Goal: Task Accomplishment & Management: Use online tool/utility

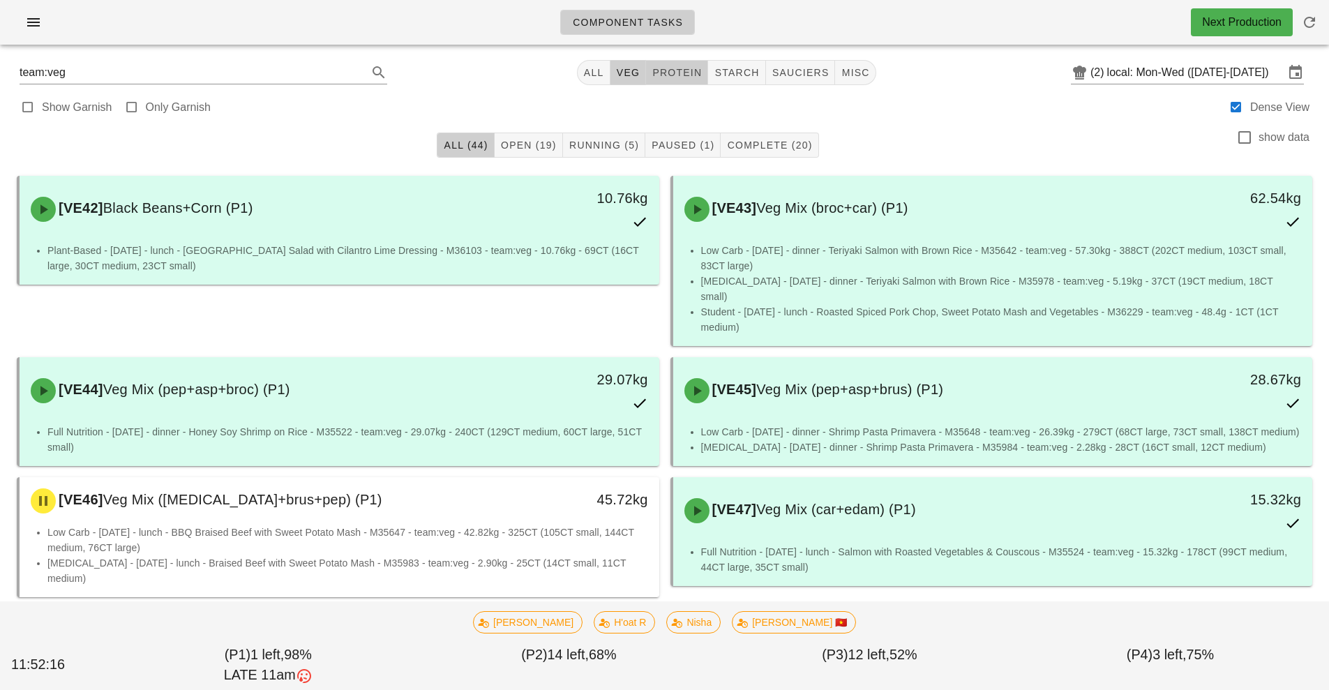
click at [686, 77] on span "protein" at bounding box center [677, 72] width 50 height 11
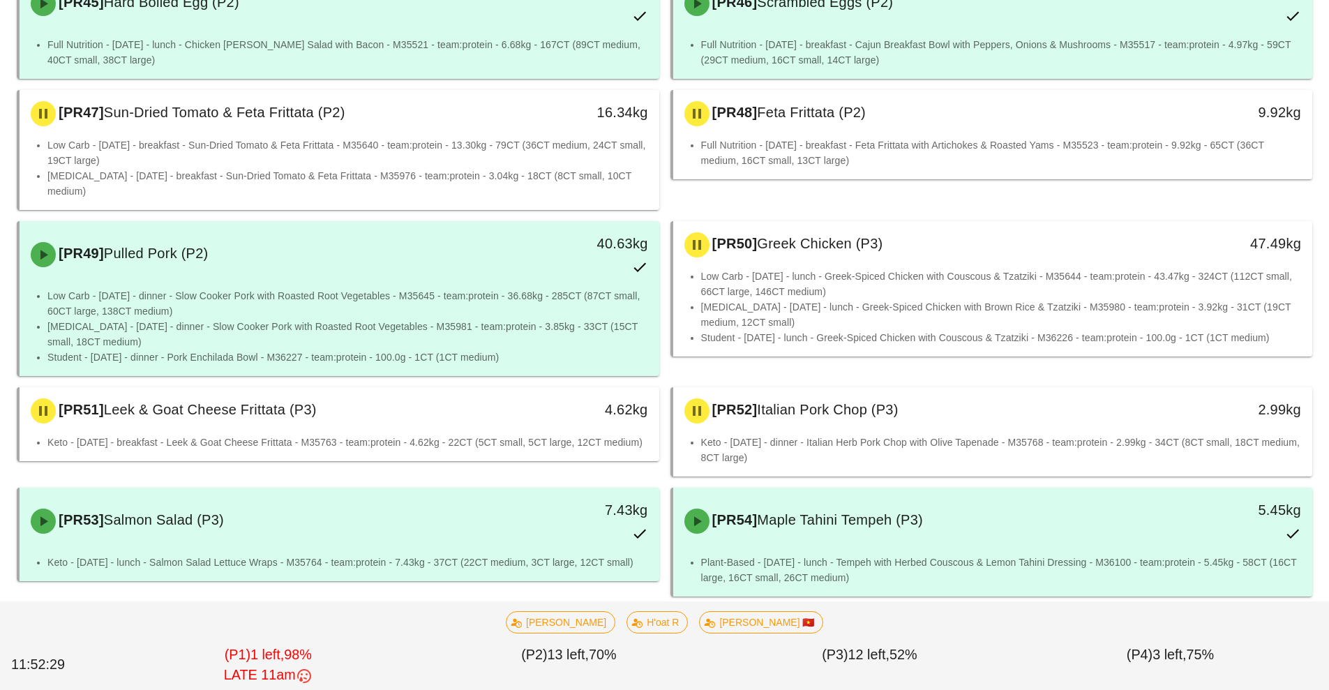
scroll to position [1296, 0]
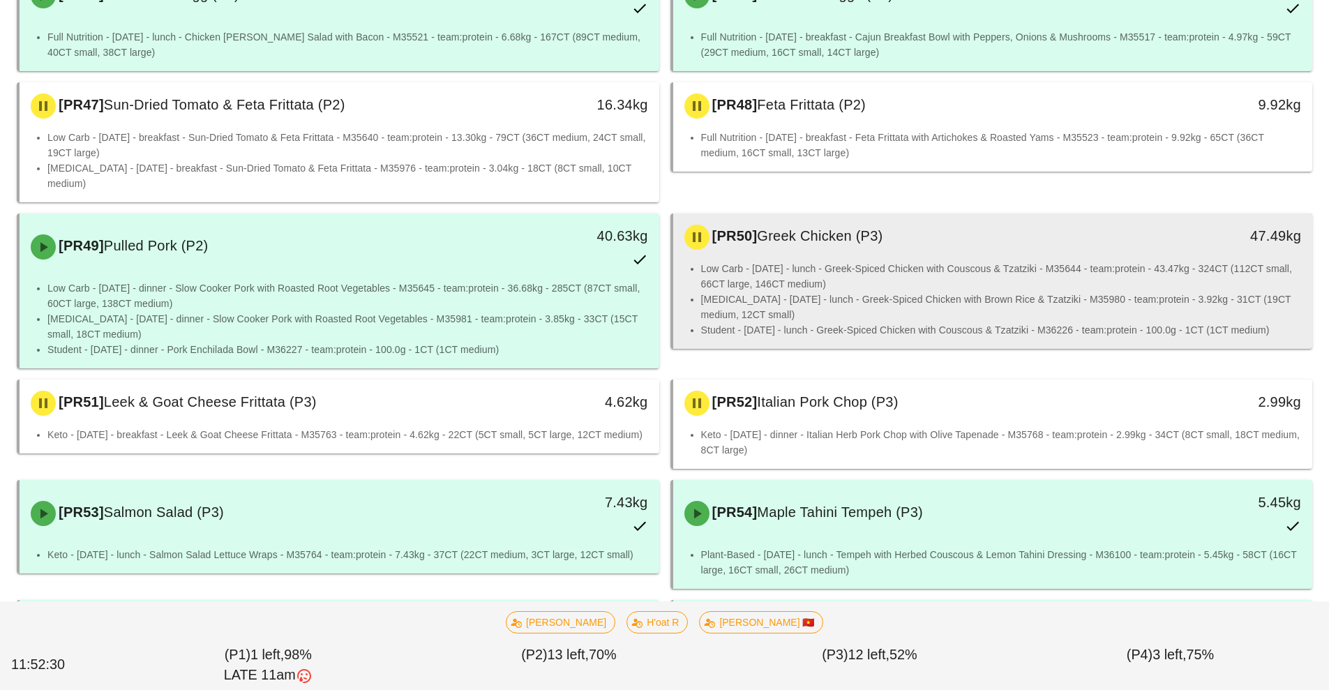
click at [908, 261] on li "Low Carb - [DATE] - lunch - Greek-Spiced Chicken with Couscous & Tzatziki - M35…" at bounding box center [1001, 276] width 601 height 31
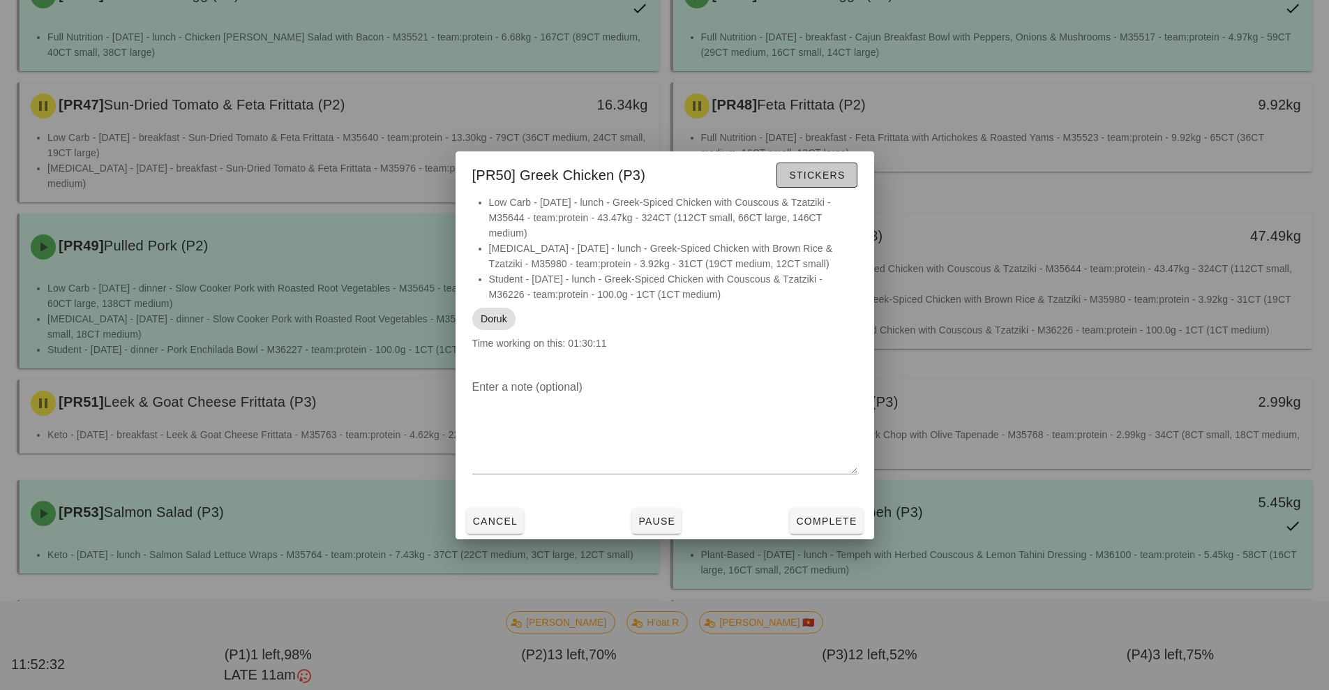
click at [822, 165] on button "Stickers" at bounding box center [816, 175] width 80 height 25
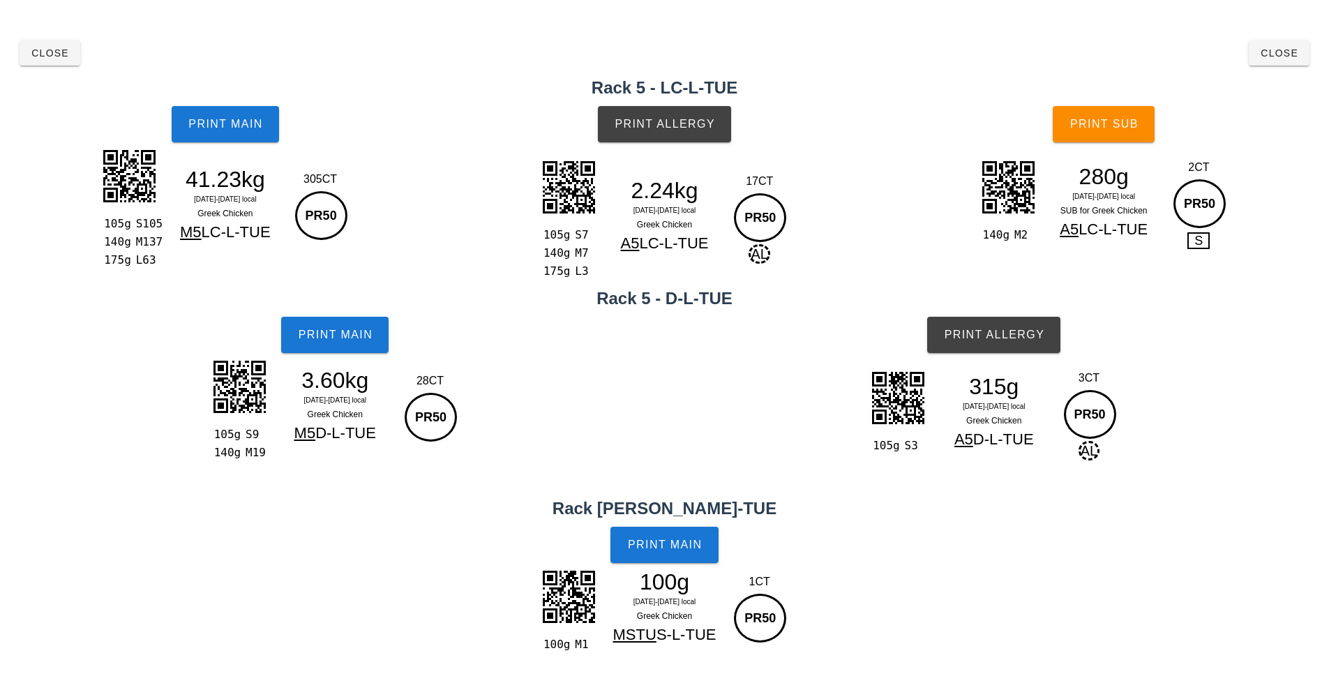
scroll to position [25, 0]
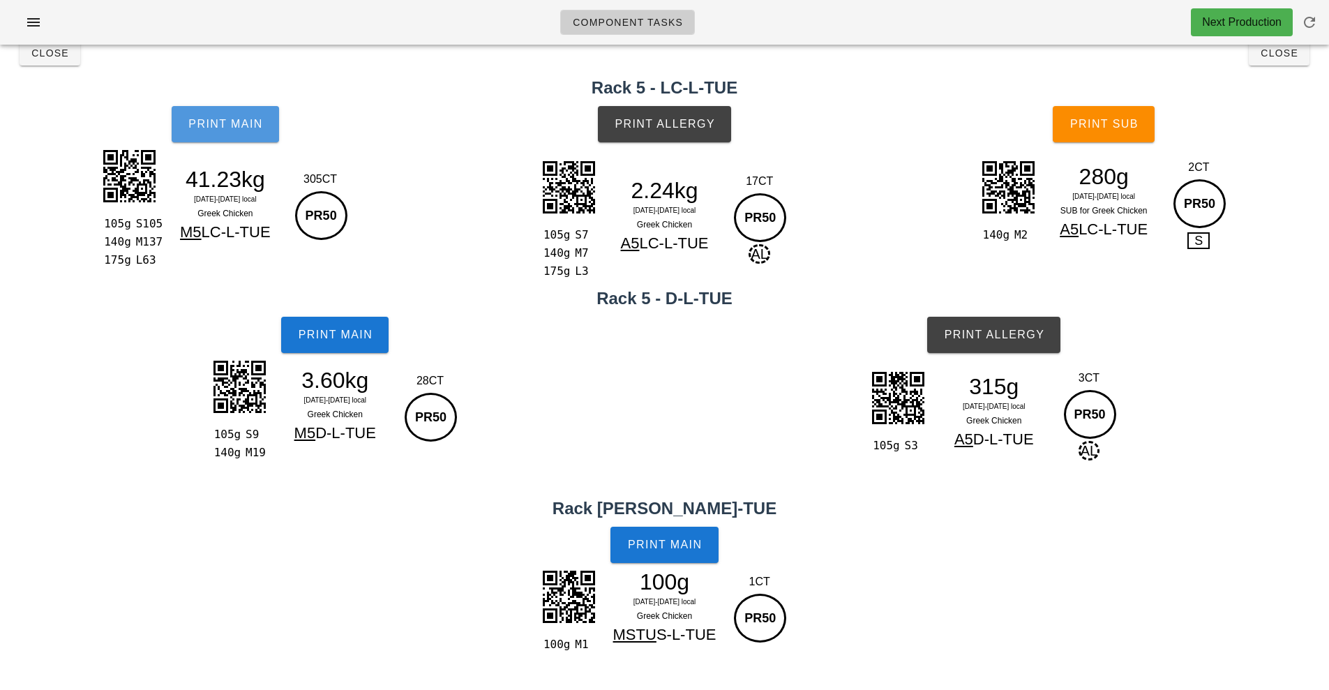
click at [234, 129] on span "Print Main" at bounding box center [225, 124] width 75 height 13
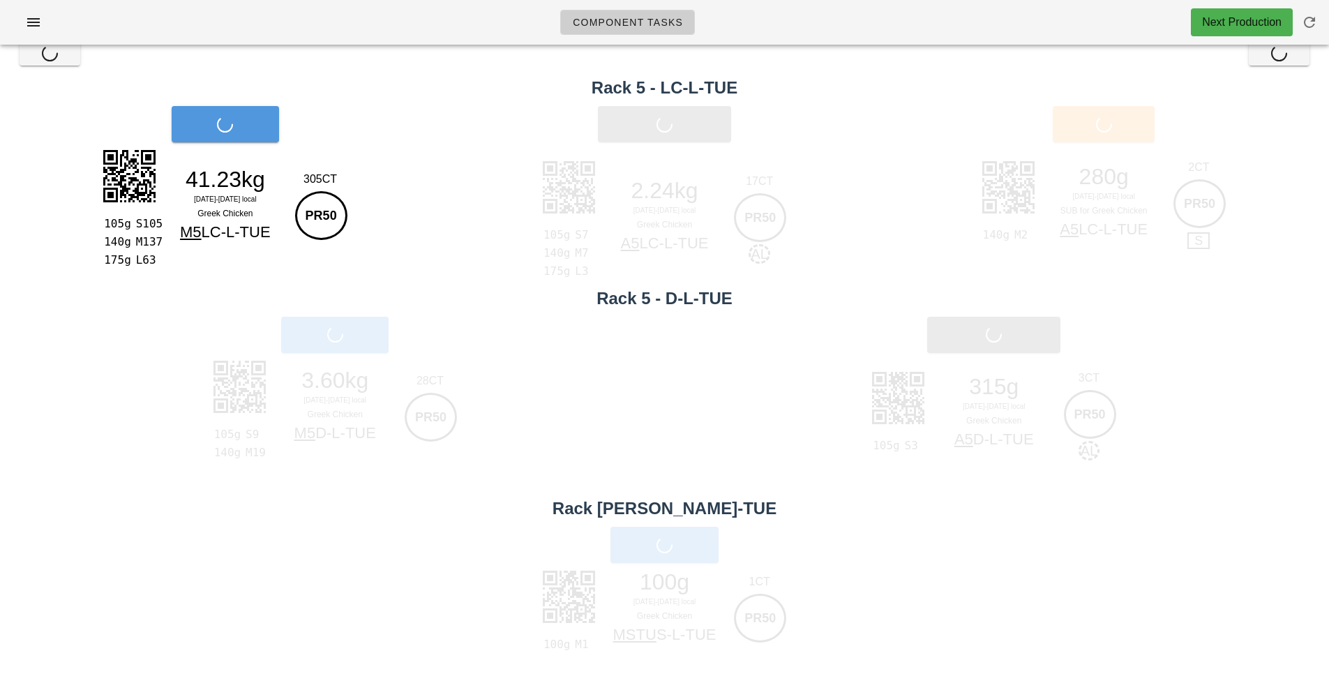
click at [241, 112] on button "Print Main" at bounding box center [225, 124] width 107 height 36
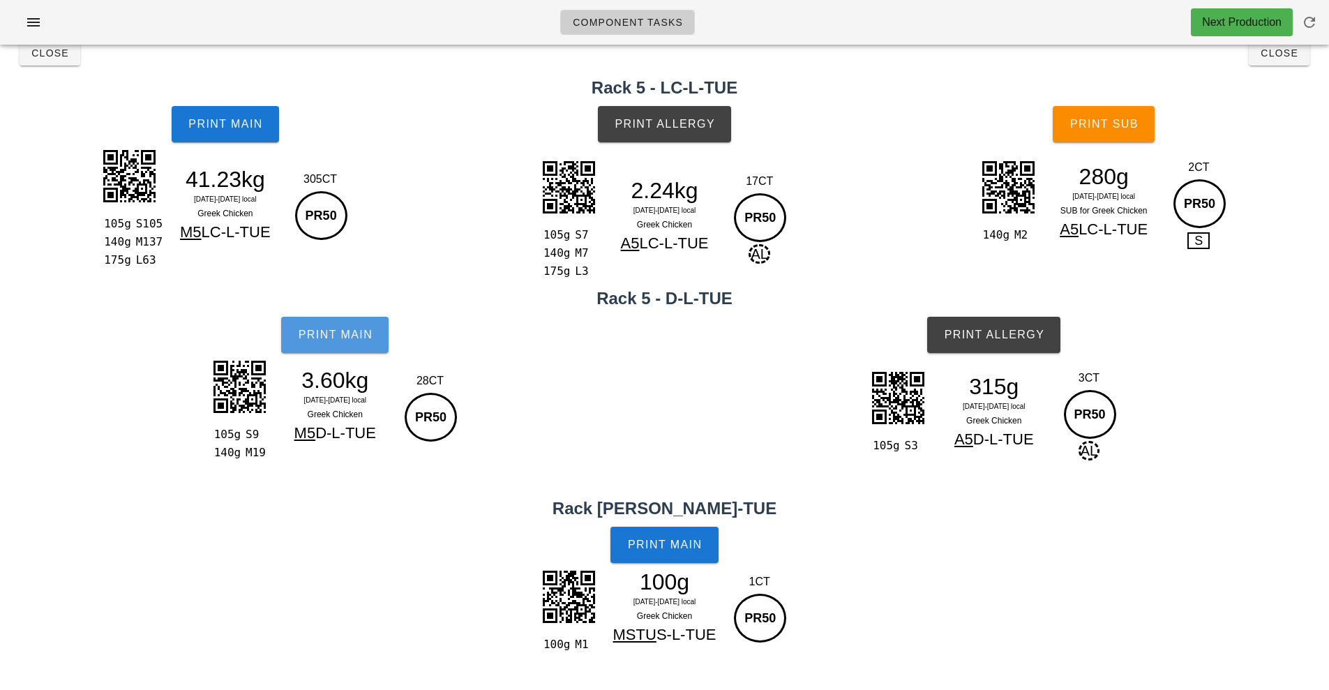
click at [341, 335] on span "Print Main" at bounding box center [334, 335] width 75 height 13
click at [227, 131] on button "Print Main" at bounding box center [225, 124] width 107 height 36
click at [651, 121] on span "Print Allergy" at bounding box center [664, 124] width 101 height 13
click at [679, 119] on span "Print Allergy" at bounding box center [664, 124] width 101 height 13
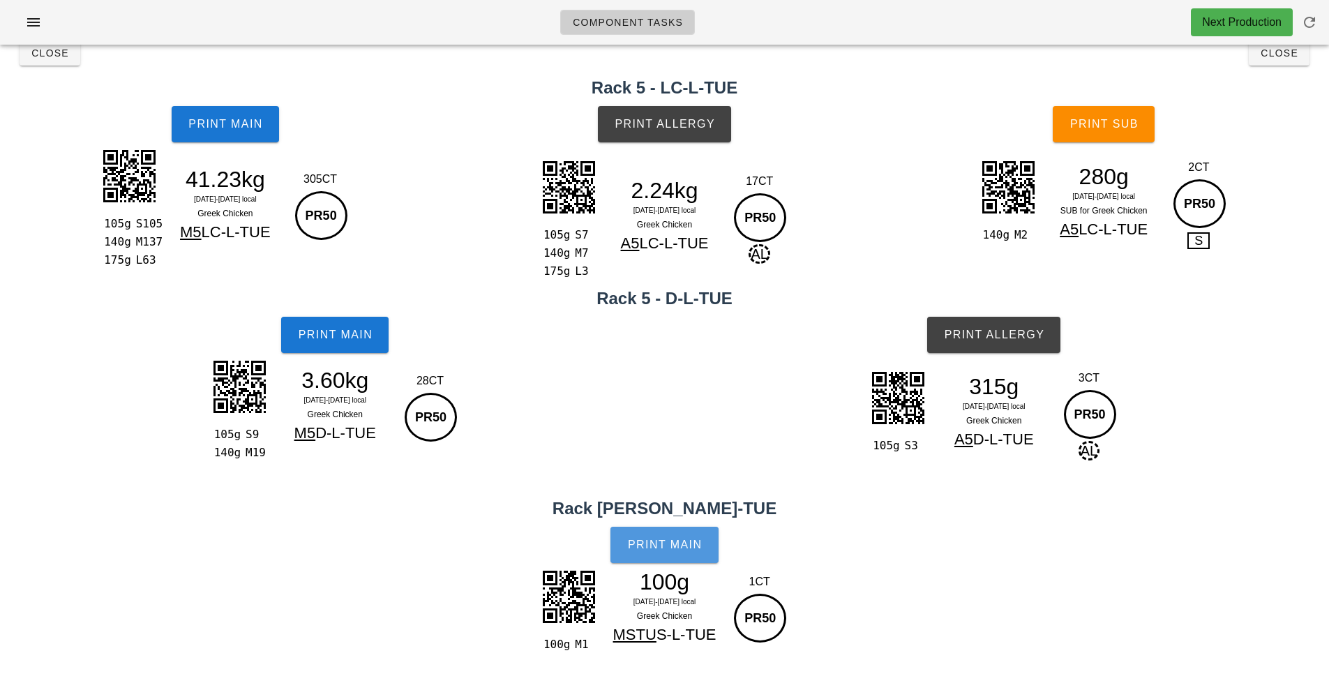
click at [683, 553] on button "Print Main" at bounding box center [663, 545] width 107 height 36
click at [986, 351] on button "Print Allergy" at bounding box center [993, 335] width 133 height 36
click at [1107, 130] on span "Print Sub" at bounding box center [1103, 124] width 69 height 13
click at [1279, 65] on button "Close" at bounding box center [1279, 52] width 61 height 25
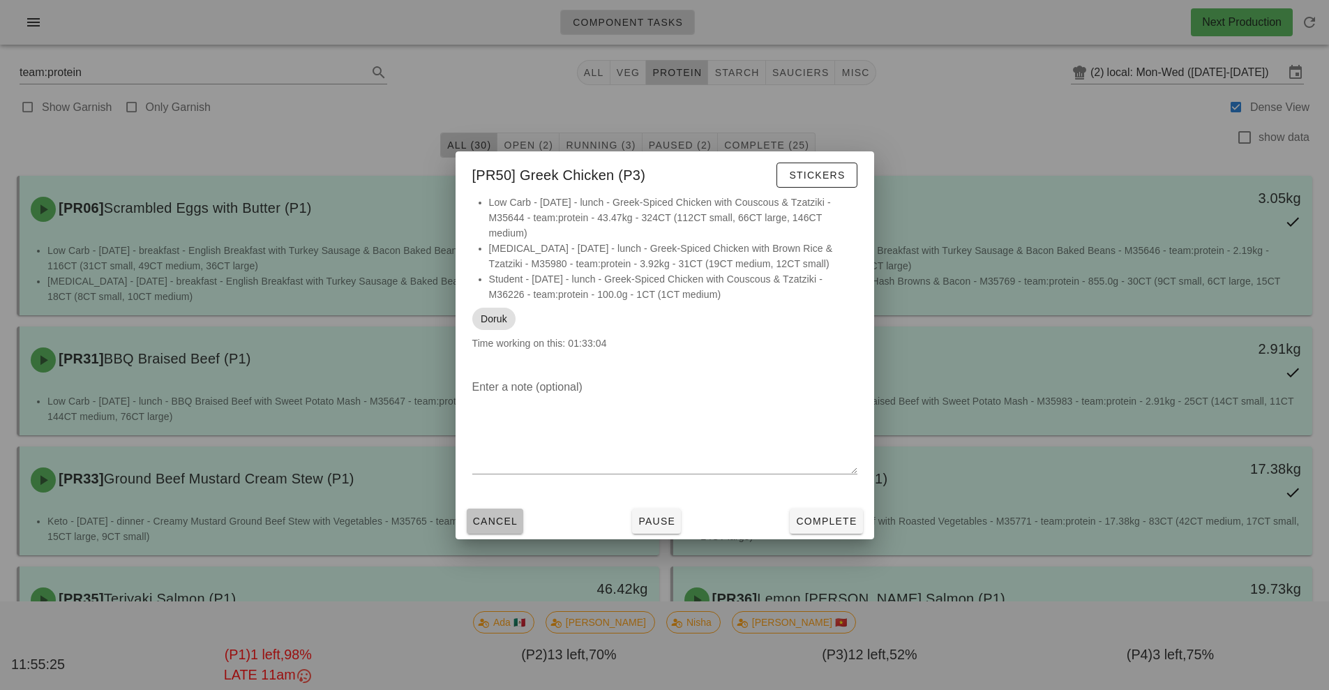
click at [482, 520] on span "Cancel" at bounding box center [495, 521] width 46 height 11
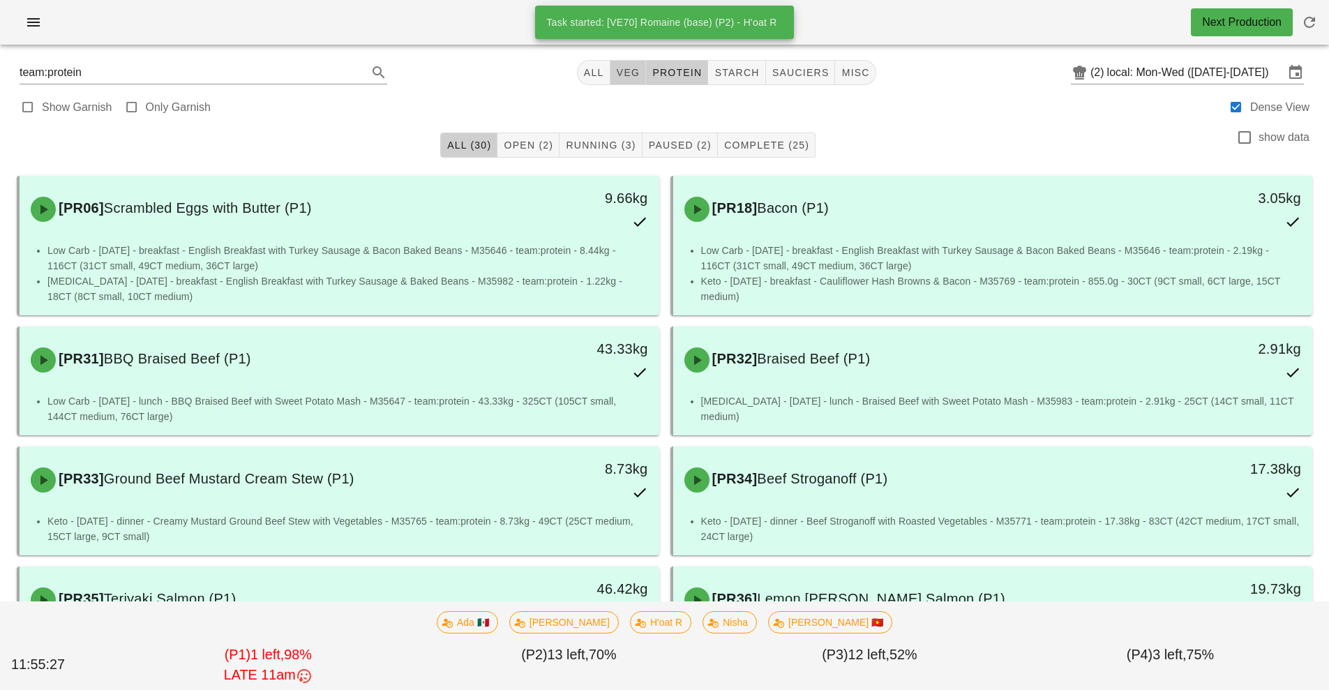
click at [624, 80] on button "veg" at bounding box center [628, 72] width 36 height 25
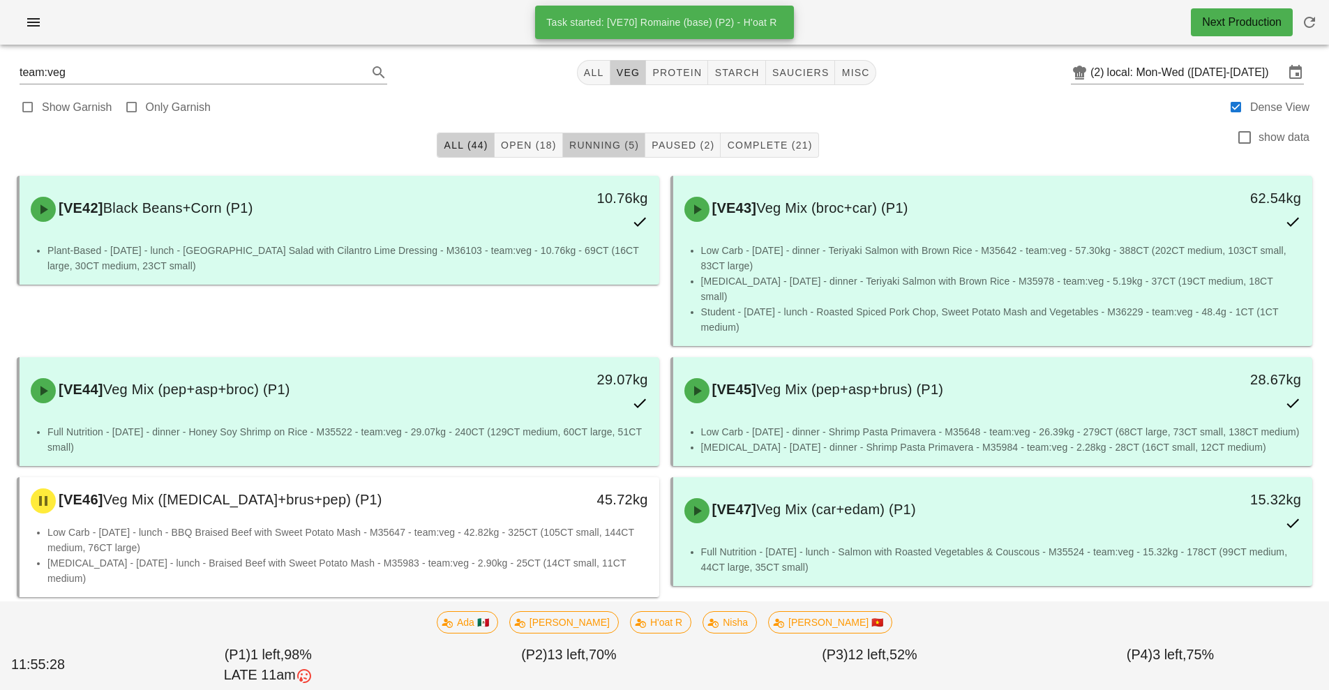
click at [601, 144] on span "Running (5)" at bounding box center [604, 145] width 70 height 11
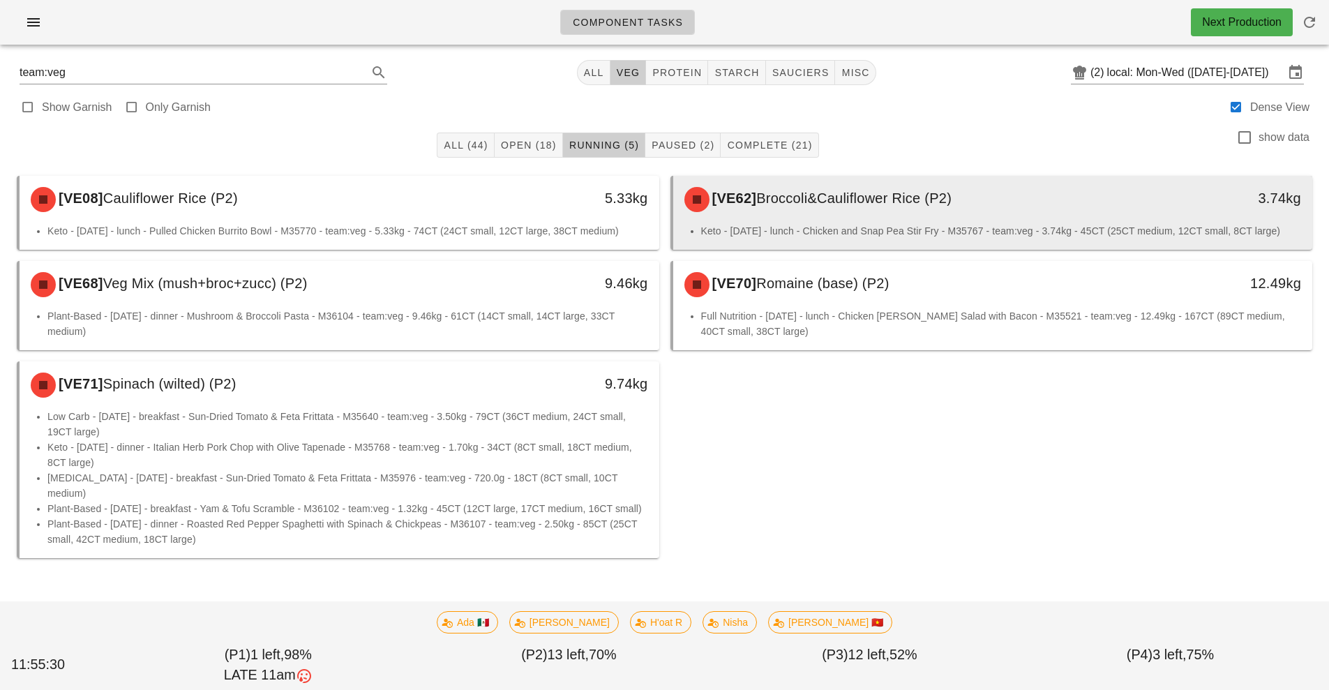
click at [826, 210] on div "[VE62] Broccoli&Cauliflower Rice (P2)" at bounding box center [913, 200] width 475 height 42
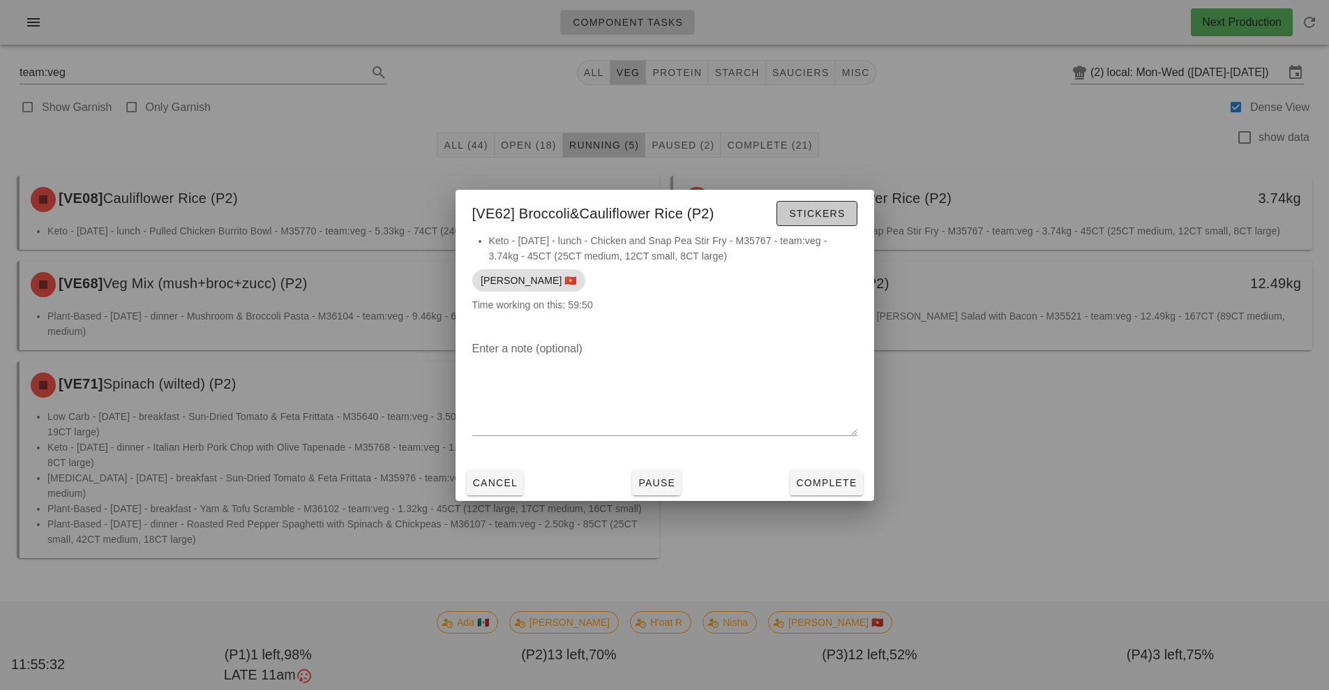
click at [826, 210] on span "Stickers" at bounding box center [816, 213] width 57 height 11
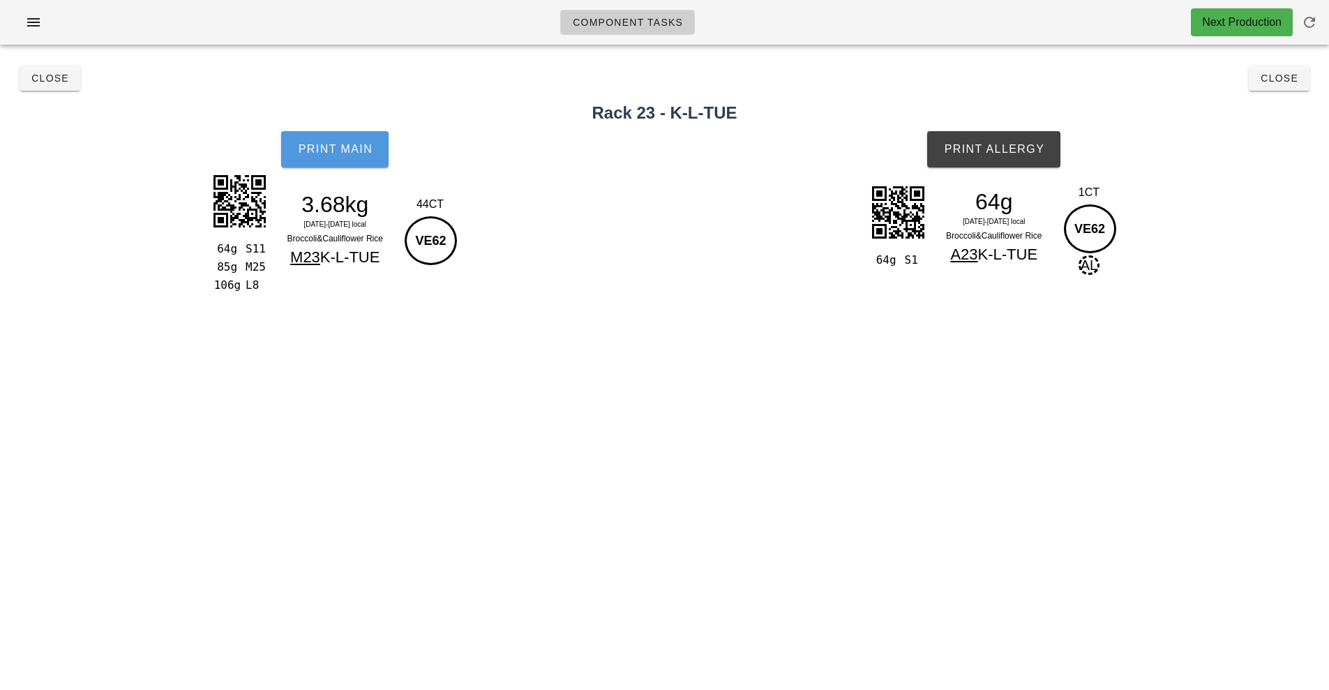
click at [340, 157] on button "Print Main" at bounding box center [334, 149] width 107 height 36
click at [984, 160] on button "Print Allergy" at bounding box center [993, 149] width 133 height 36
click at [66, 108] on h2 "Rack 23 - K-L-TUE" at bounding box center [664, 112] width 1312 height 25
click at [52, 102] on h2 "Rack 23 - K-L-TUE" at bounding box center [664, 112] width 1312 height 25
click at [49, 73] on span "Close" at bounding box center [50, 78] width 38 height 11
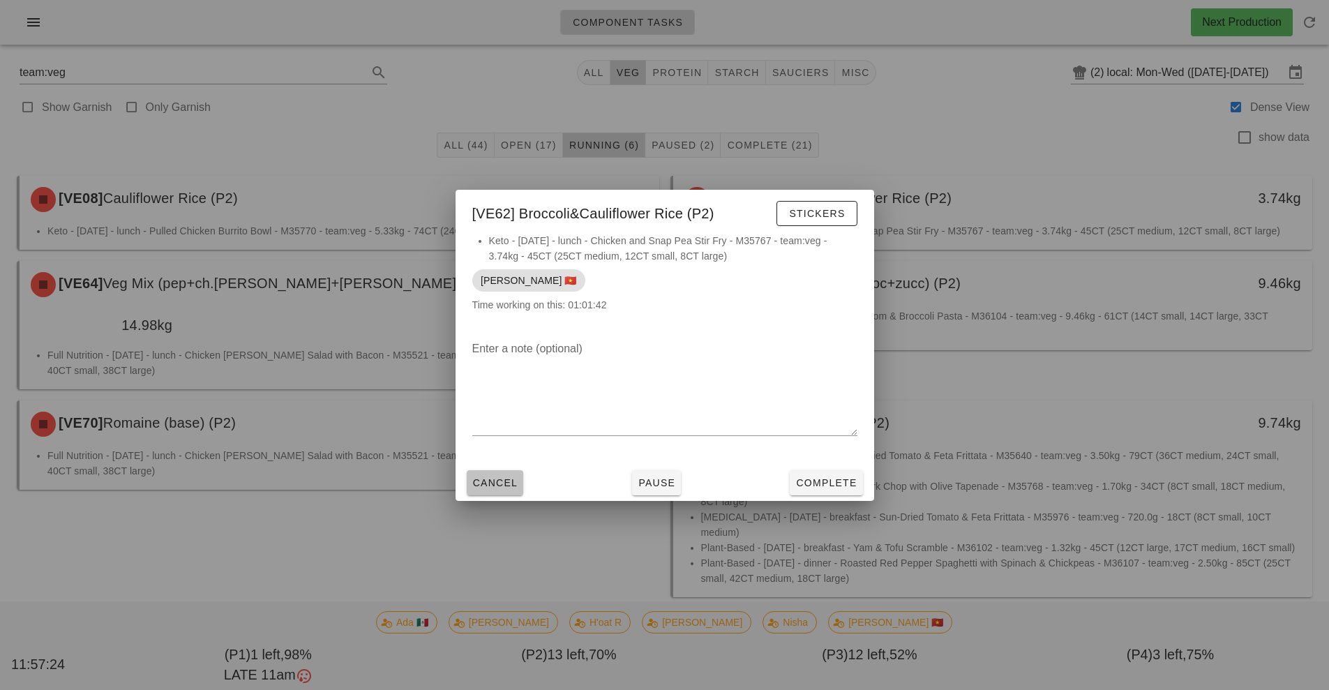
click at [505, 482] on span "Cancel" at bounding box center [495, 482] width 46 height 11
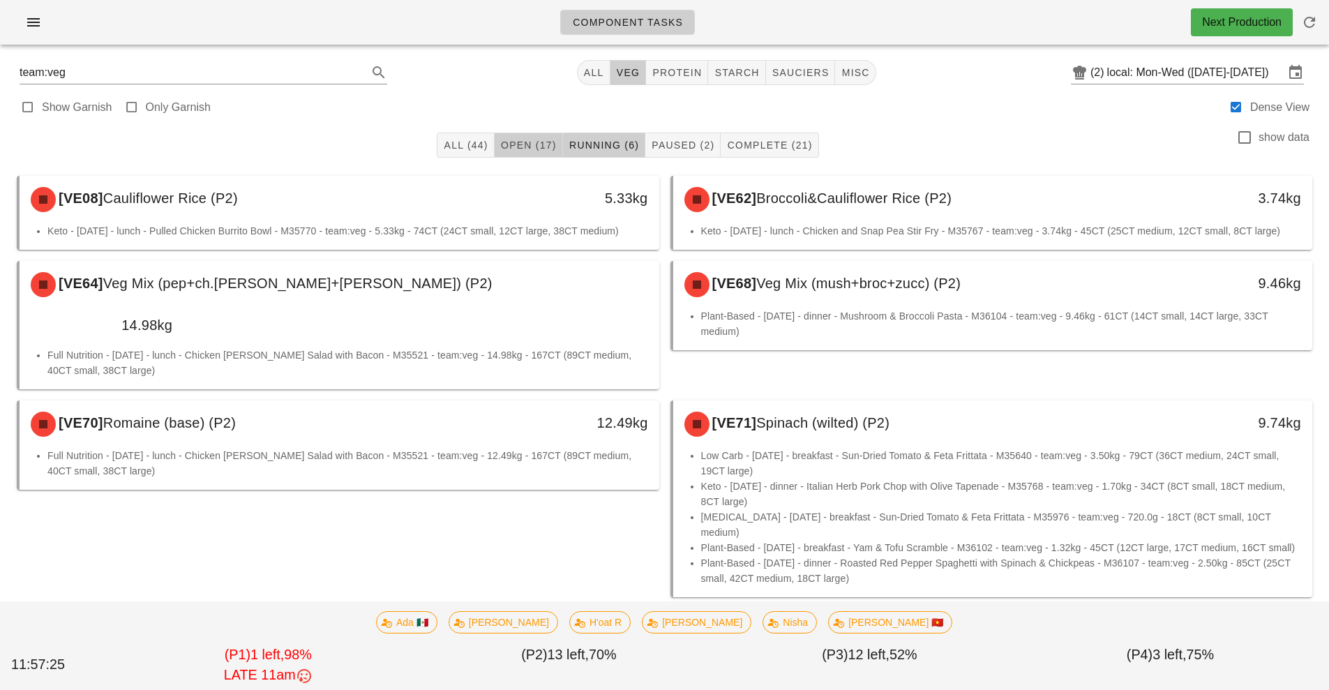
click at [532, 152] on button "Open (17)" at bounding box center [529, 145] width 68 height 25
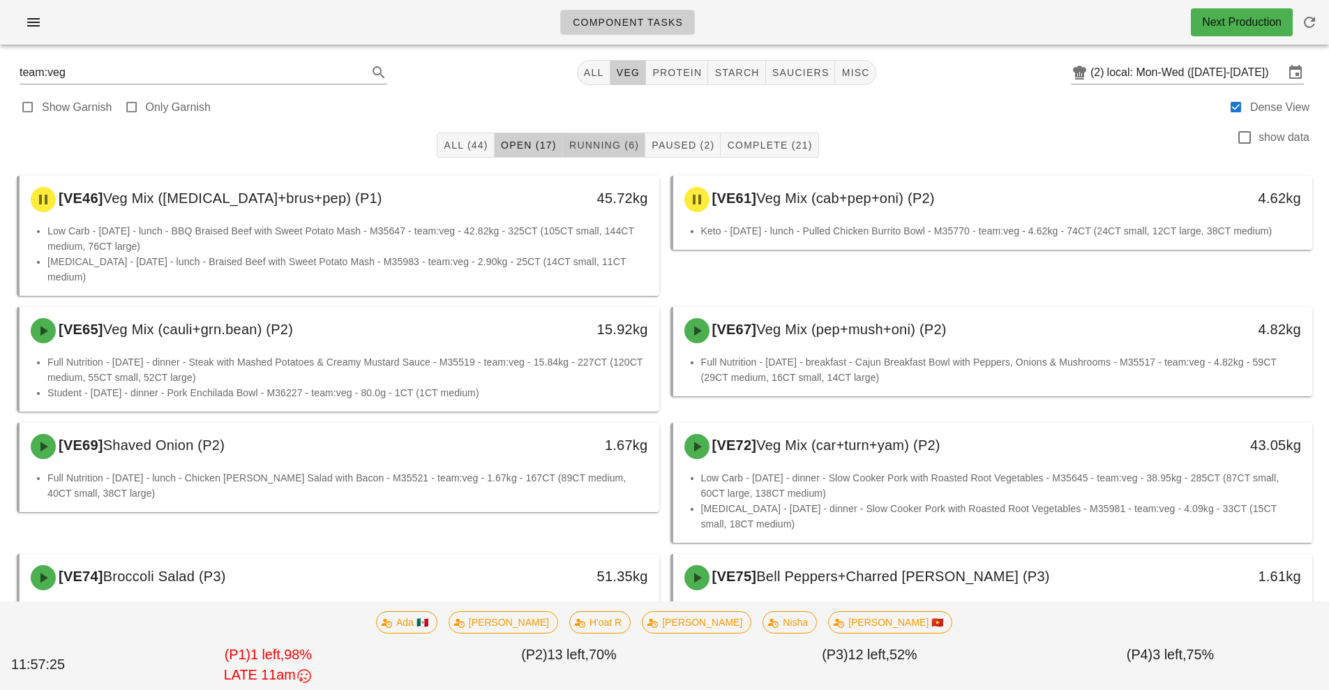
click at [613, 150] on span "Running (6)" at bounding box center [604, 145] width 70 height 11
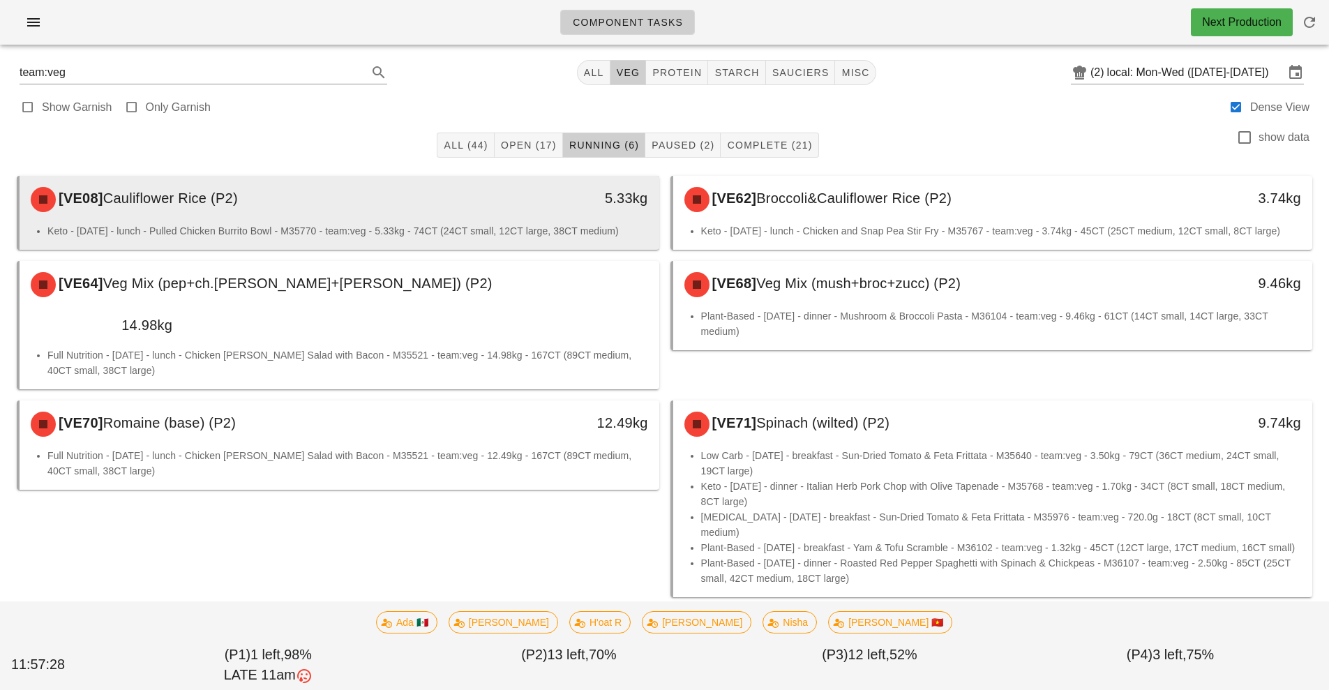
click at [549, 206] on div "5.33kg" at bounding box center [577, 198] width 142 height 22
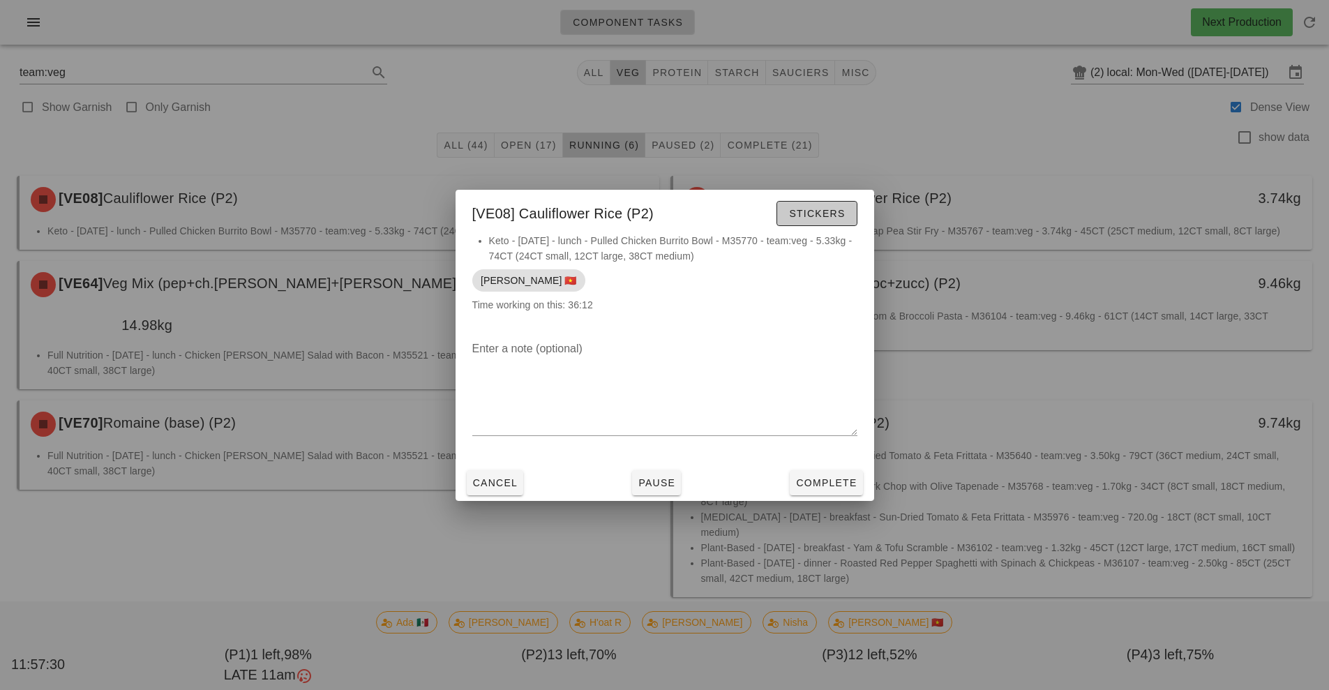
click at [846, 218] on button "Stickers" at bounding box center [816, 213] width 80 height 25
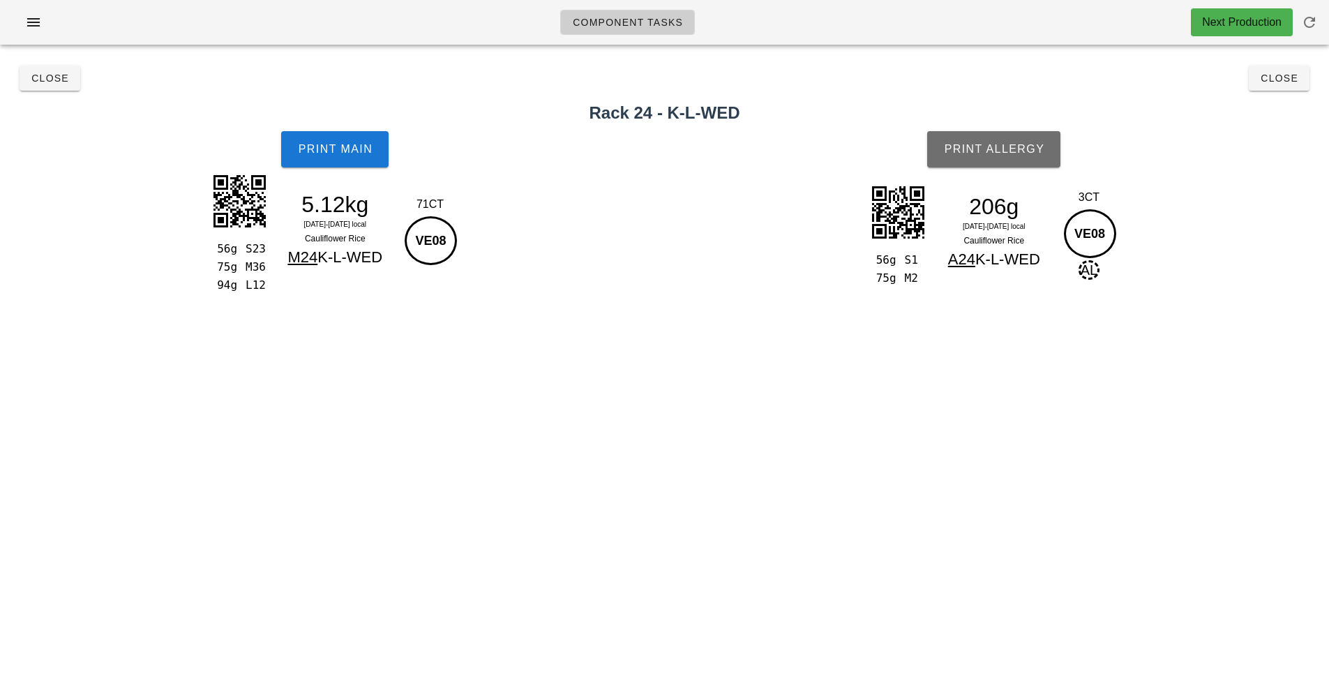
click at [1021, 135] on button "Print Allergy" at bounding box center [993, 149] width 133 height 36
click at [349, 145] on span "Print Main" at bounding box center [334, 149] width 75 height 13
click at [62, 70] on button "Close" at bounding box center [50, 78] width 61 height 25
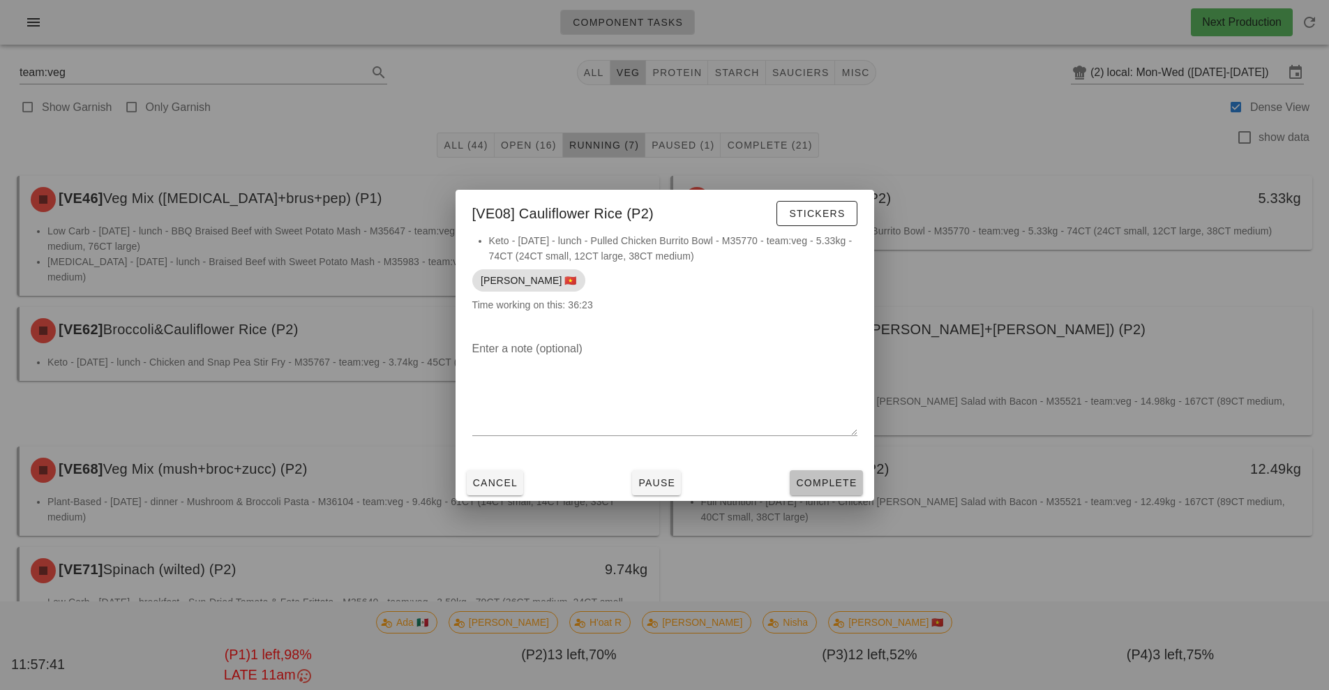
click at [832, 493] on button "Complete" at bounding box center [826, 482] width 73 height 25
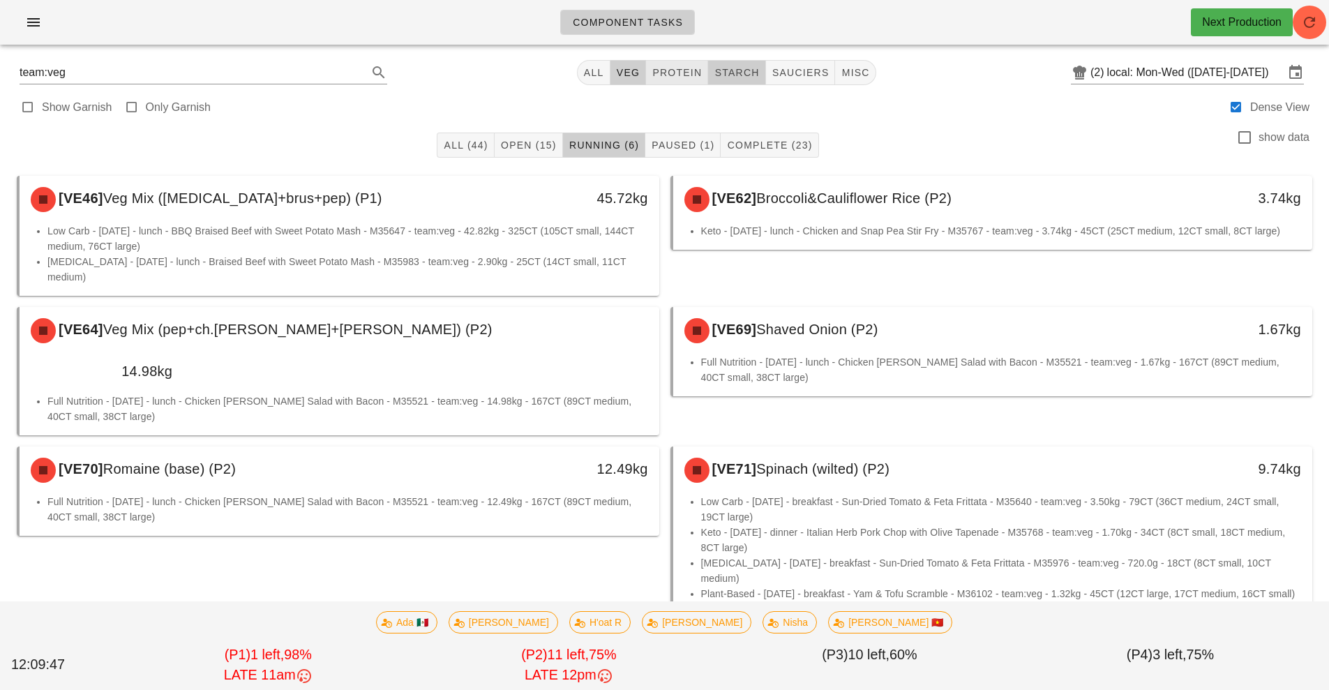
click at [744, 73] on span "starch" at bounding box center [736, 72] width 45 height 11
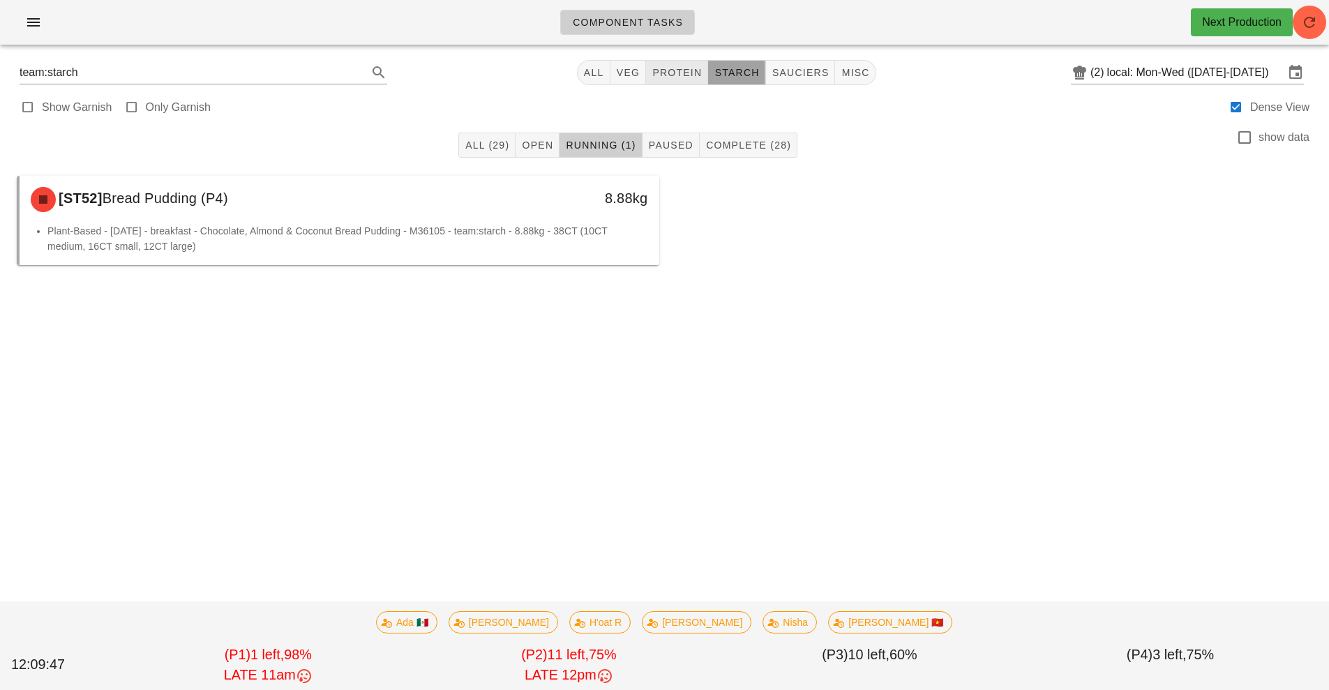
click at [674, 73] on span "protein" at bounding box center [677, 72] width 50 height 11
type input "team:protein"
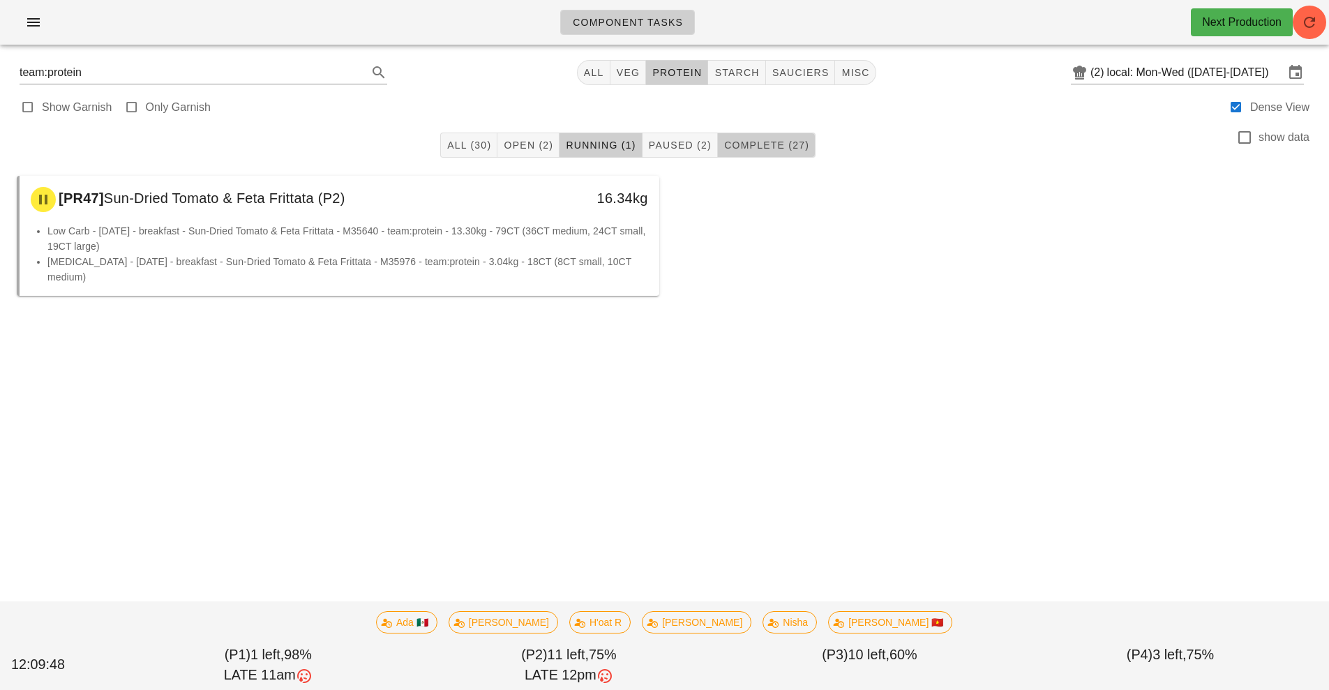
click at [790, 144] on span "Complete (27)" at bounding box center [766, 145] width 86 height 11
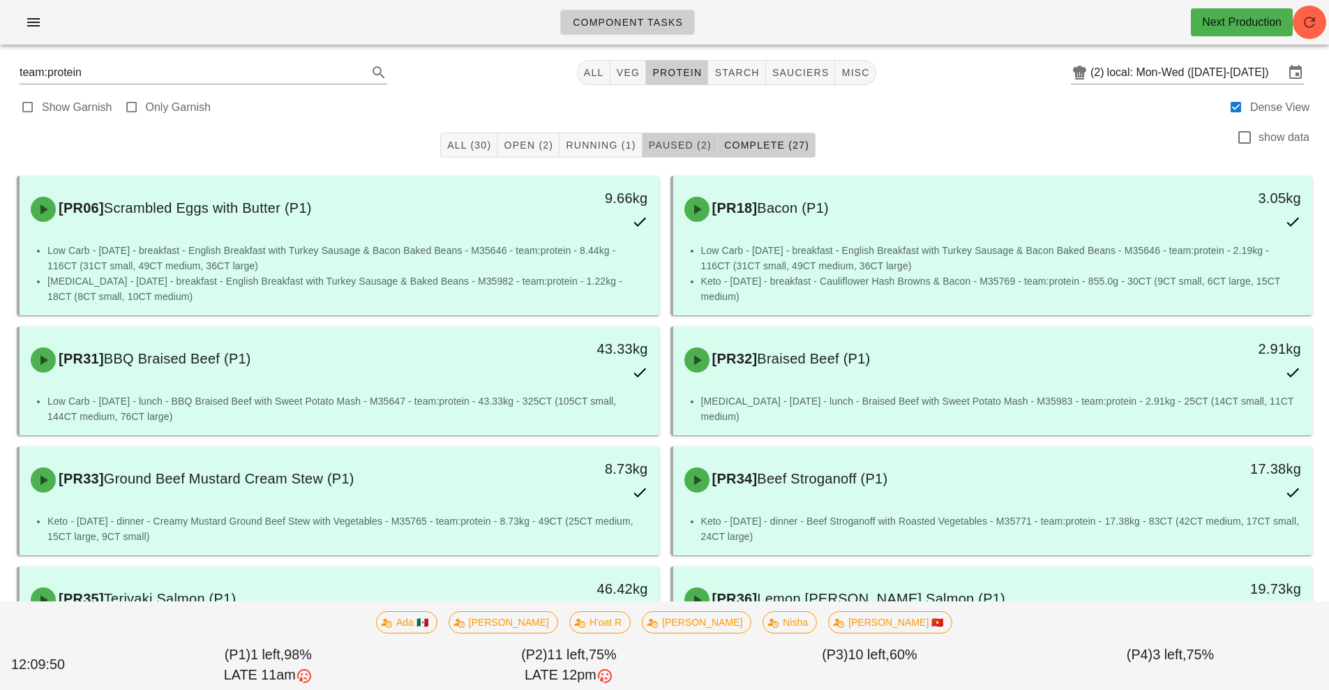
click at [675, 145] on span "Paused (2)" at bounding box center [679, 145] width 63 height 11
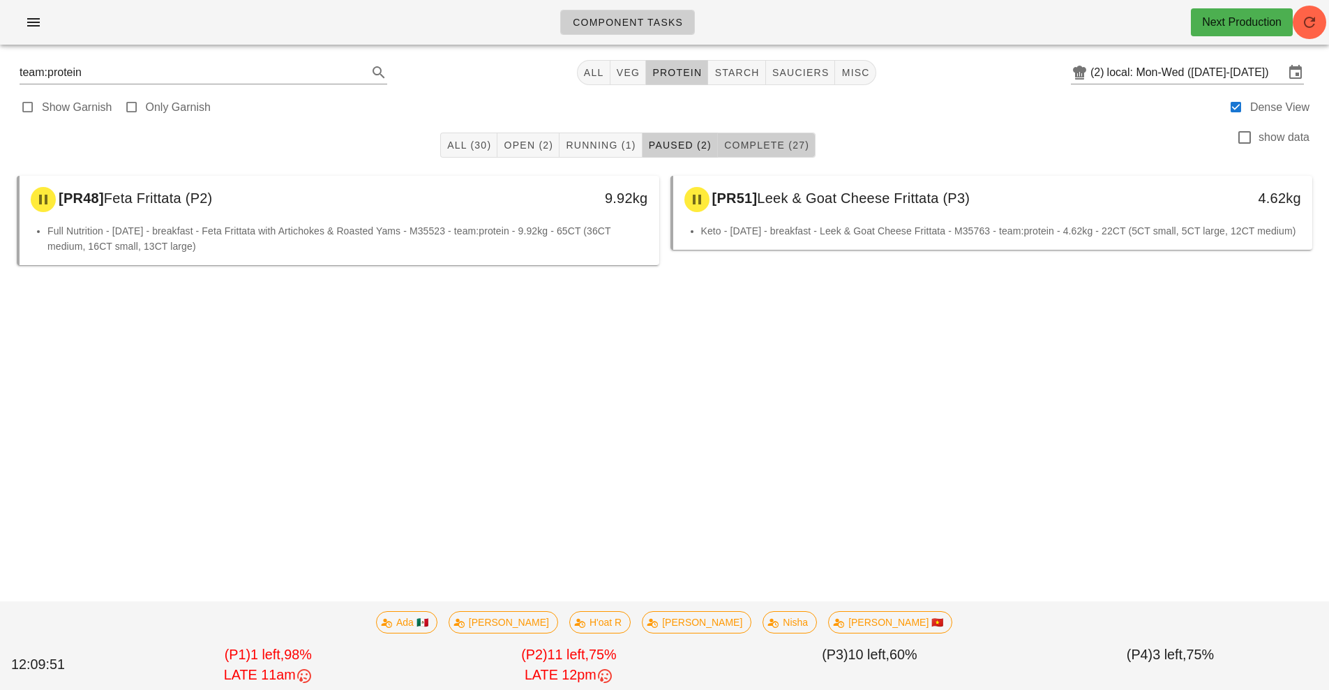
click at [777, 141] on span "Complete (27)" at bounding box center [766, 145] width 86 height 11
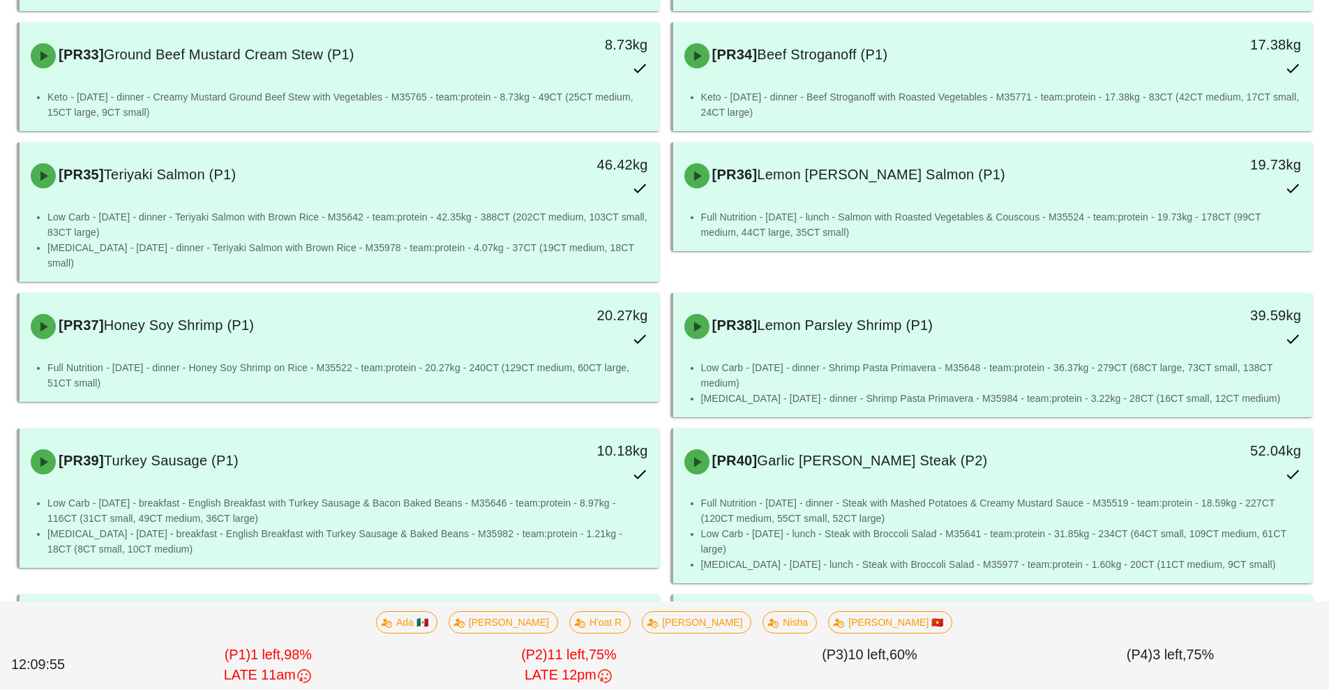
scroll to position [451, 0]
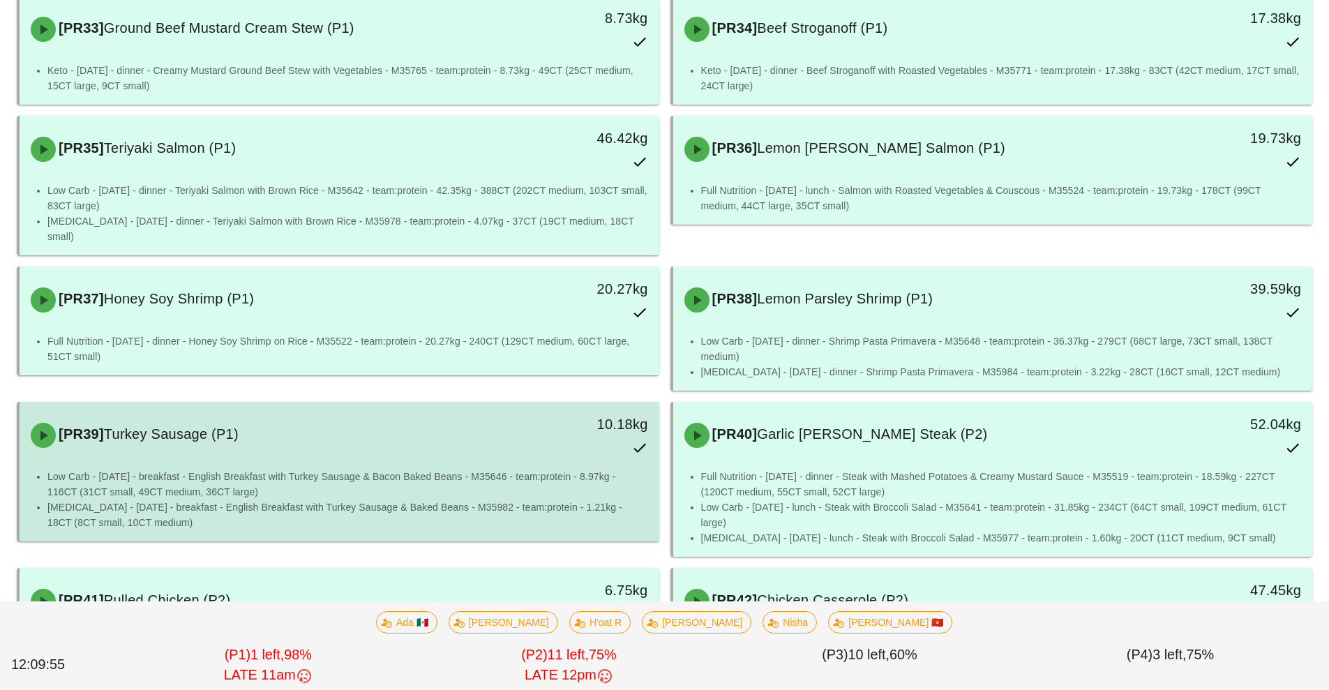
click at [566, 450] on div "10.18kg" at bounding box center [576, 435] width 158 height 61
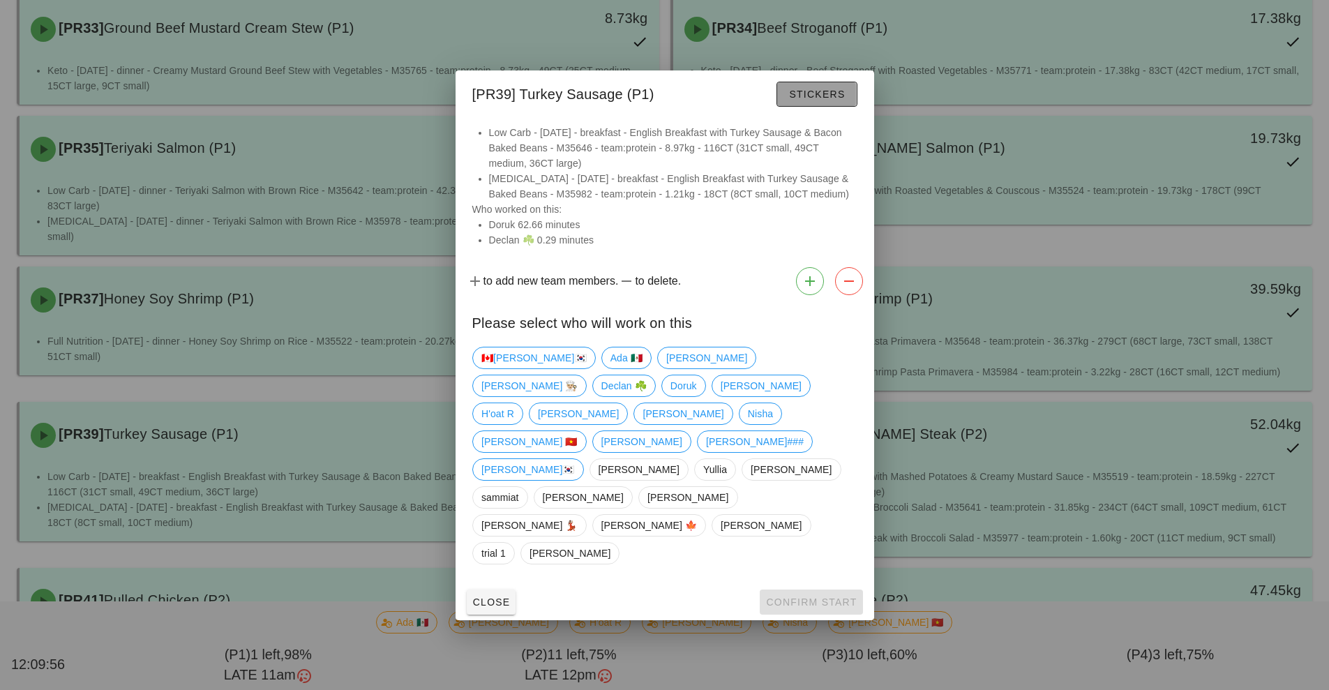
click at [832, 100] on span "Stickers" at bounding box center [816, 94] width 57 height 11
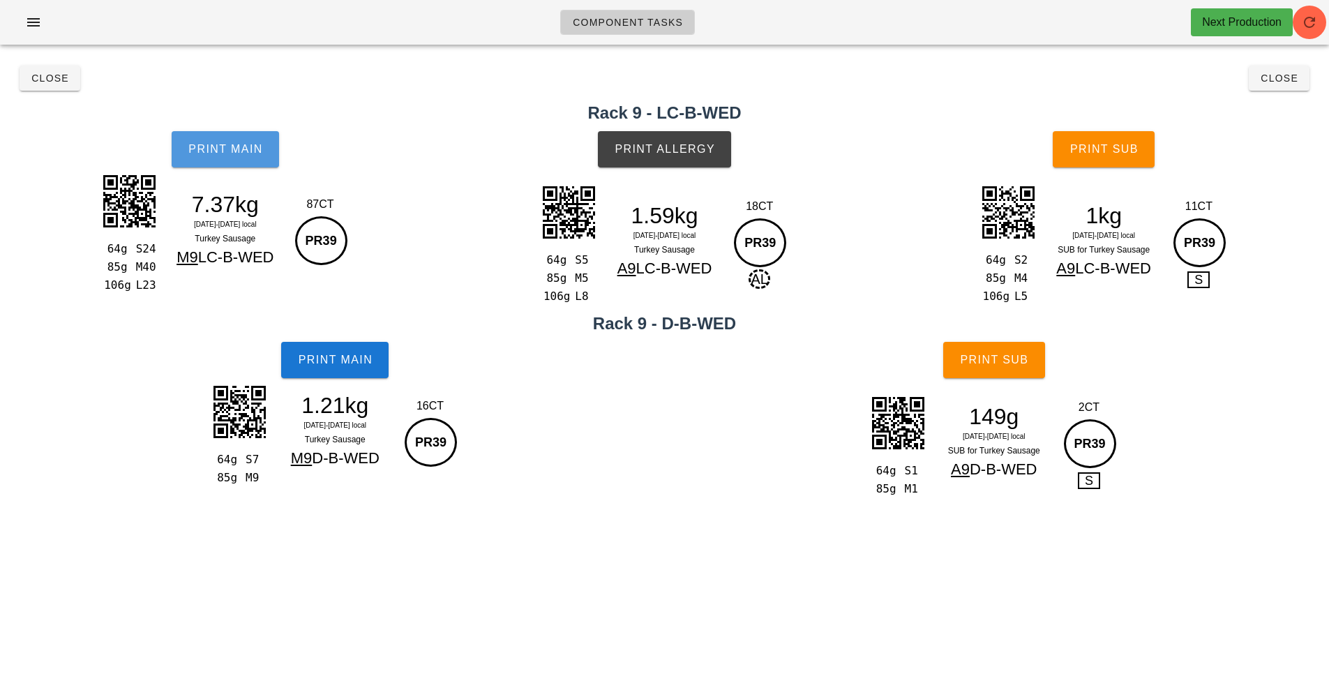
click at [257, 153] on span "Print Main" at bounding box center [225, 149] width 75 height 13
click at [1274, 90] on button "Close" at bounding box center [1279, 78] width 61 height 25
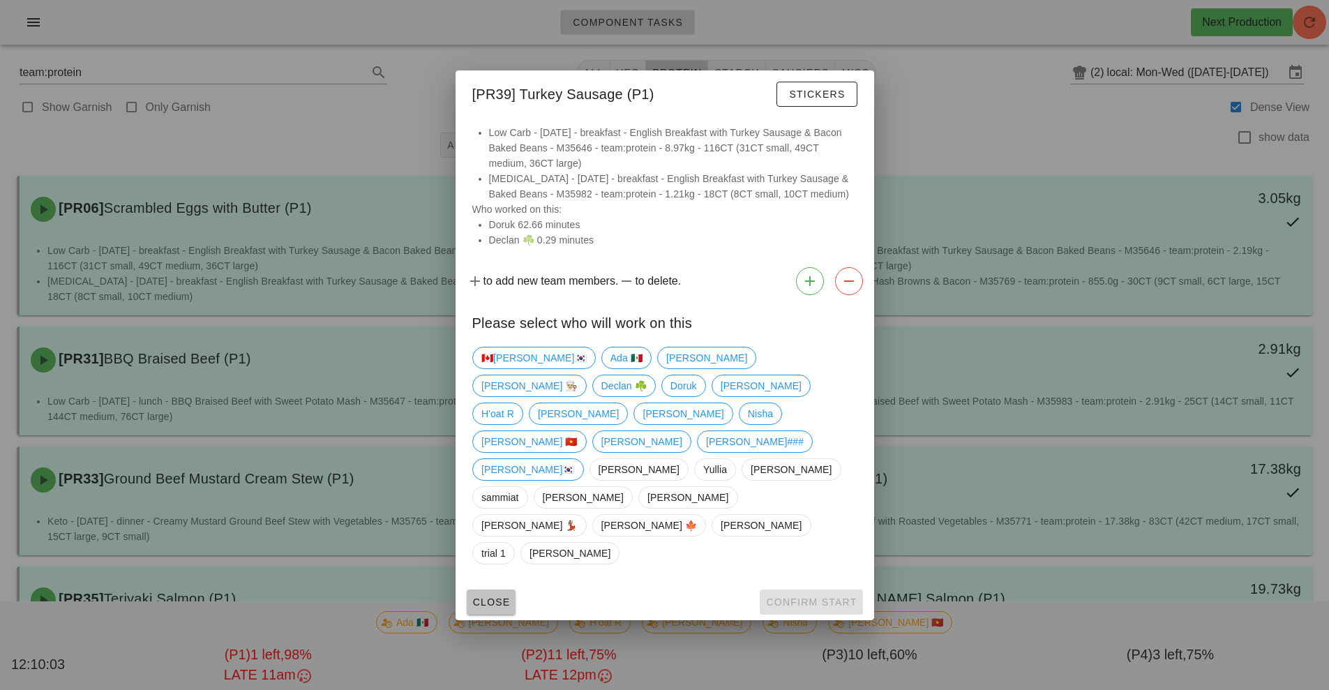
click at [516, 589] on button "Close" at bounding box center [492, 601] width 50 height 25
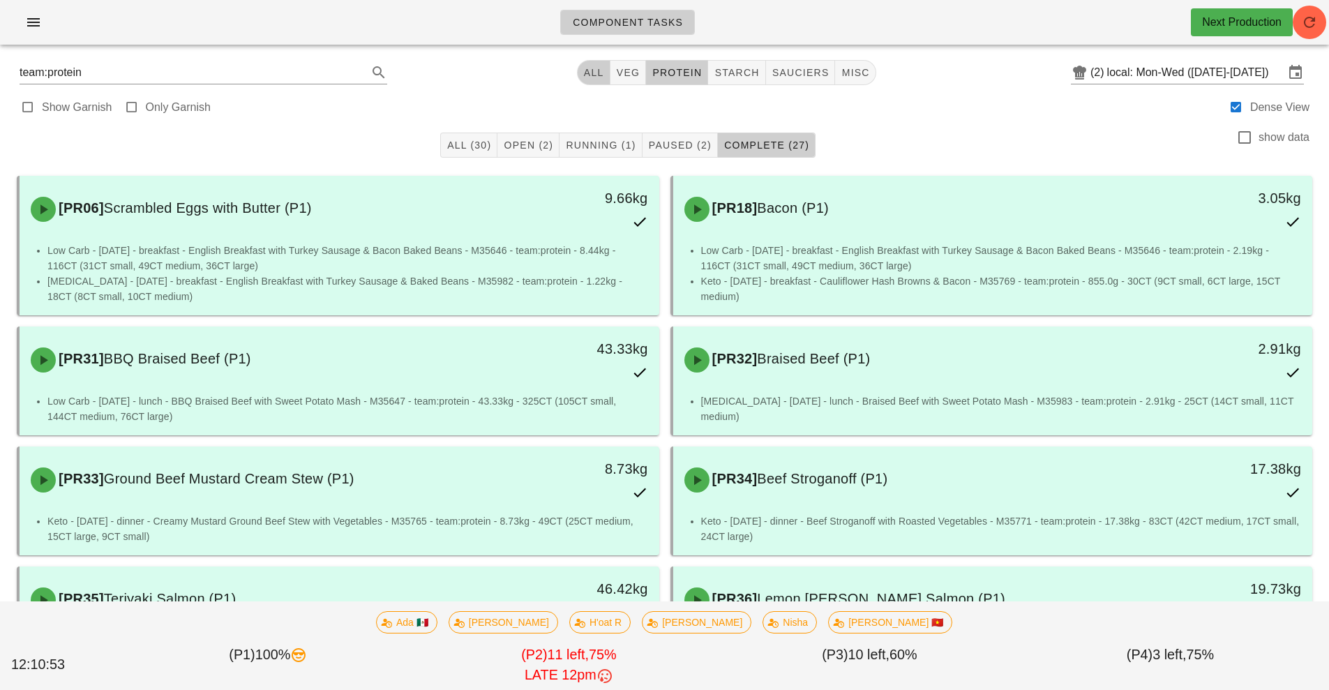
click at [581, 75] on button "All" at bounding box center [593, 72] width 33 height 25
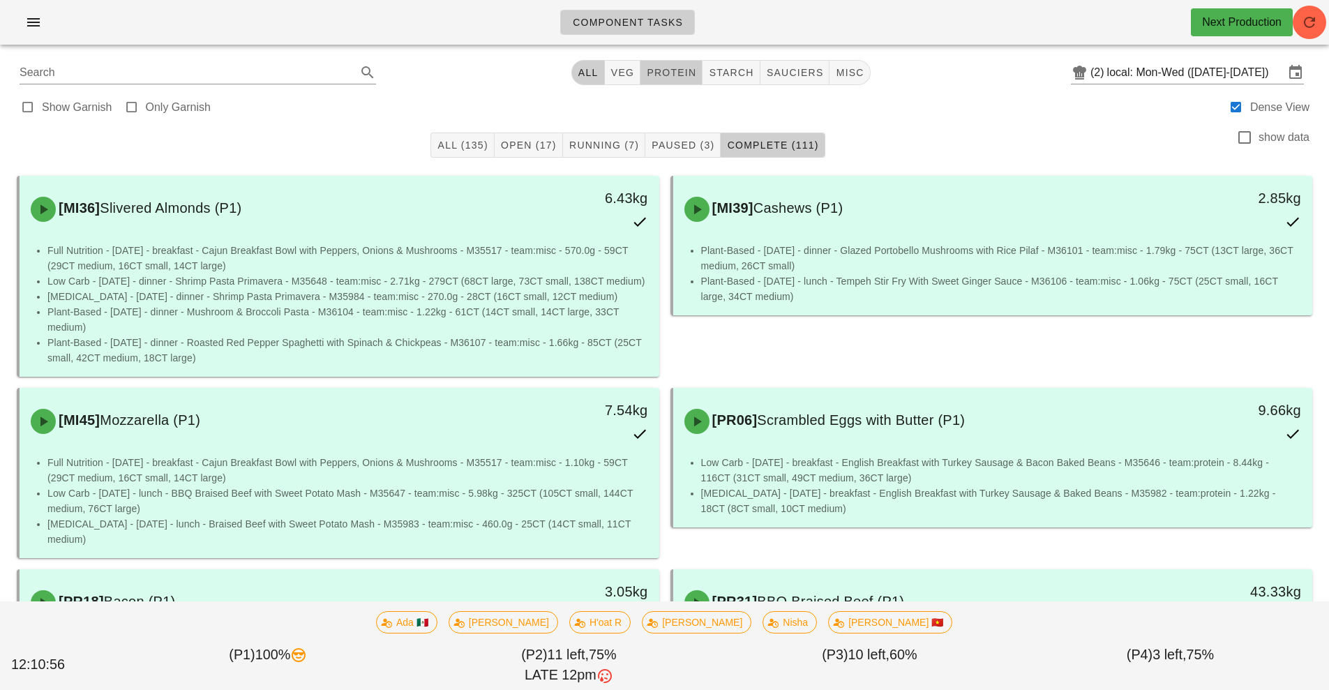
click at [669, 73] on span "protein" at bounding box center [671, 72] width 50 height 11
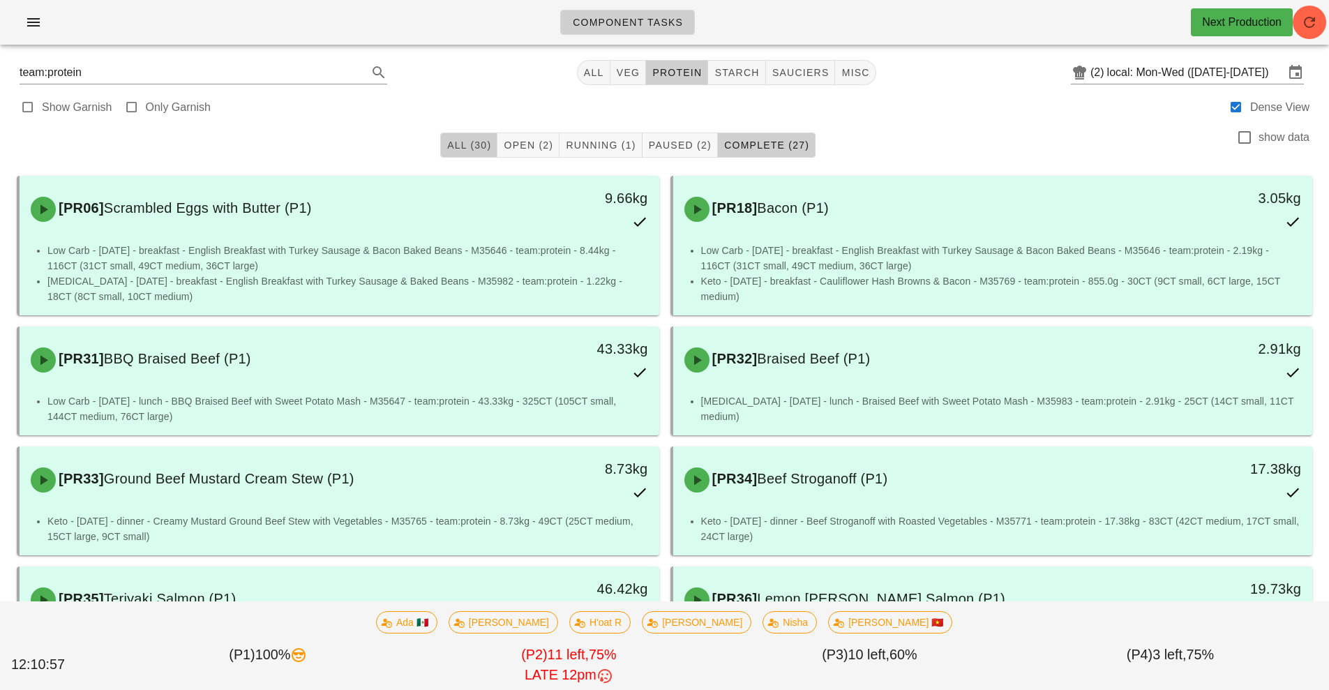
click at [458, 149] on span "All (30)" at bounding box center [468, 145] width 45 height 11
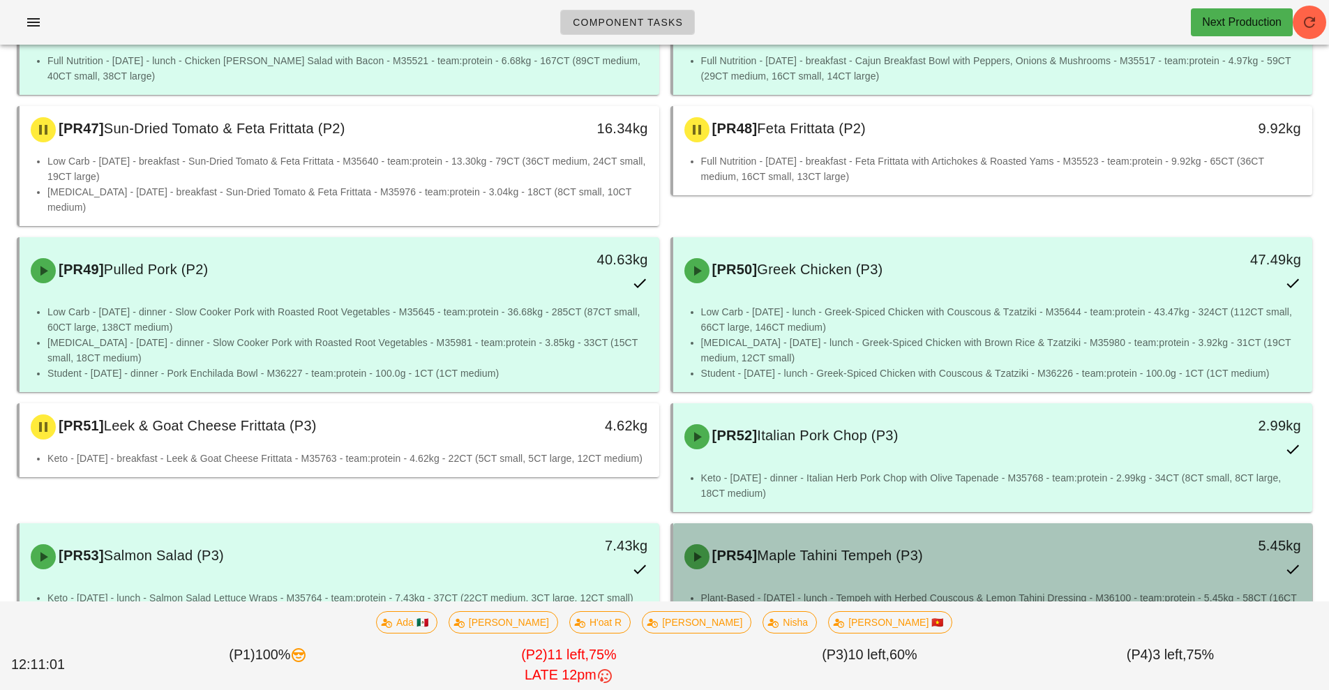
scroll to position [1264, 0]
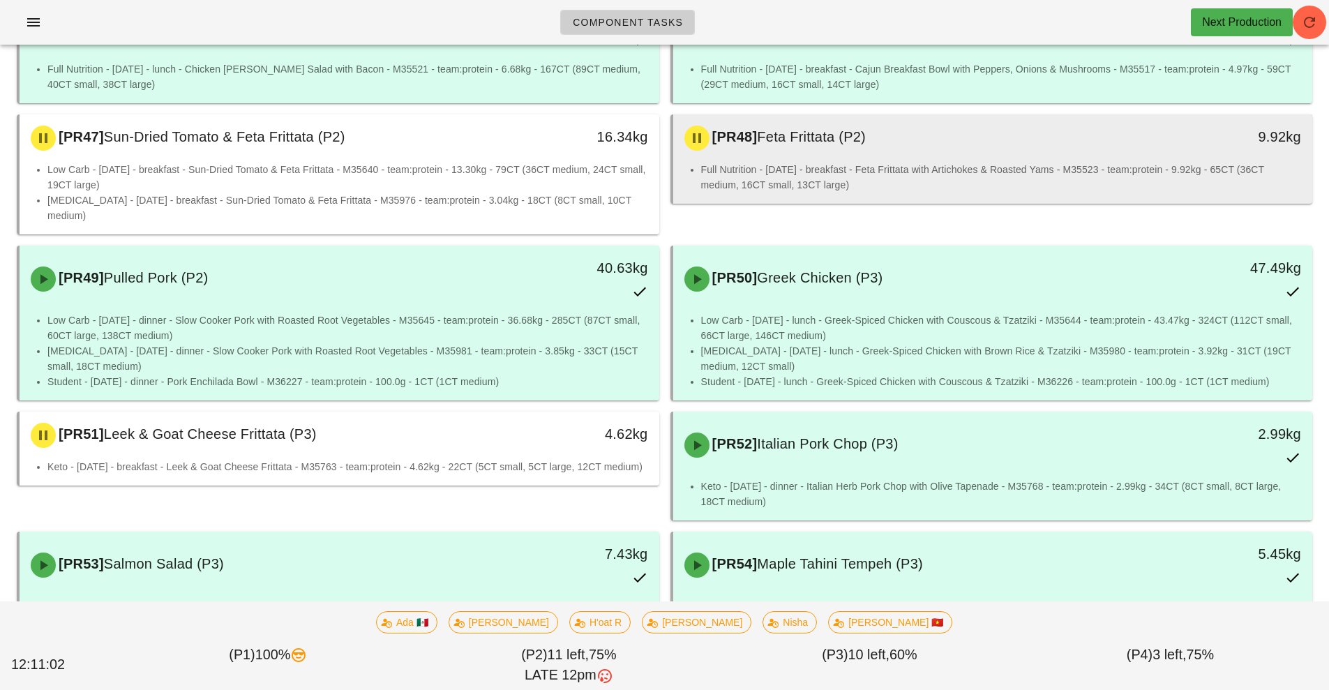
click at [826, 142] on div "[PR48] Feta Frittata (P2)" at bounding box center [913, 138] width 475 height 42
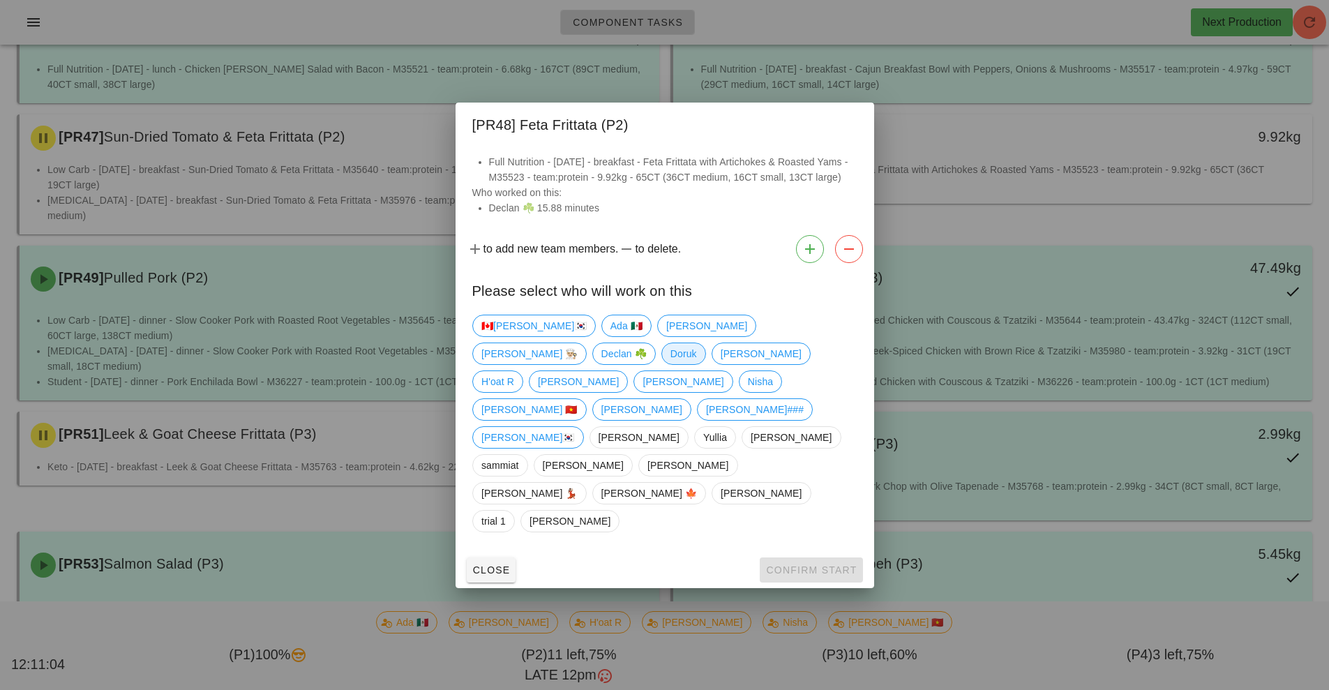
click at [696, 364] on span "Doruk" at bounding box center [683, 353] width 27 height 21
click at [822, 557] on button "Confirm Start" at bounding box center [811, 569] width 103 height 25
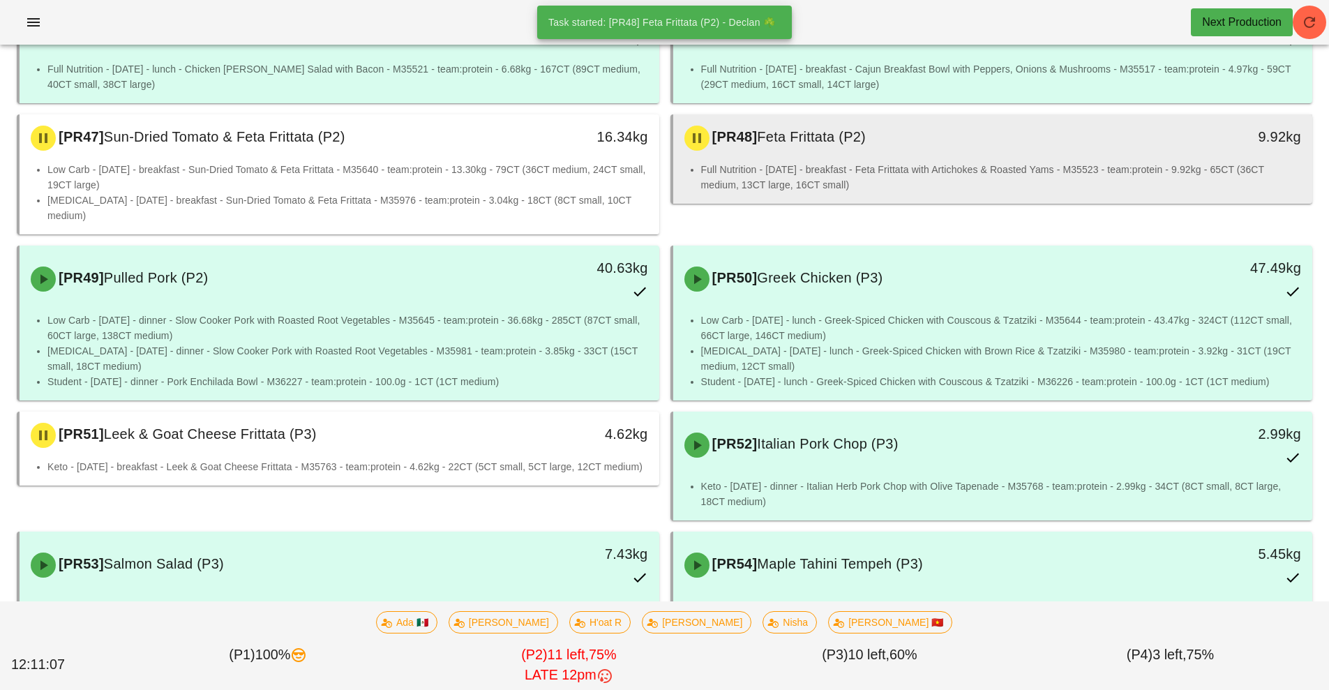
click at [823, 162] on li "Full Nutrition - [DATE] - breakfast - Feta Frittata with Artichokes & Roasted Y…" at bounding box center [1001, 177] width 601 height 31
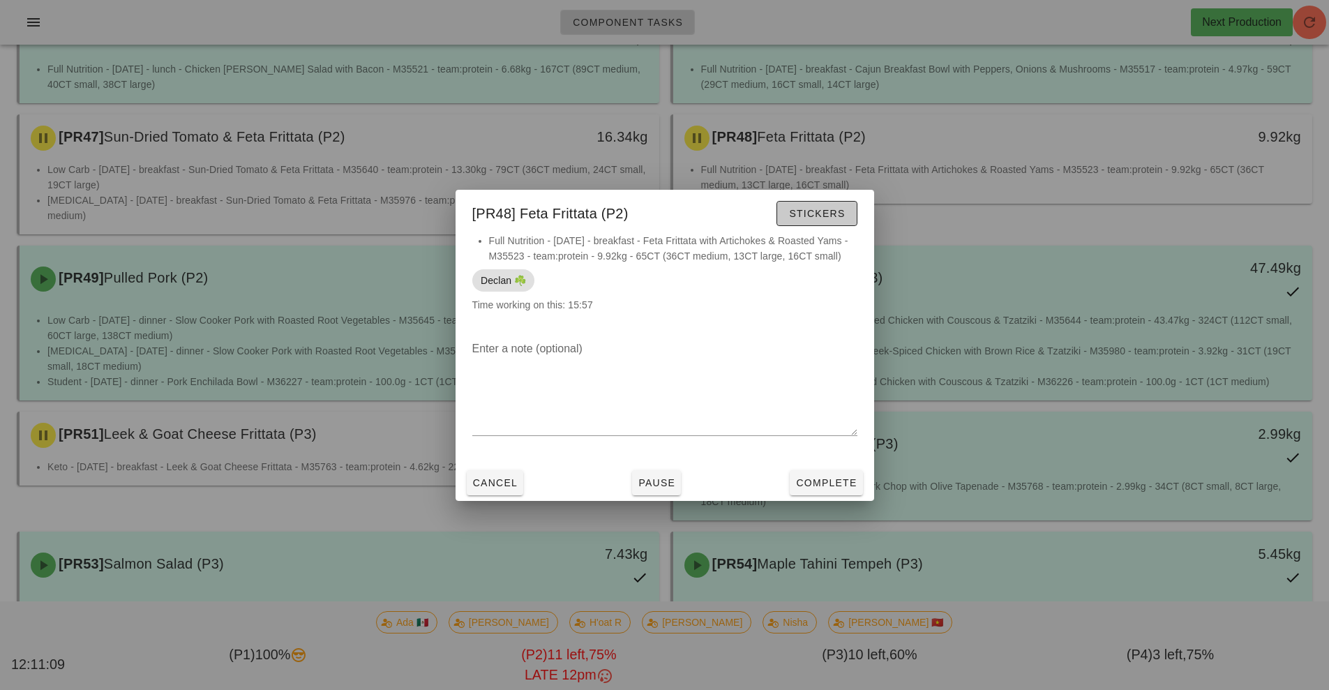
click at [826, 209] on span "Stickers" at bounding box center [816, 213] width 57 height 11
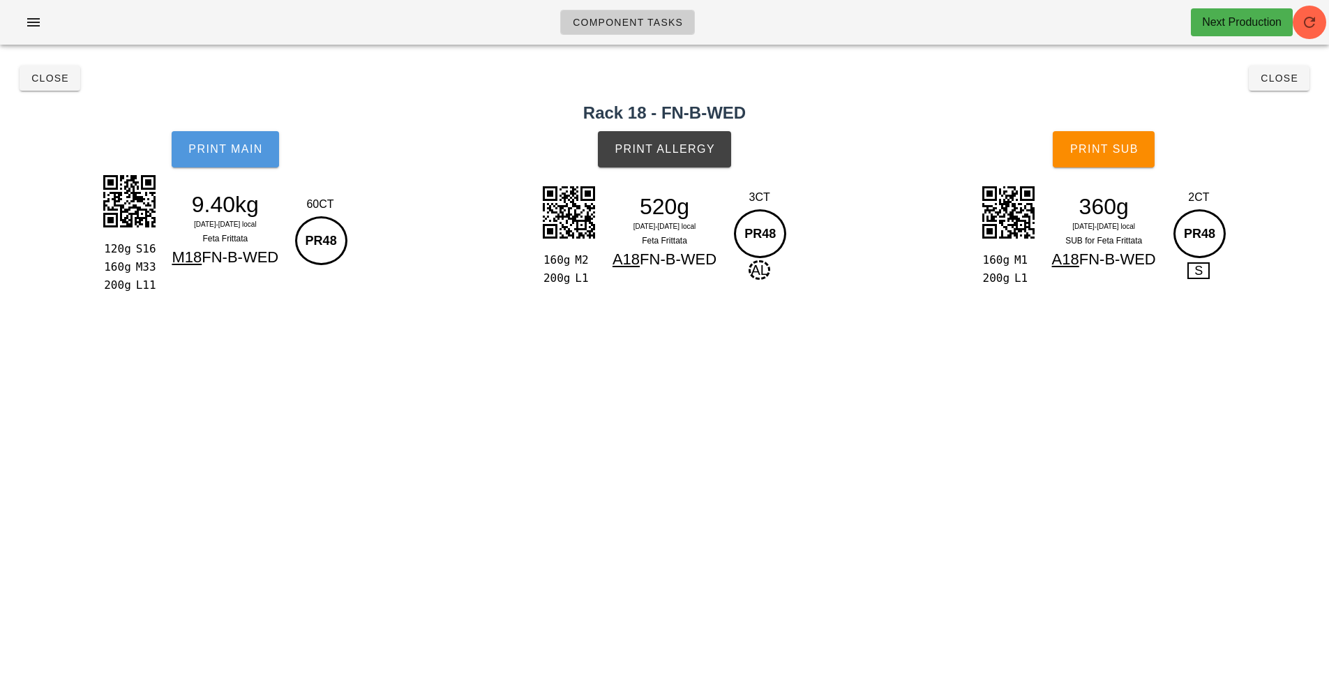
click at [269, 163] on button "Print Main" at bounding box center [225, 149] width 107 height 36
click at [239, 151] on span "Print Main" at bounding box center [225, 149] width 75 height 13
click at [684, 151] on span "Print Allergy" at bounding box center [664, 149] width 101 height 13
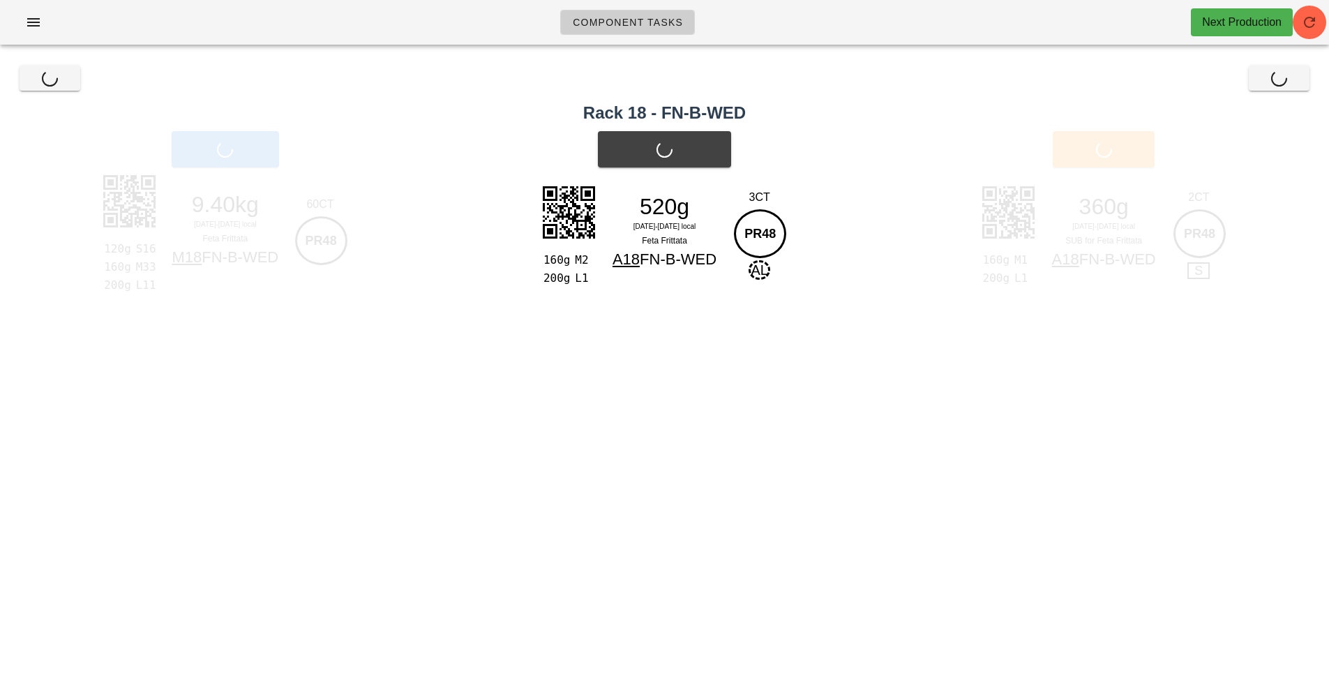
click at [682, 153] on div "Print Allergy" at bounding box center [664, 149] width 451 height 53
click at [672, 151] on span "Print Allergy" at bounding box center [664, 149] width 101 height 13
click at [672, 151] on div "Print Allergy" at bounding box center [664, 149] width 451 height 53
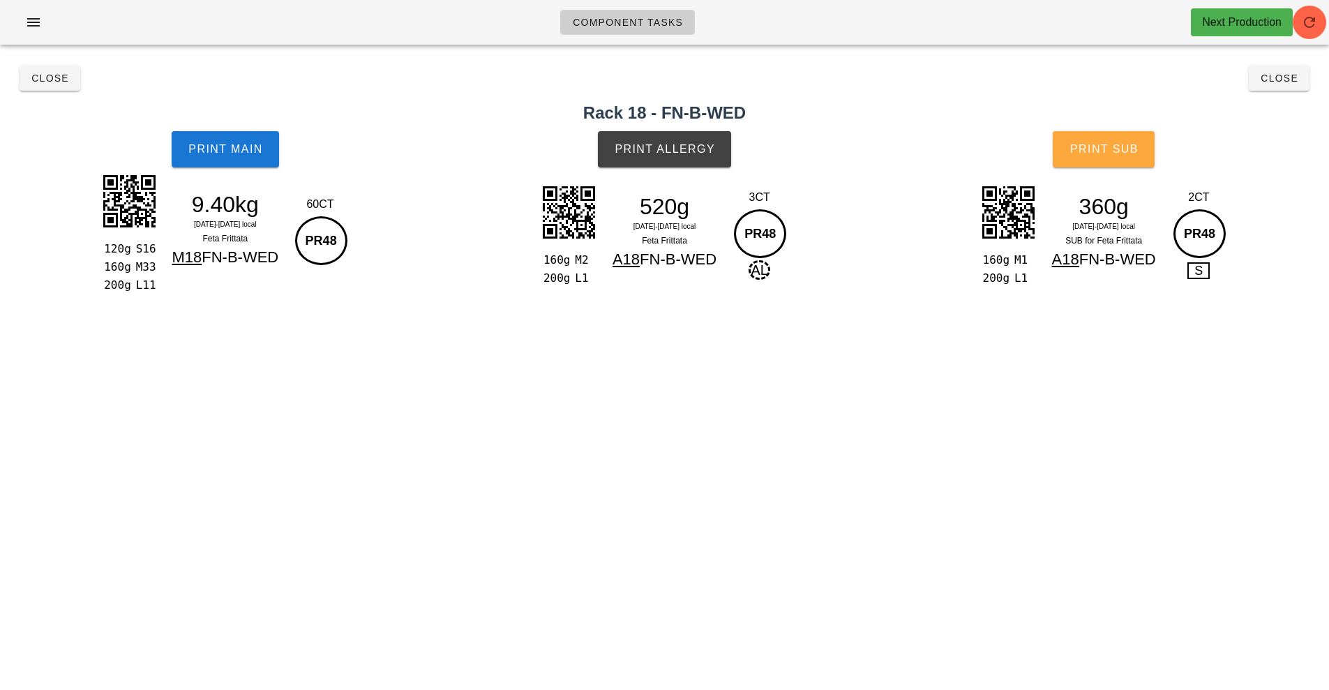
click at [1100, 135] on button "Print Sub" at bounding box center [1104, 149] width 102 height 36
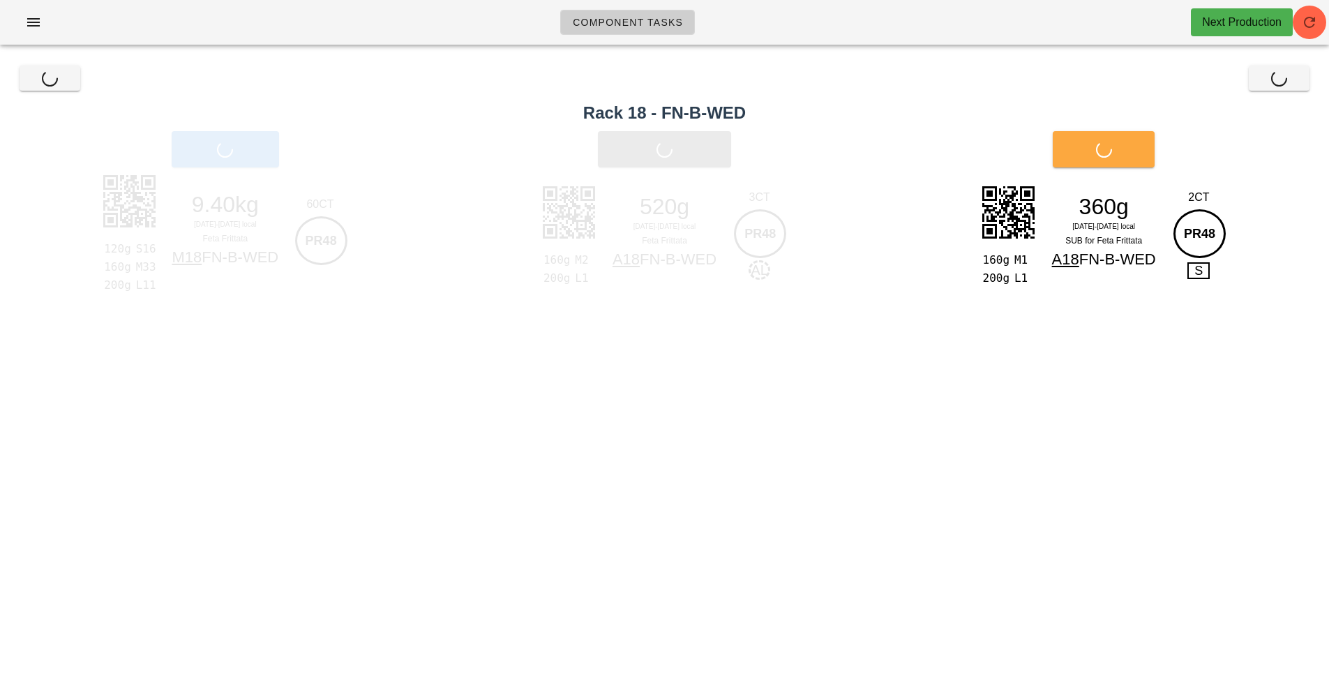
click at [1100, 135] on div "Print Sub" at bounding box center [1103, 149] width 451 height 53
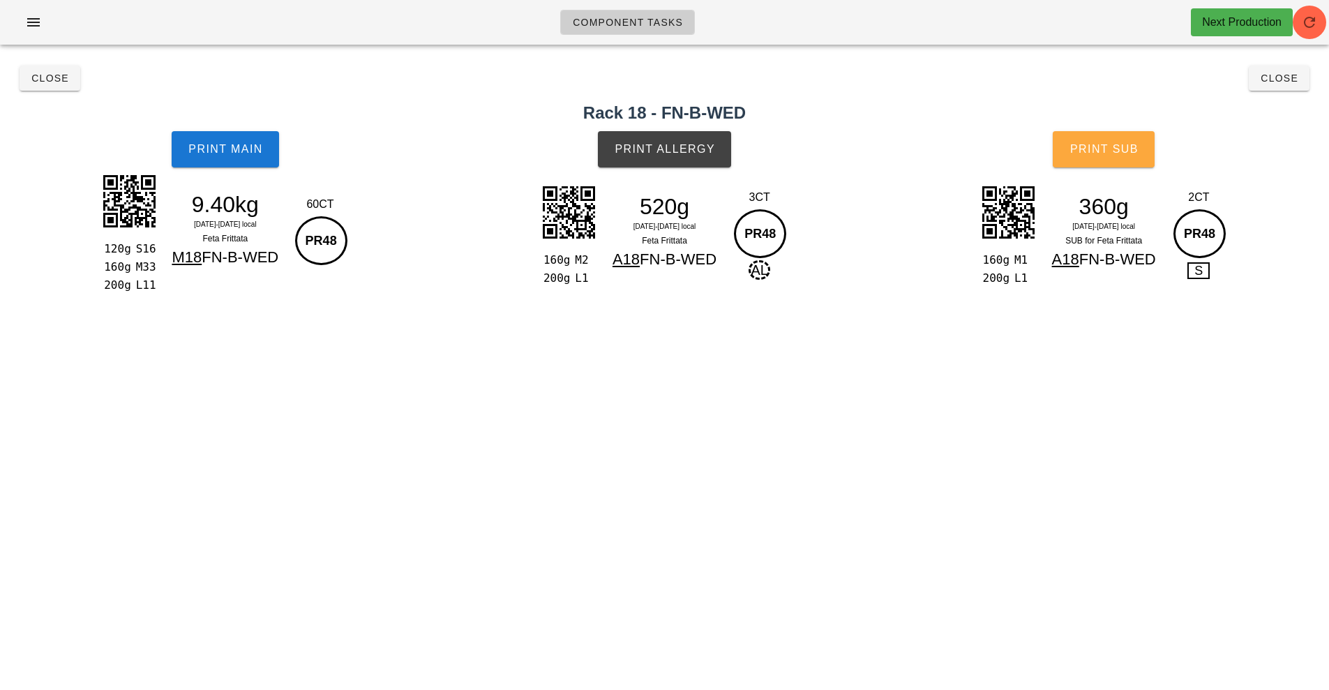
click at [1112, 149] on span "Print Sub" at bounding box center [1103, 149] width 69 height 13
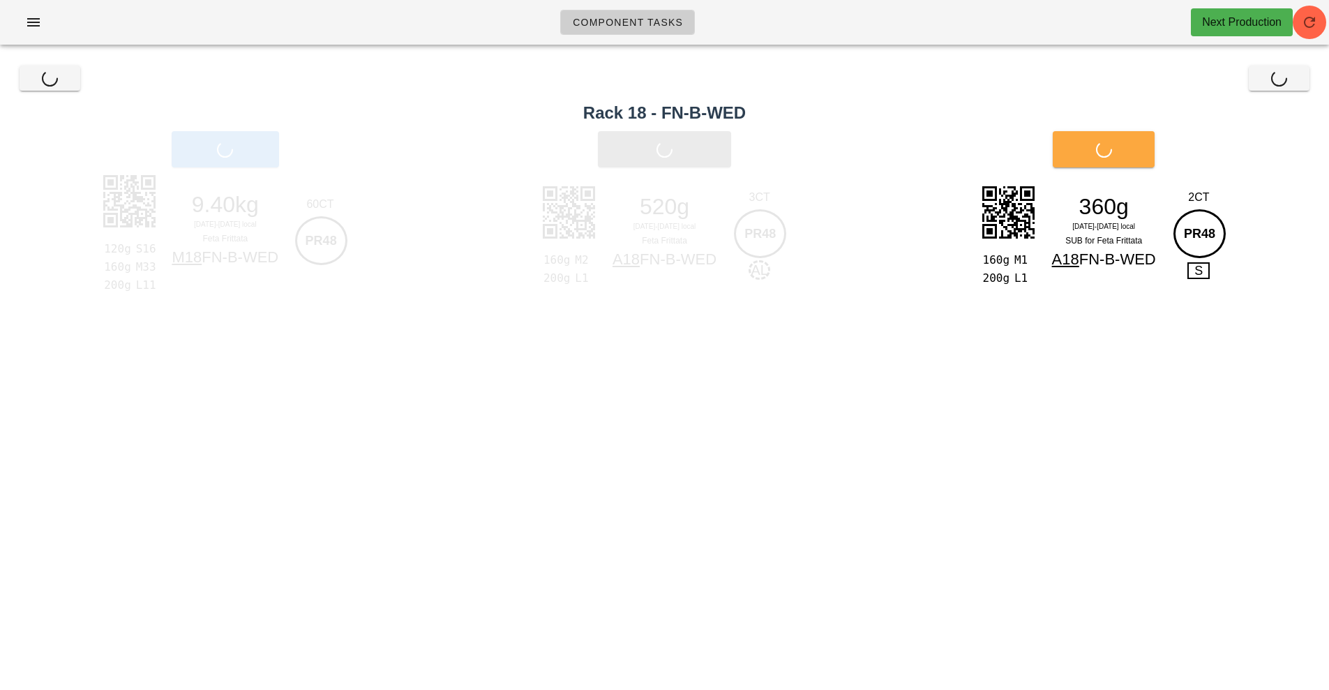
click at [1112, 149] on div "Print Sub" at bounding box center [1103, 149] width 451 height 53
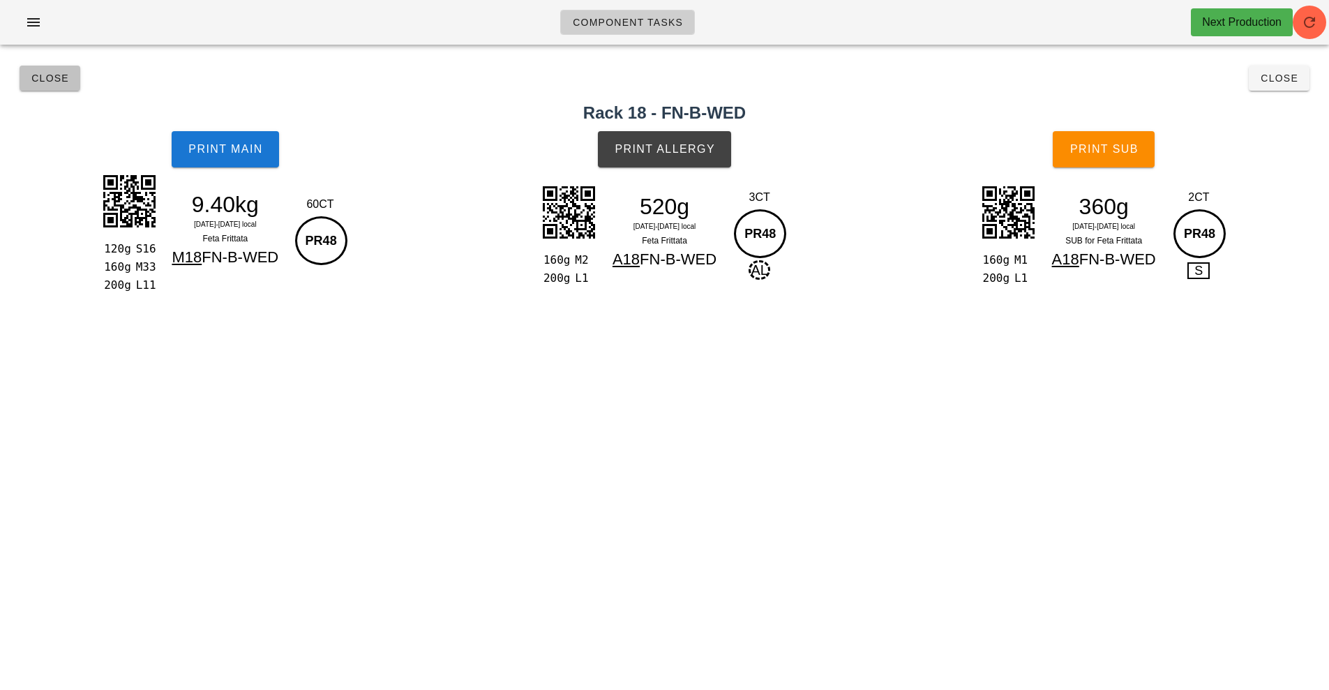
click at [60, 77] on span "Close" at bounding box center [50, 78] width 38 height 11
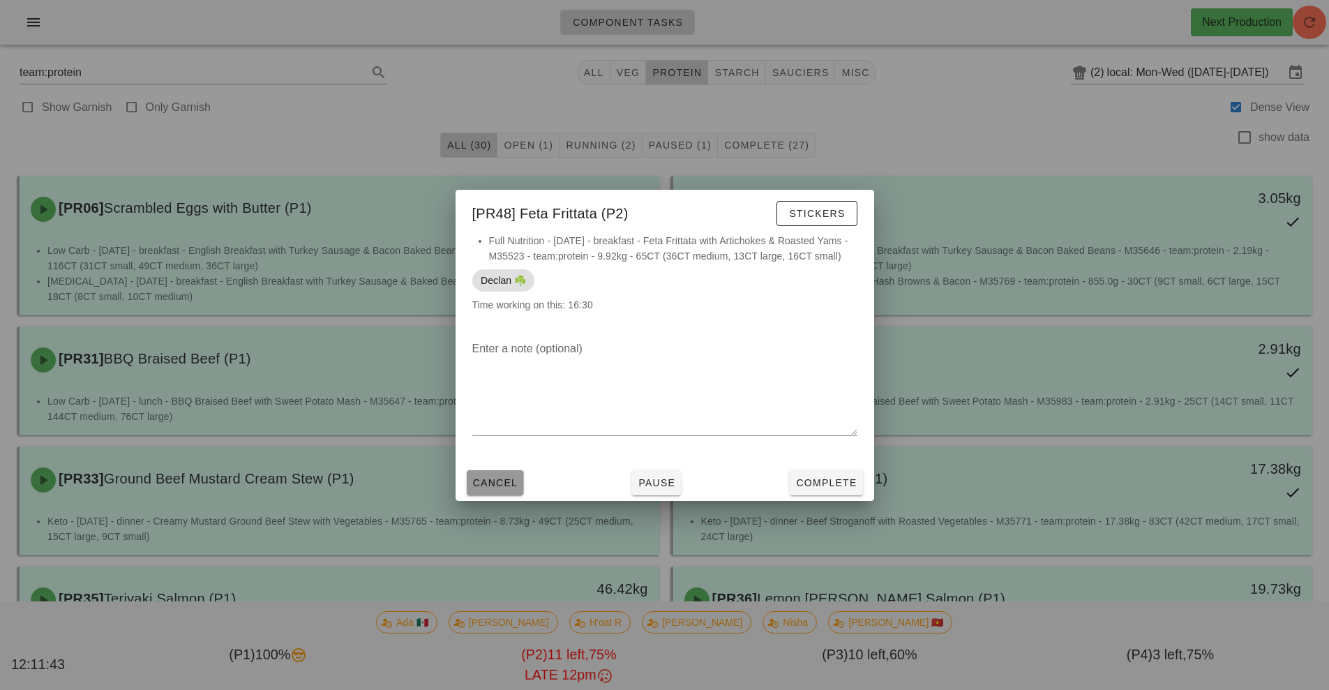
click at [494, 488] on span "Cancel" at bounding box center [495, 482] width 46 height 11
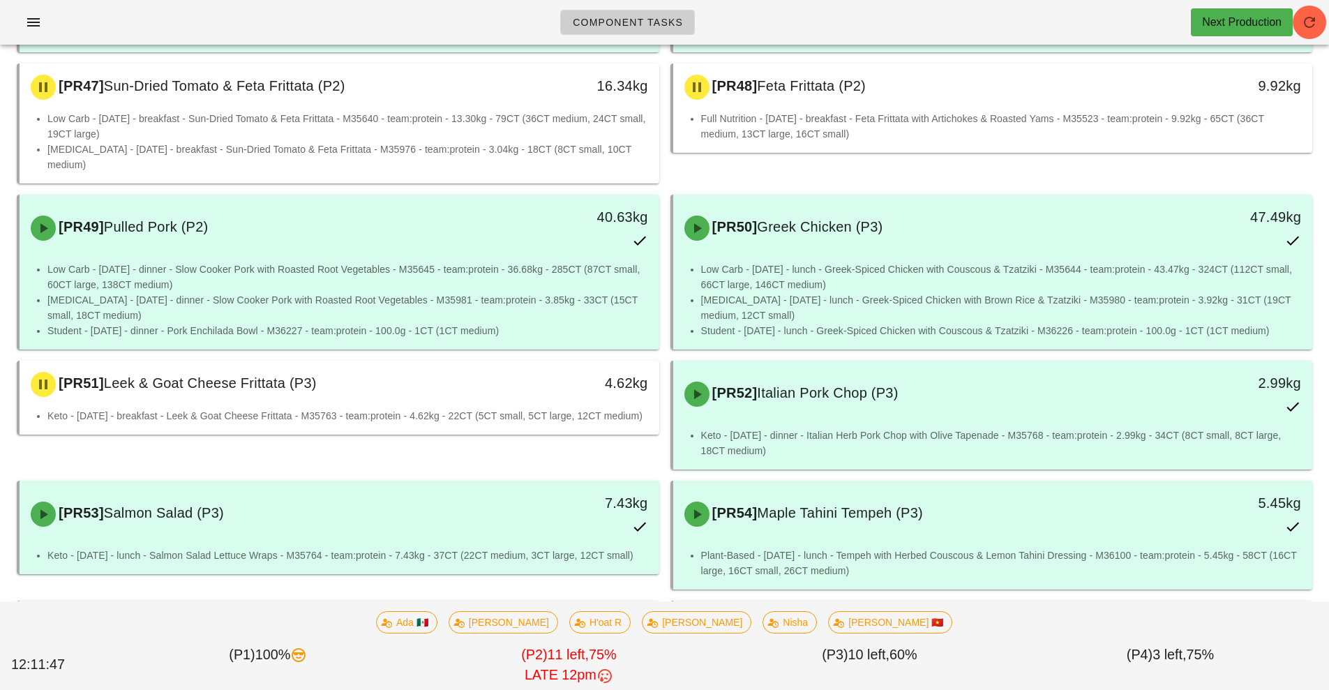
scroll to position [1225, 0]
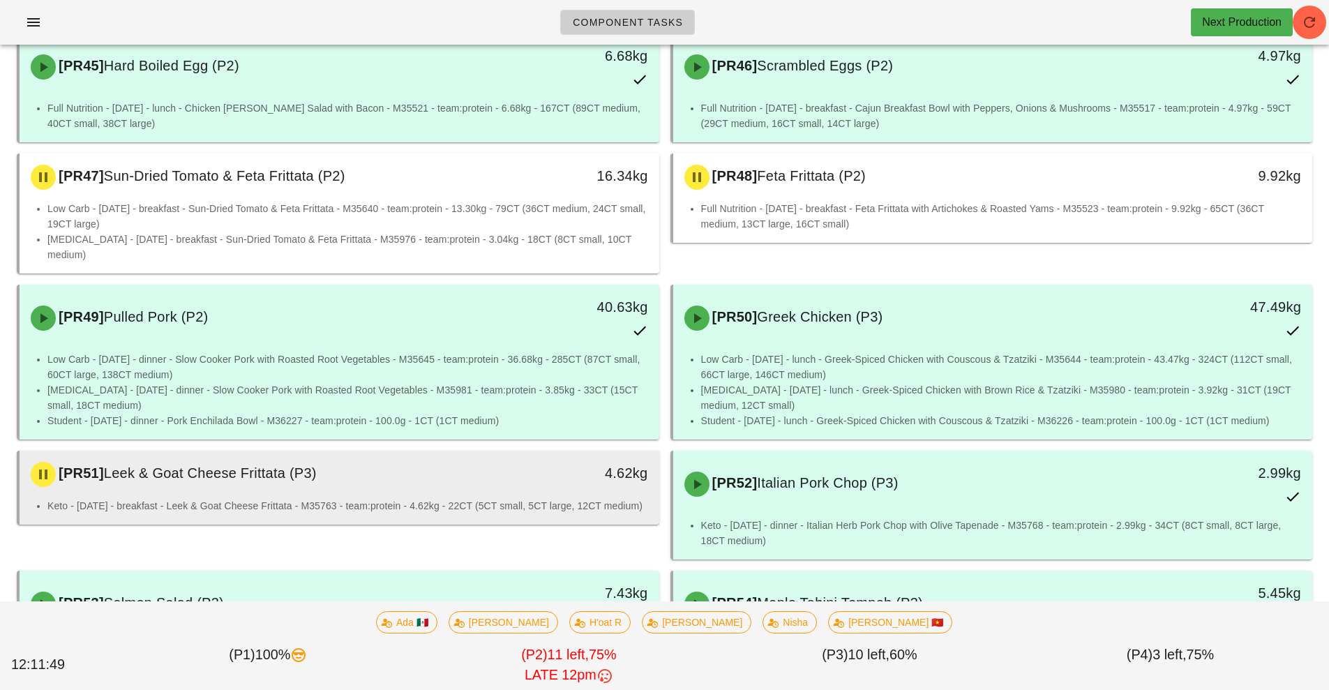
click at [492, 453] on div "[PR51] [PERSON_NAME] & Goat Cheese Frittata (P3)" at bounding box center [259, 474] width 475 height 42
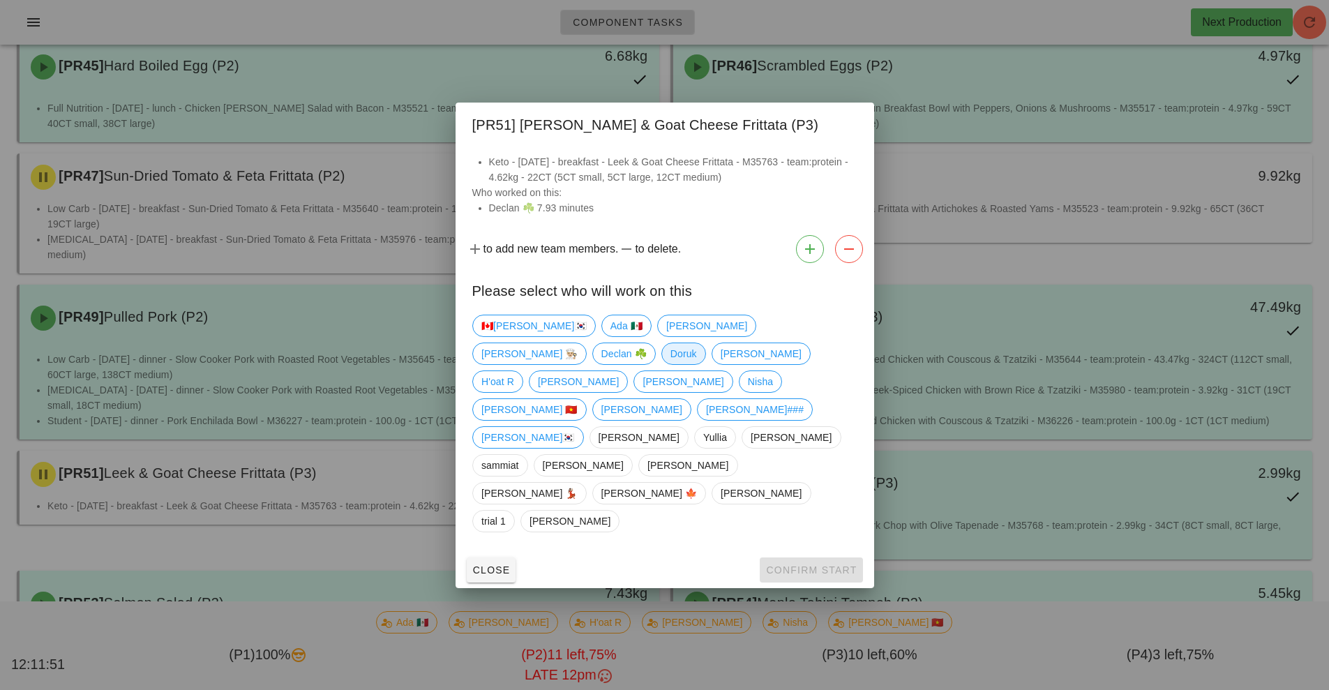
click at [696, 364] on span "Doruk" at bounding box center [683, 353] width 27 height 21
click at [803, 564] on span "Confirm Start" at bounding box center [810, 569] width 91 height 11
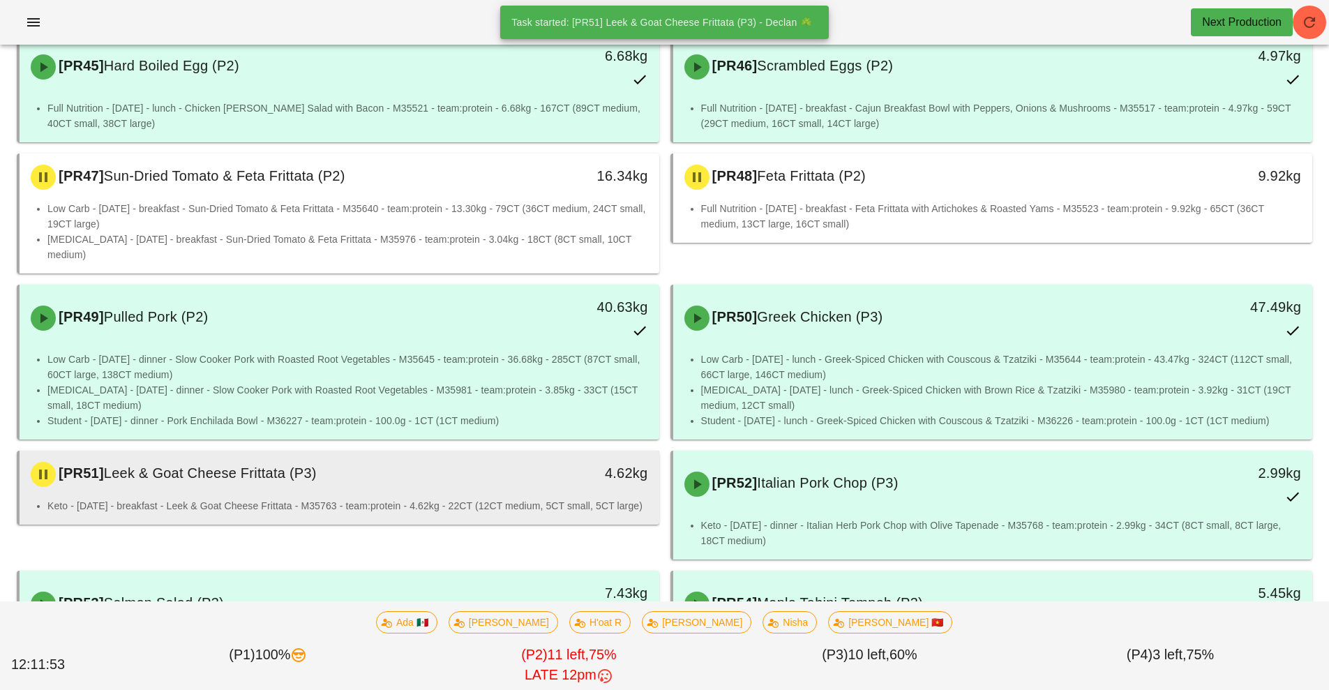
click at [534, 456] on div "4.62kg" at bounding box center [576, 474] width 158 height 42
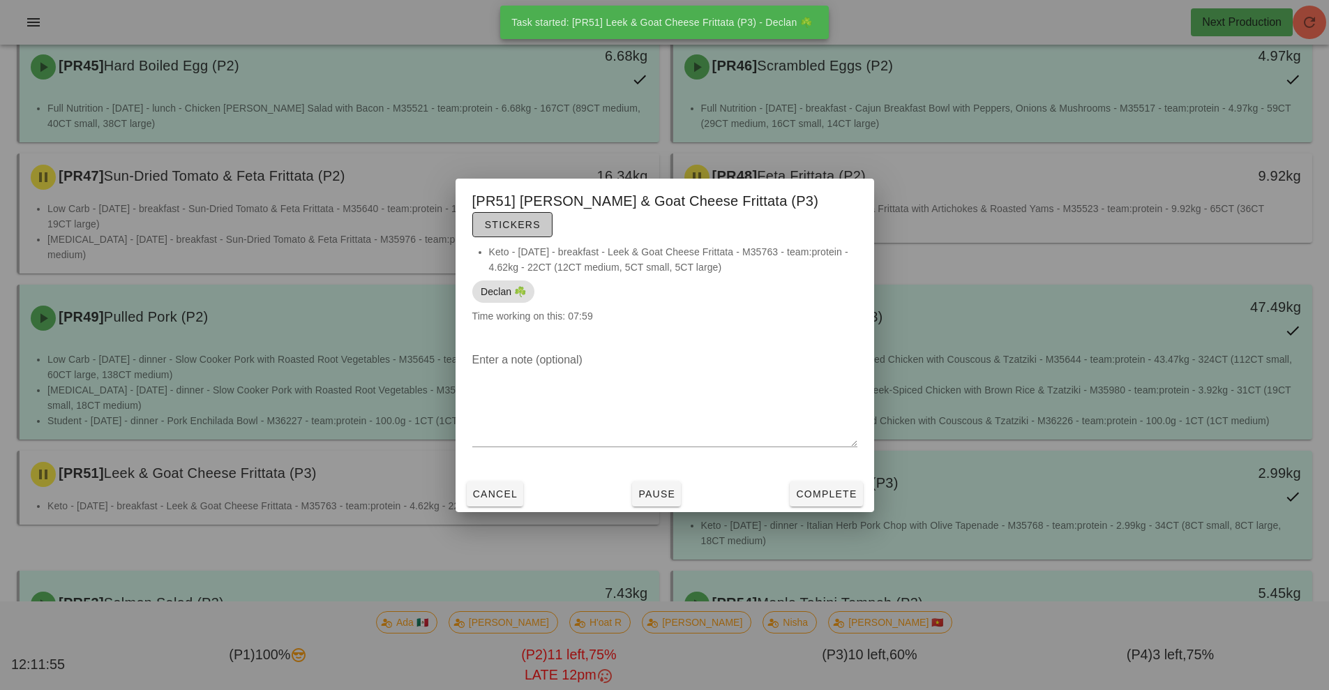
click at [541, 219] on span "Stickers" at bounding box center [512, 224] width 57 height 11
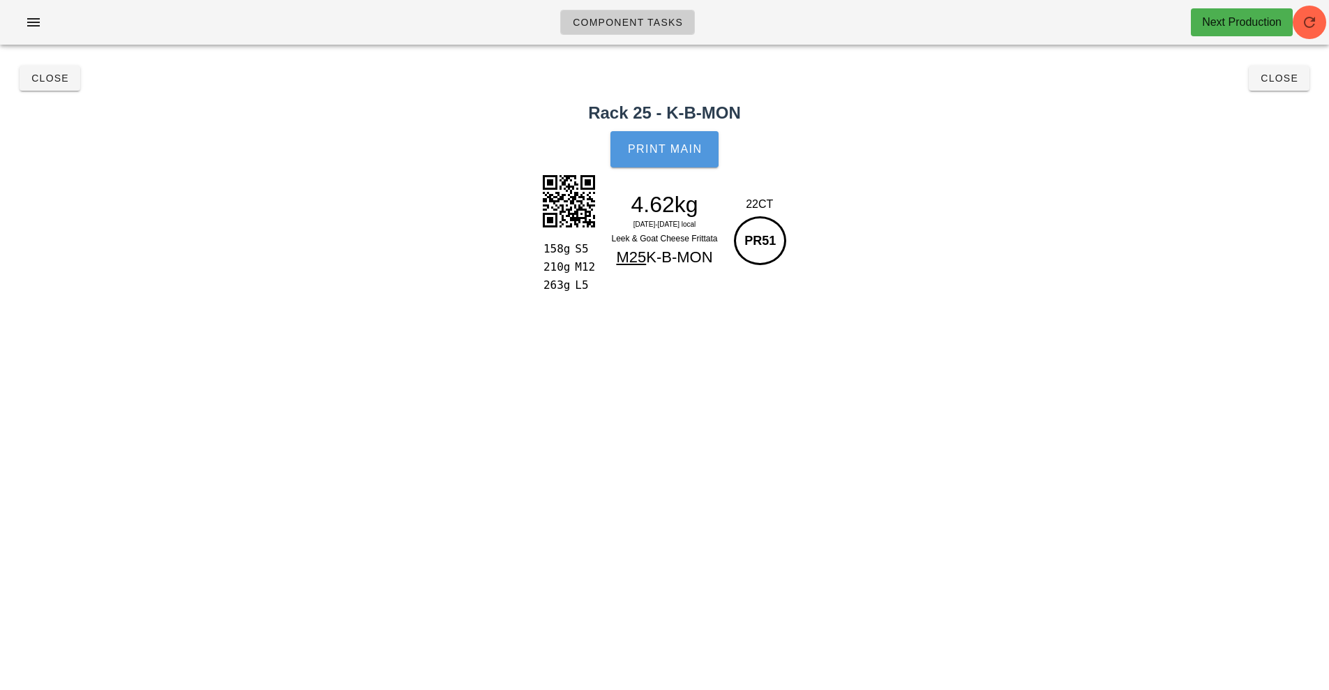
click at [688, 153] on span "Print Main" at bounding box center [664, 149] width 75 height 13
click at [670, 140] on button "Print Main" at bounding box center [663, 149] width 107 height 36
click at [664, 164] on button "Print Main" at bounding box center [663, 149] width 107 height 36
click at [47, 81] on span "Close" at bounding box center [50, 78] width 38 height 11
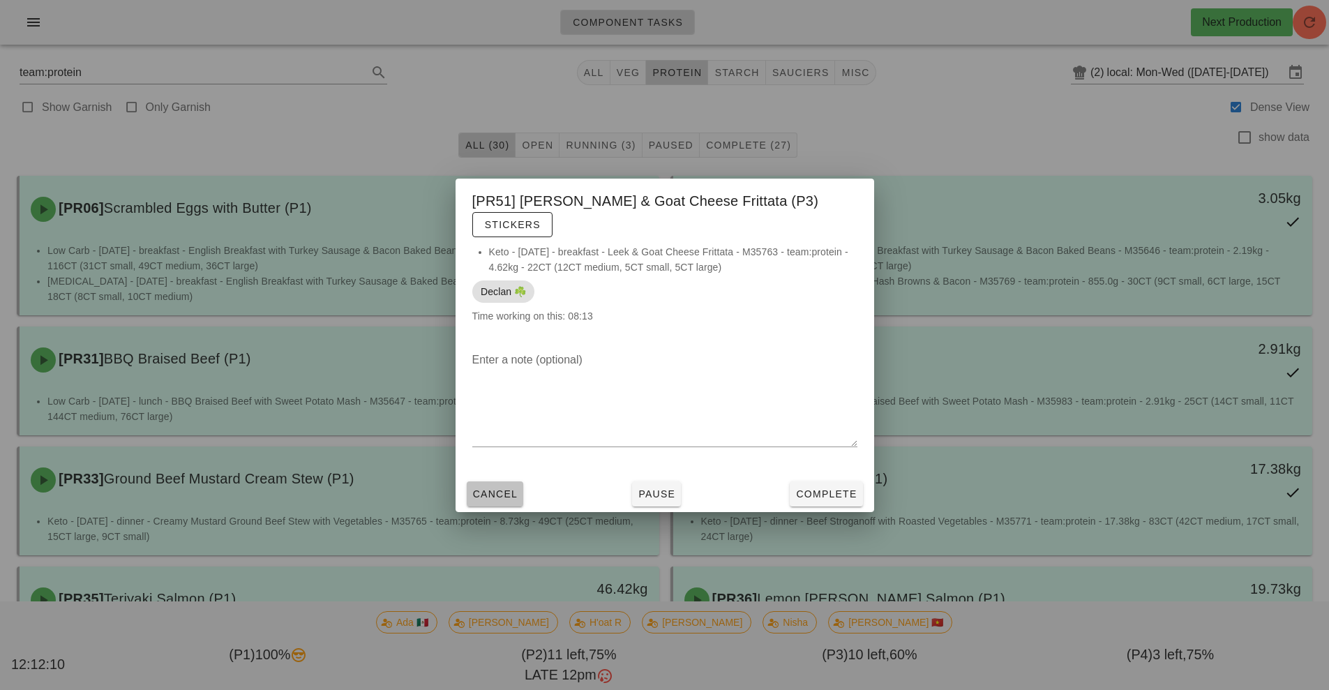
click at [491, 488] on span "Cancel" at bounding box center [495, 493] width 46 height 11
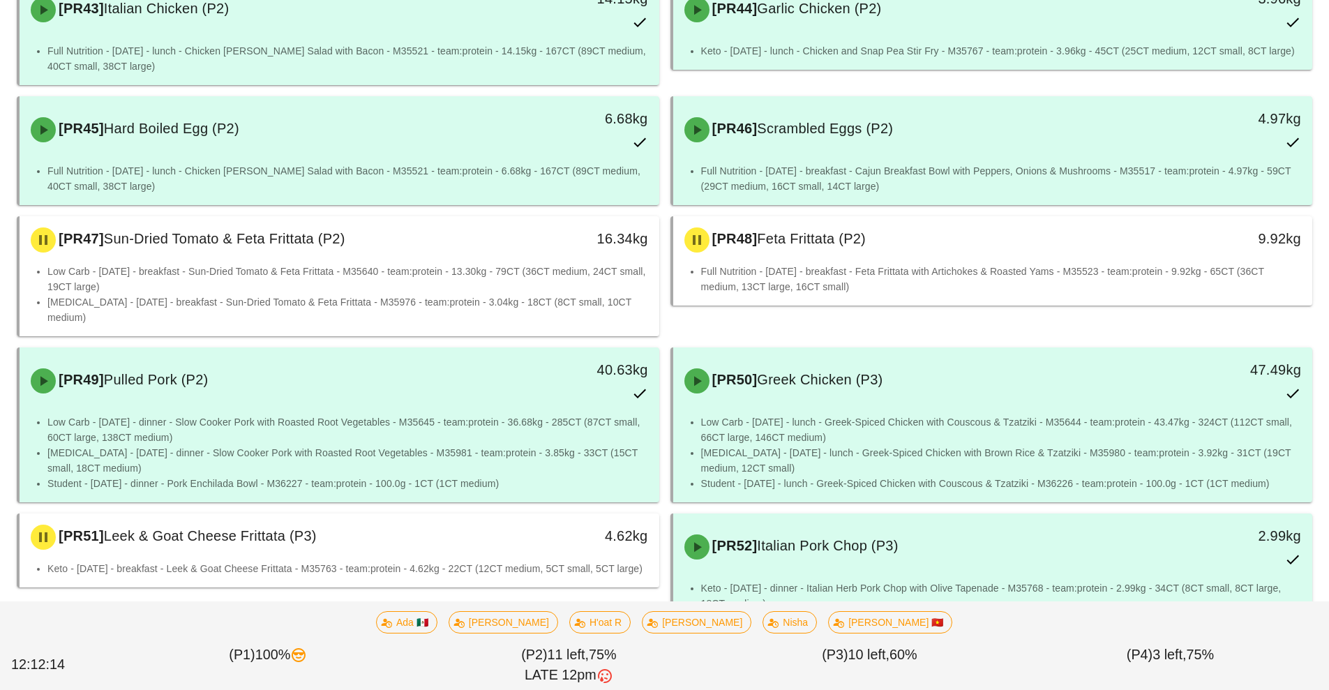
scroll to position [1166, 0]
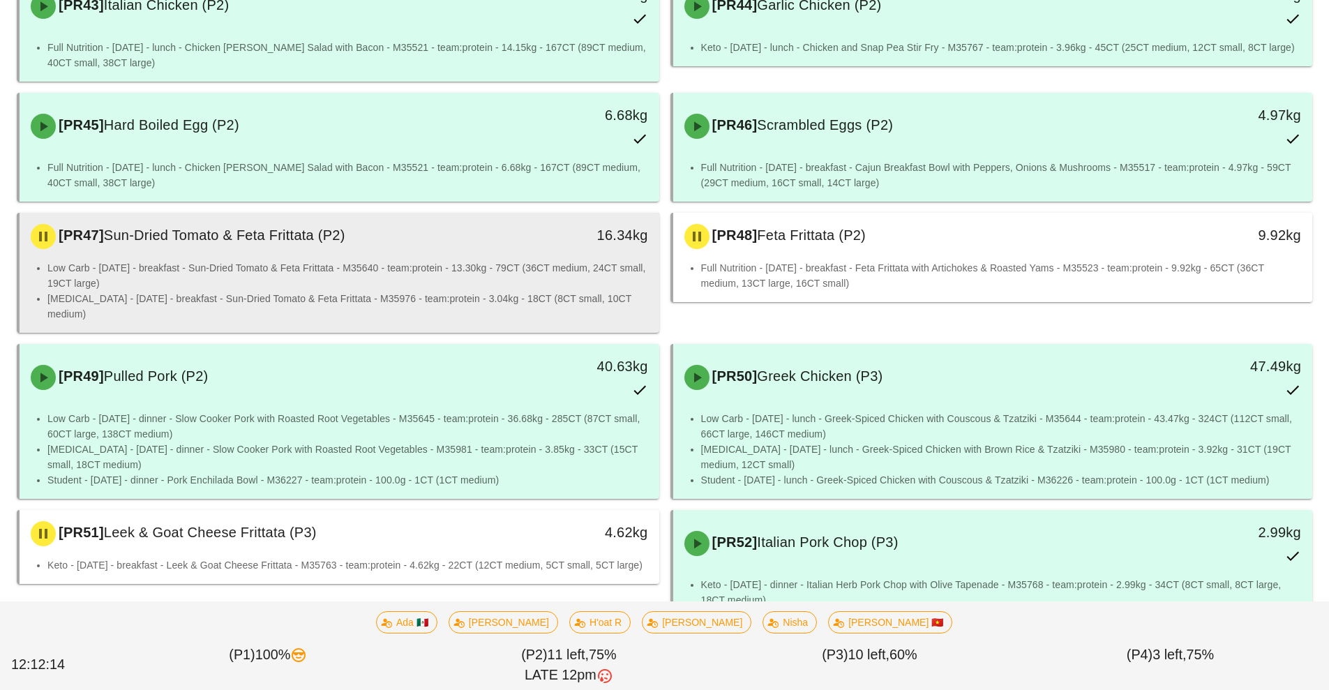
click at [524, 264] on li "Low Carb - [DATE] - breakfast - Sun-Dried Tomato & Feta Frittata - M35640 - tea…" at bounding box center [347, 275] width 601 height 31
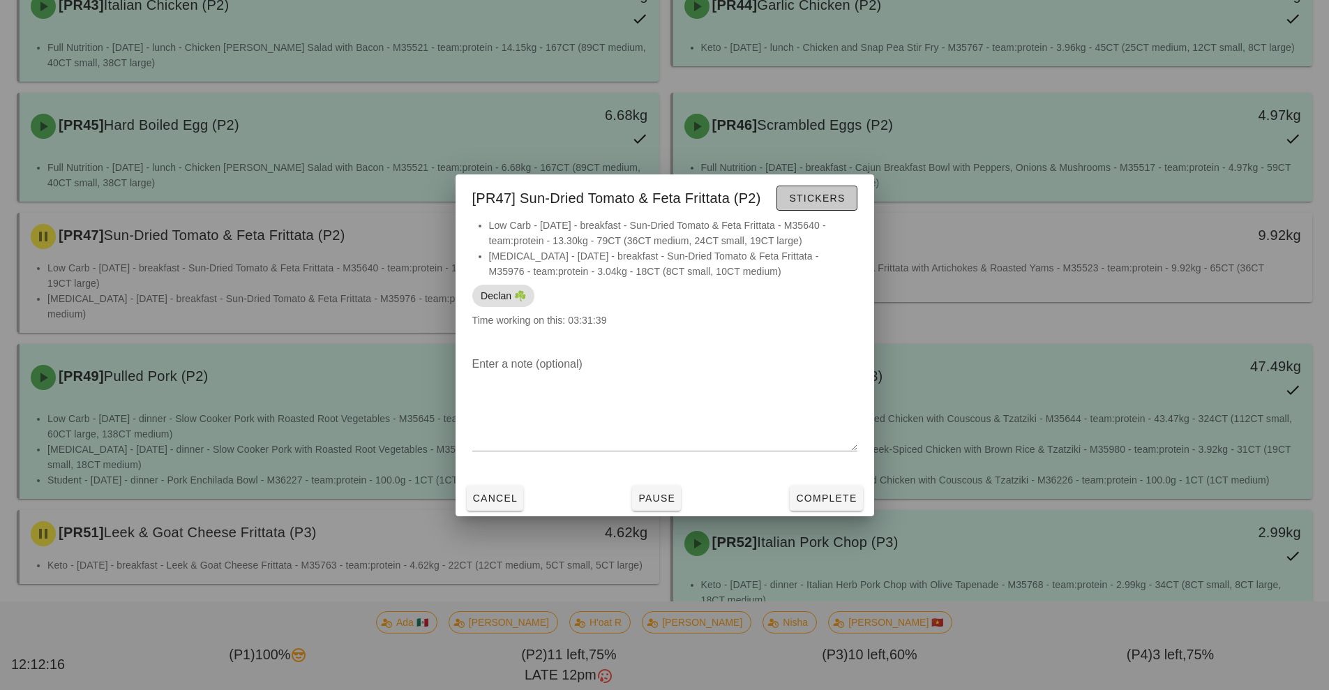
click at [820, 200] on span "Stickers" at bounding box center [816, 198] width 57 height 11
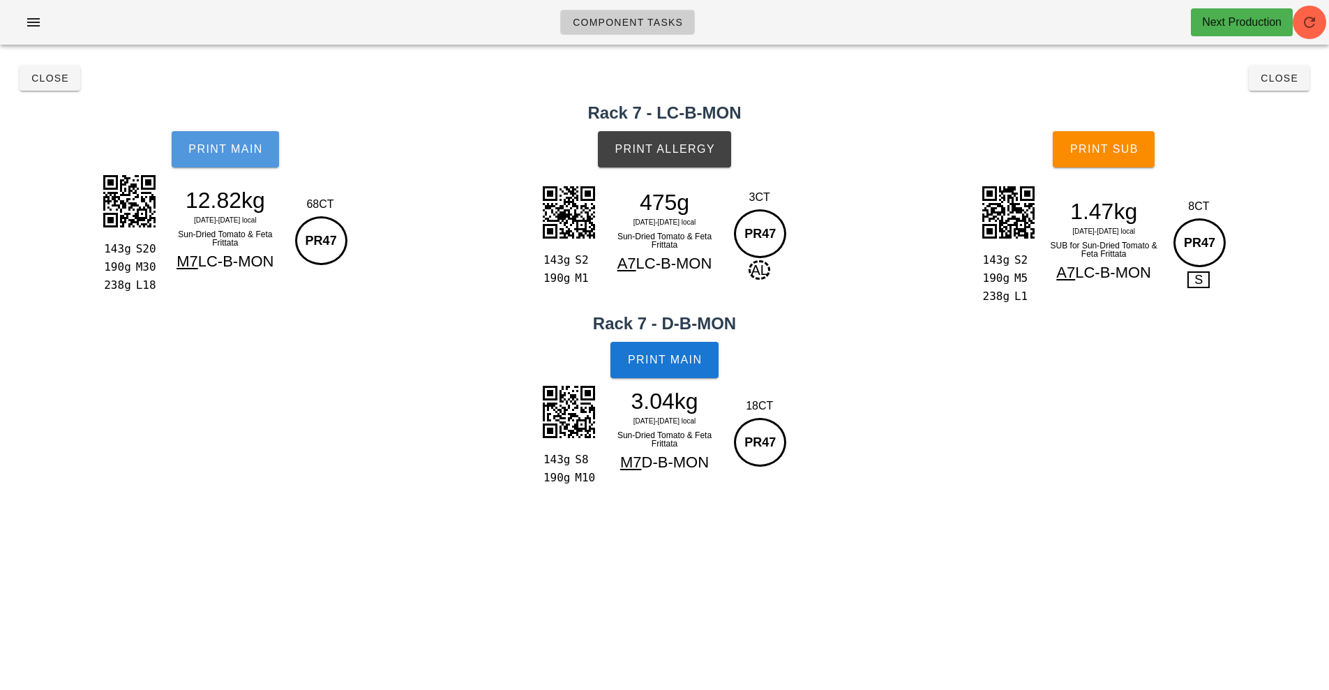
click at [254, 149] on span "Print Main" at bounding box center [225, 149] width 75 height 13
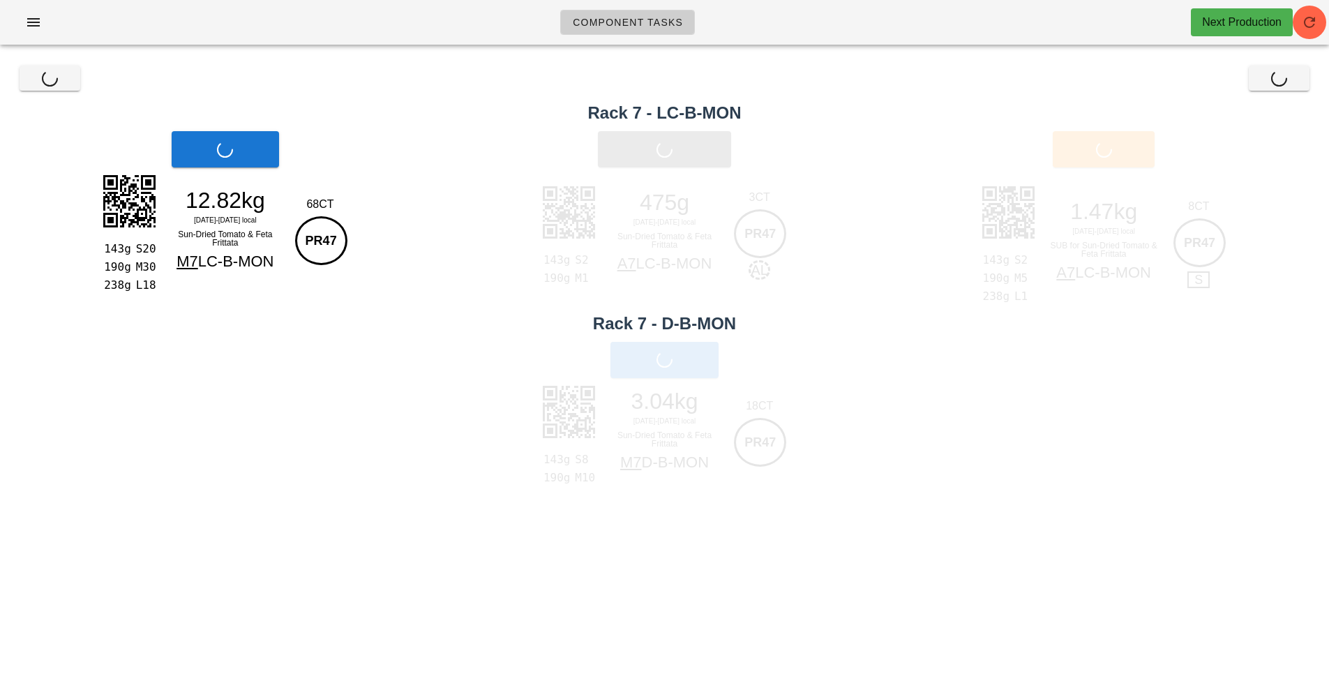
click at [239, 153] on div "Print Main" at bounding box center [225, 149] width 451 height 53
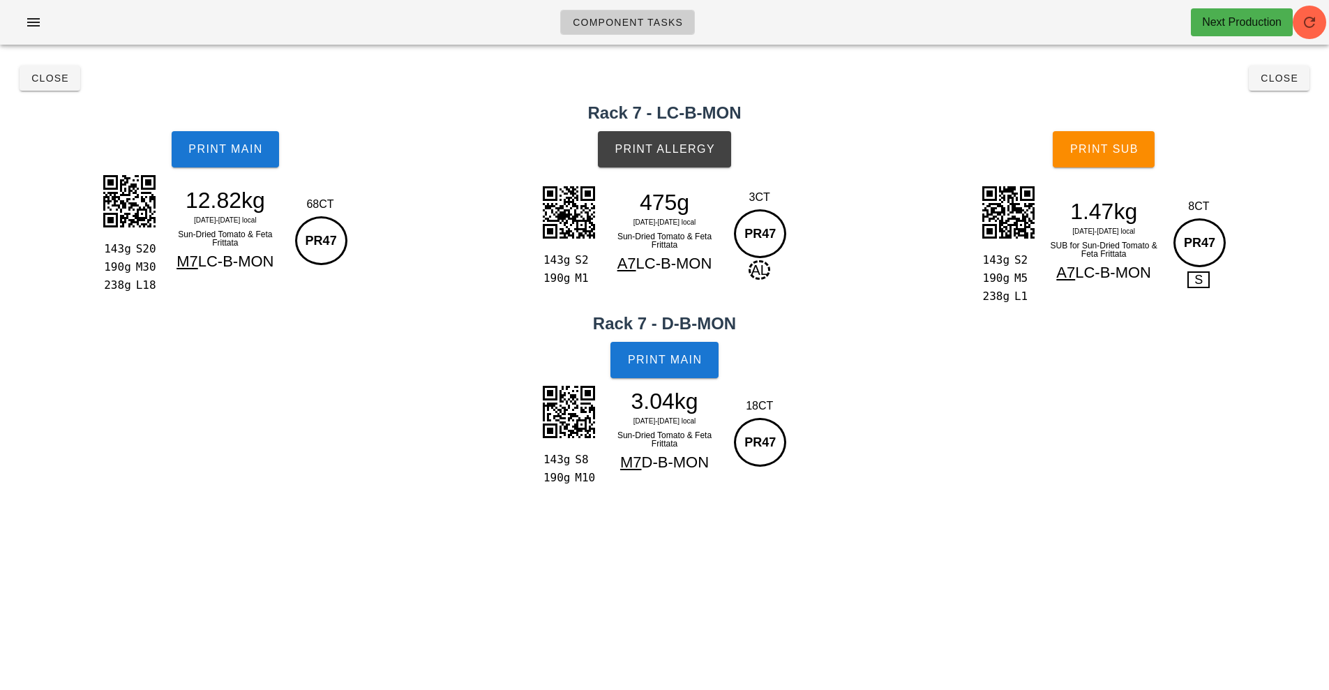
click at [357, 125] on div "Print Main" at bounding box center [225, 149] width 451 height 53
click at [227, 149] on span "Print Main" at bounding box center [225, 149] width 75 height 13
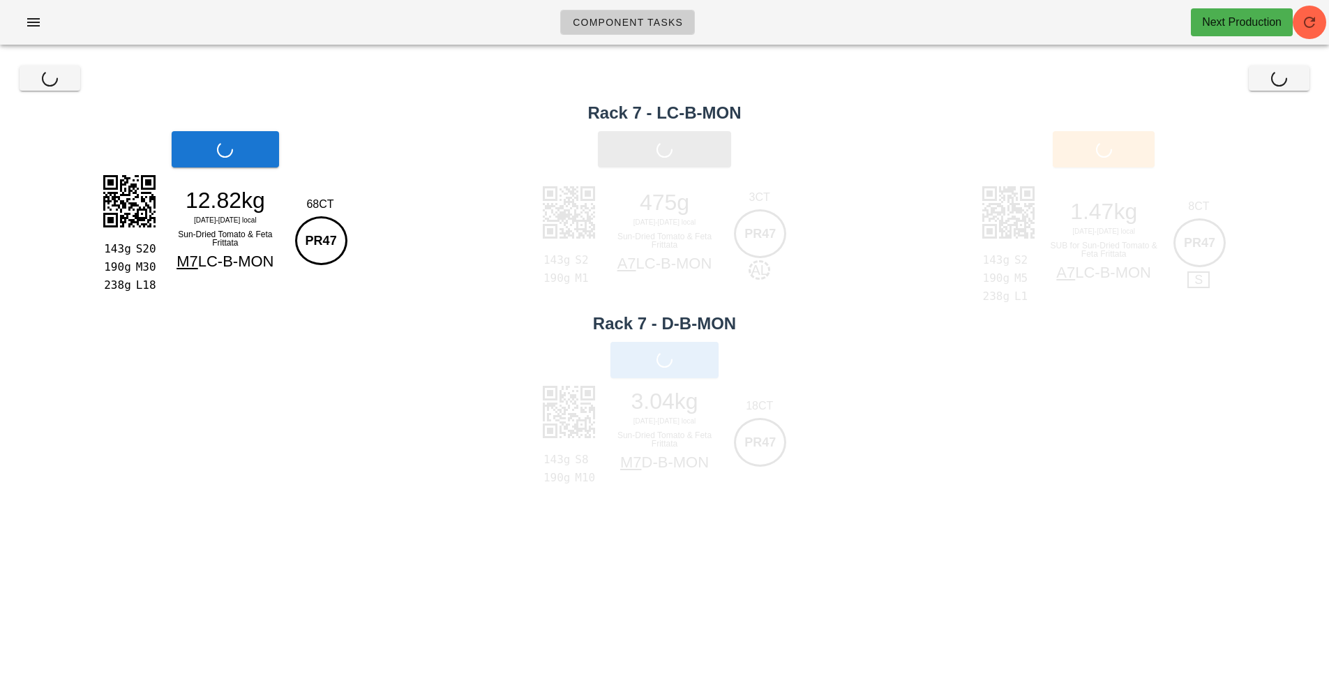
click at [670, 153] on div "Print Allergy" at bounding box center [664, 149] width 451 height 53
click at [686, 146] on div "Print Allergy" at bounding box center [664, 149] width 451 height 53
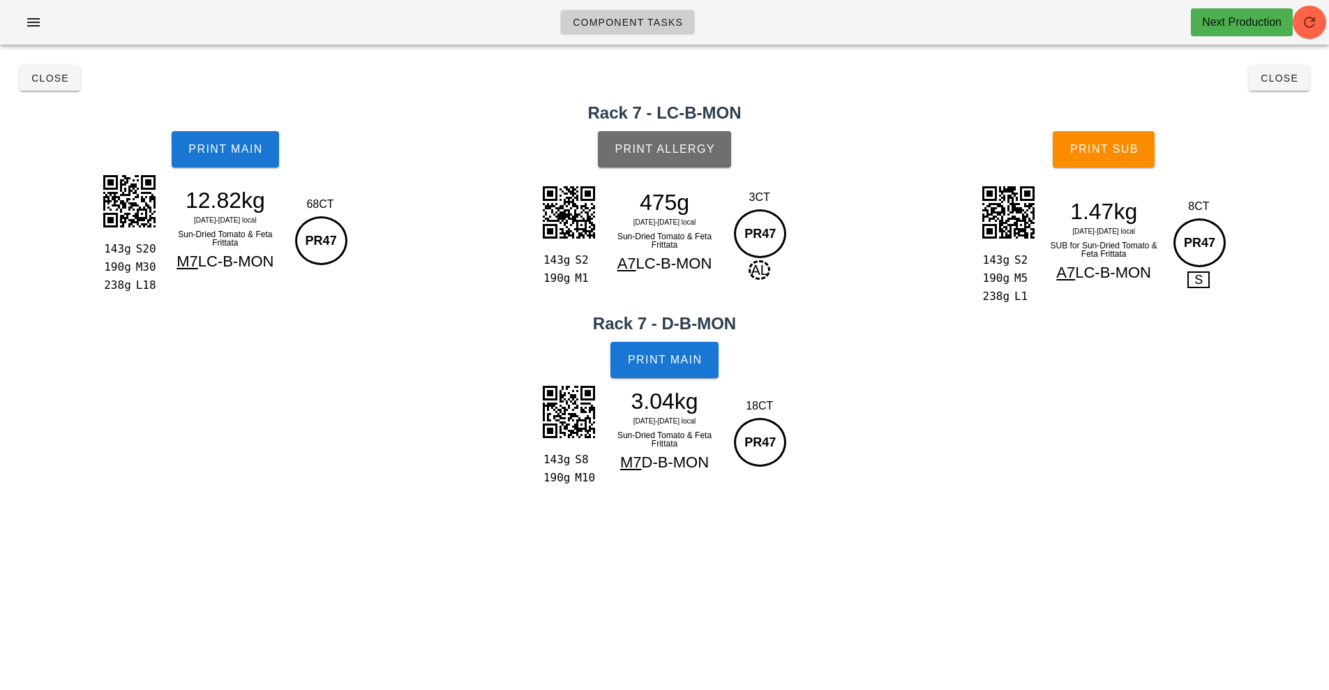
click at [678, 147] on span "Print Allergy" at bounding box center [664, 149] width 101 height 13
click at [680, 364] on span "Print Main" at bounding box center [664, 360] width 75 height 13
click at [663, 359] on span "Print Main" at bounding box center [664, 360] width 75 height 13
click at [1113, 147] on span "Print Sub" at bounding box center [1103, 149] width 69 height 13
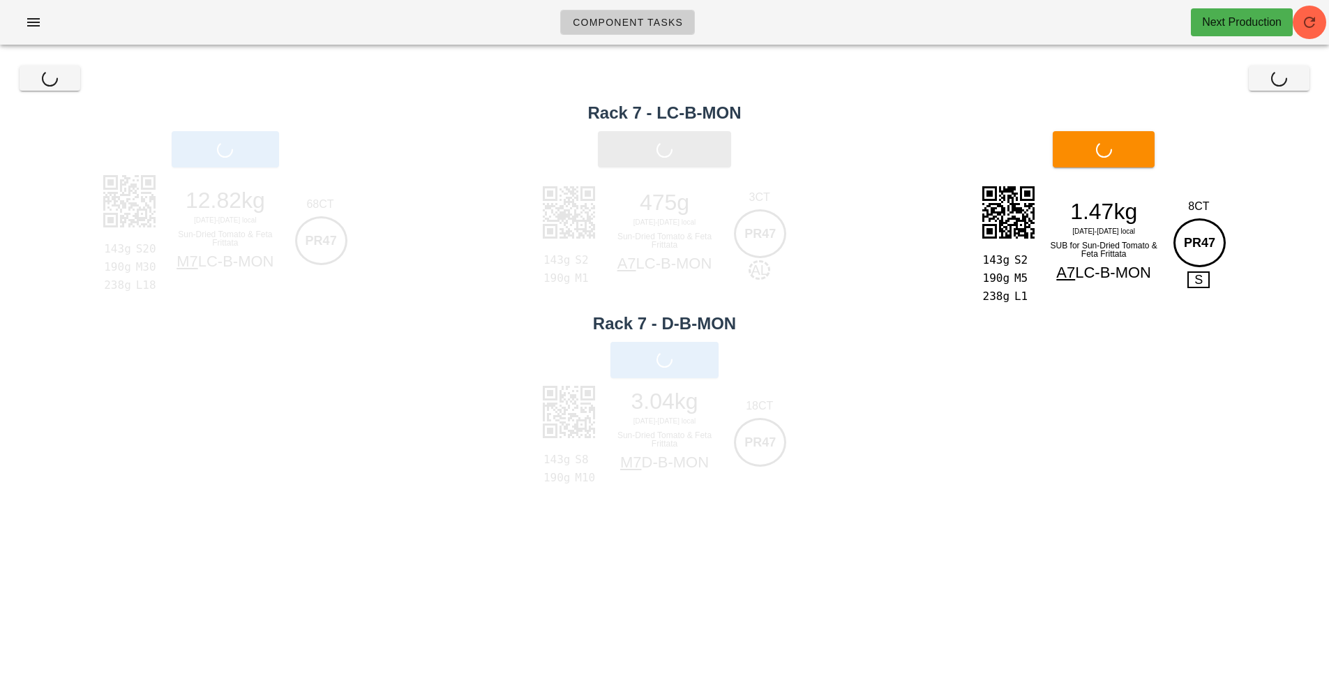
click at [1113, 147] on div "Print Sub" at bounding box center [1103, 149] width 451 height 53
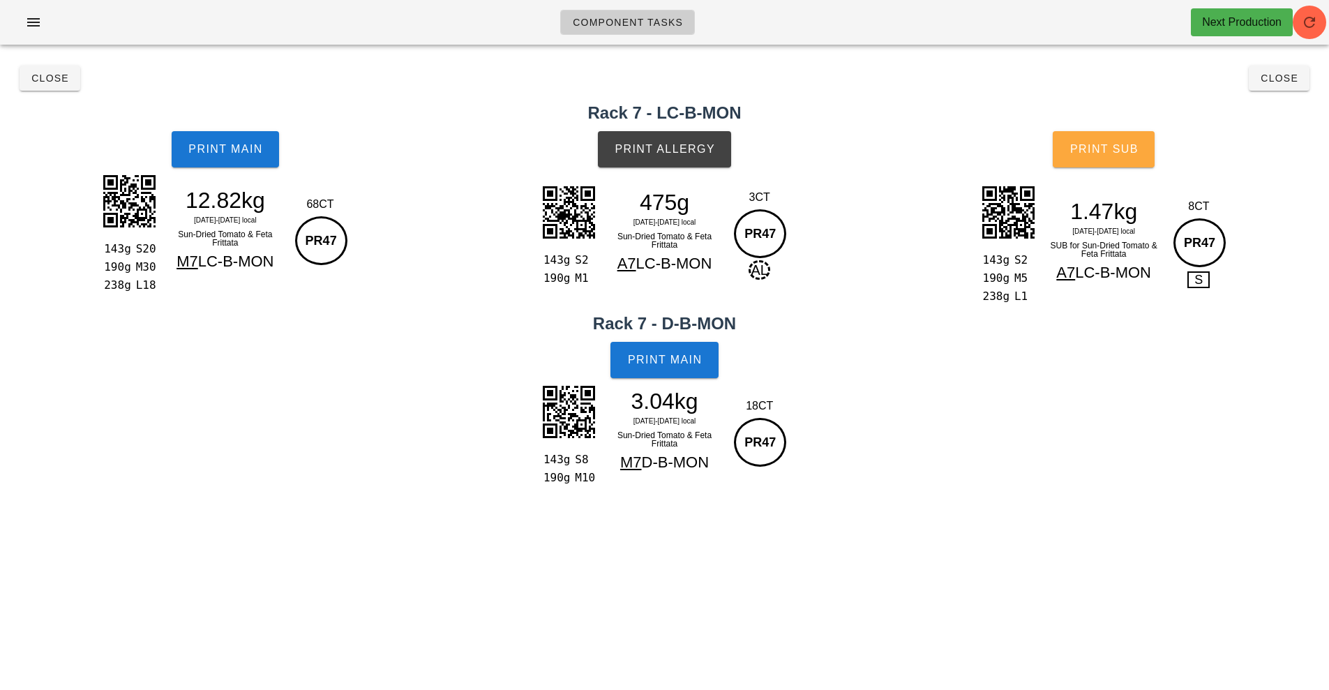
click at [1113, 147] on span "Print Sub" at bounding box center [1103, 149] width 69 height 13
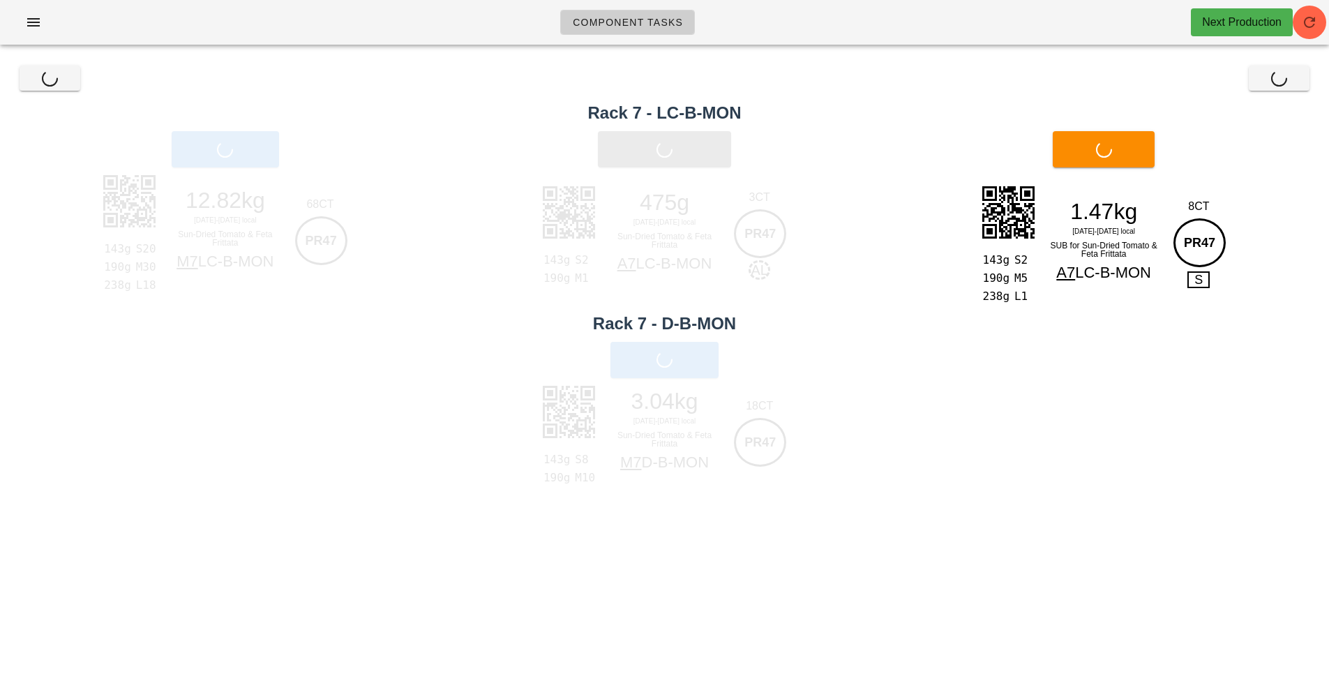
click at [1113, 147] on div "Print Sub" at bounding box center [1103, 149] width 451 height 53
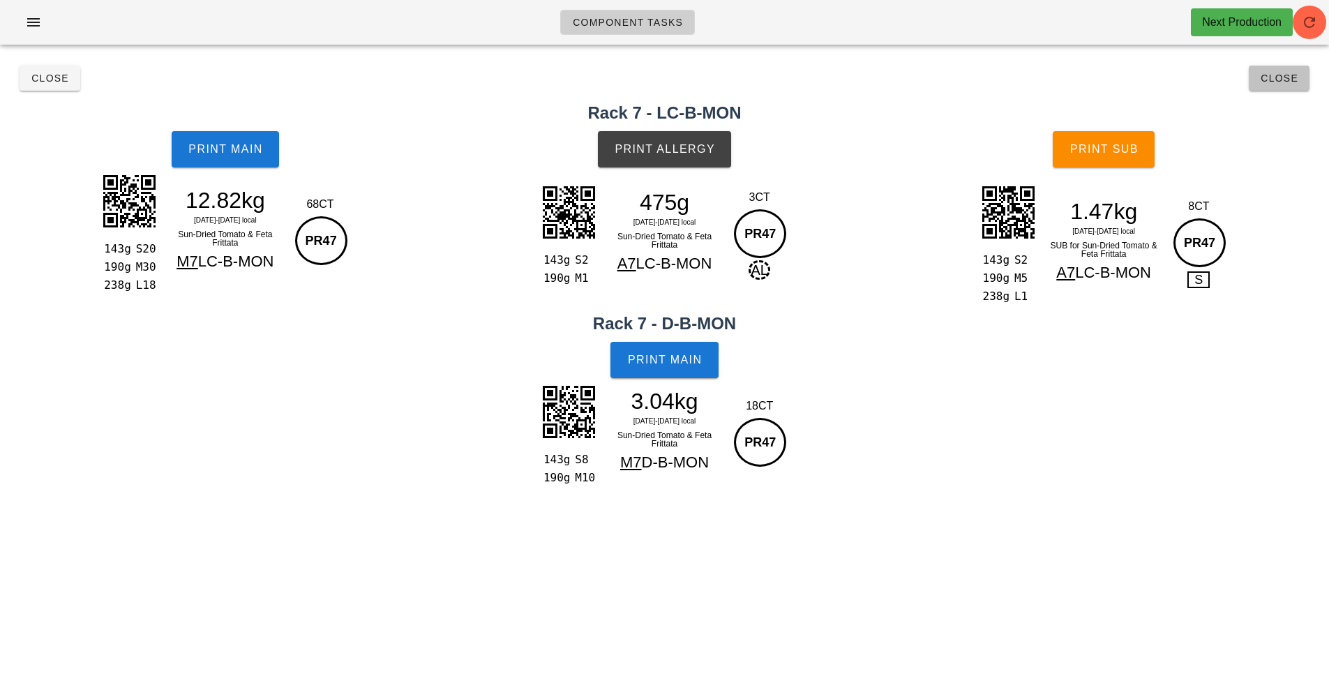
click at [1277, 79] on span "Close" at bounding box center [1279, 78] width 38 height 11
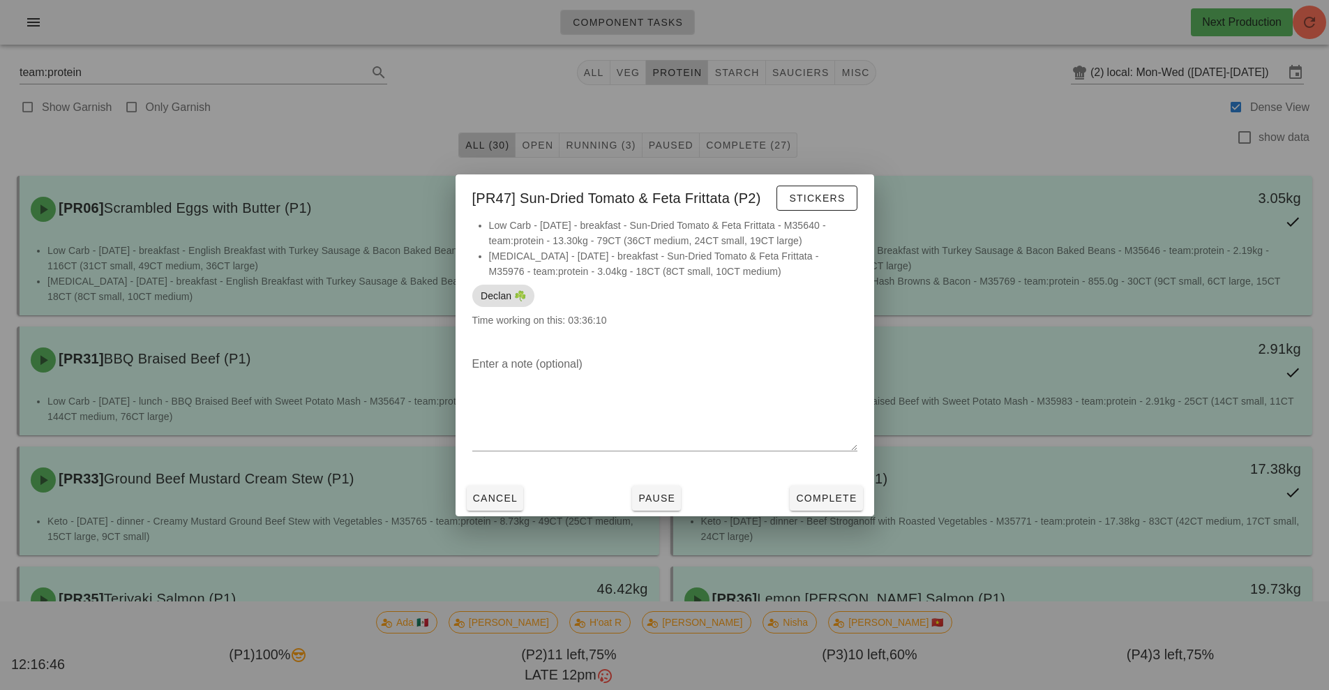
click at [963, 108] on div at bounding box center [664, 345] width 1329 height 690
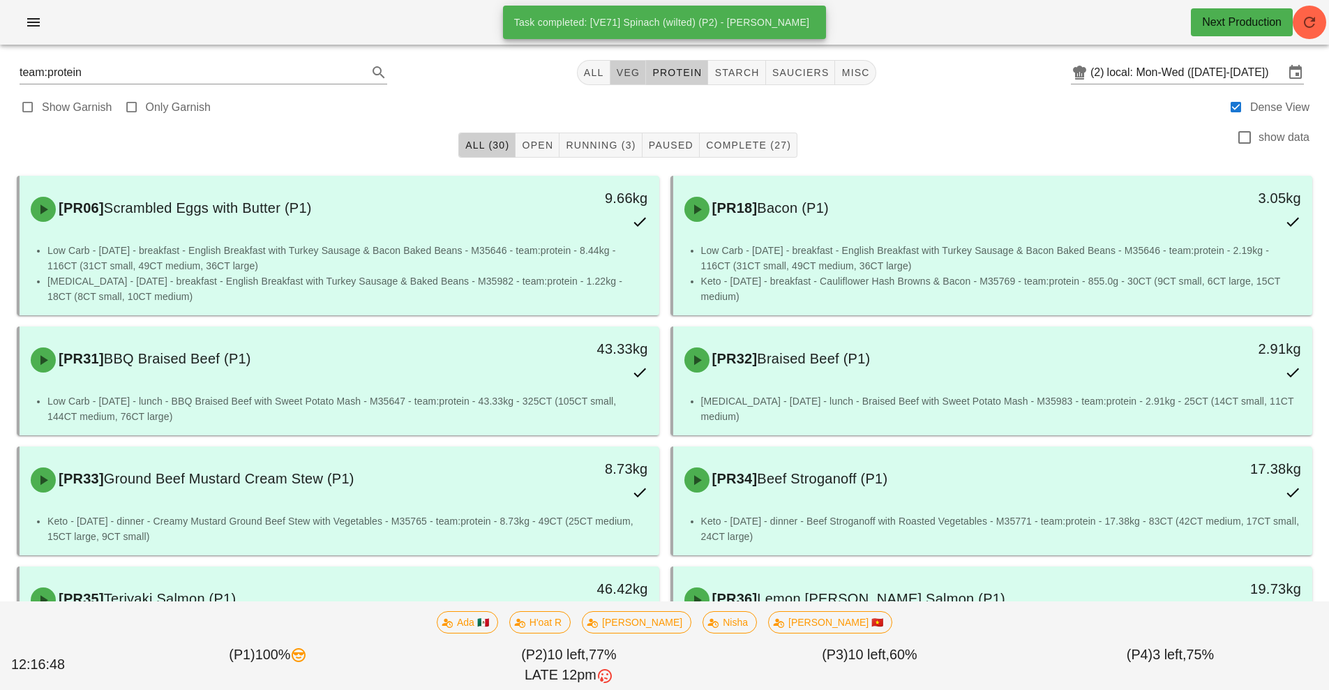
click at [625, 72] on span "veg" at bounding box center [628, 72] width 24 height 11
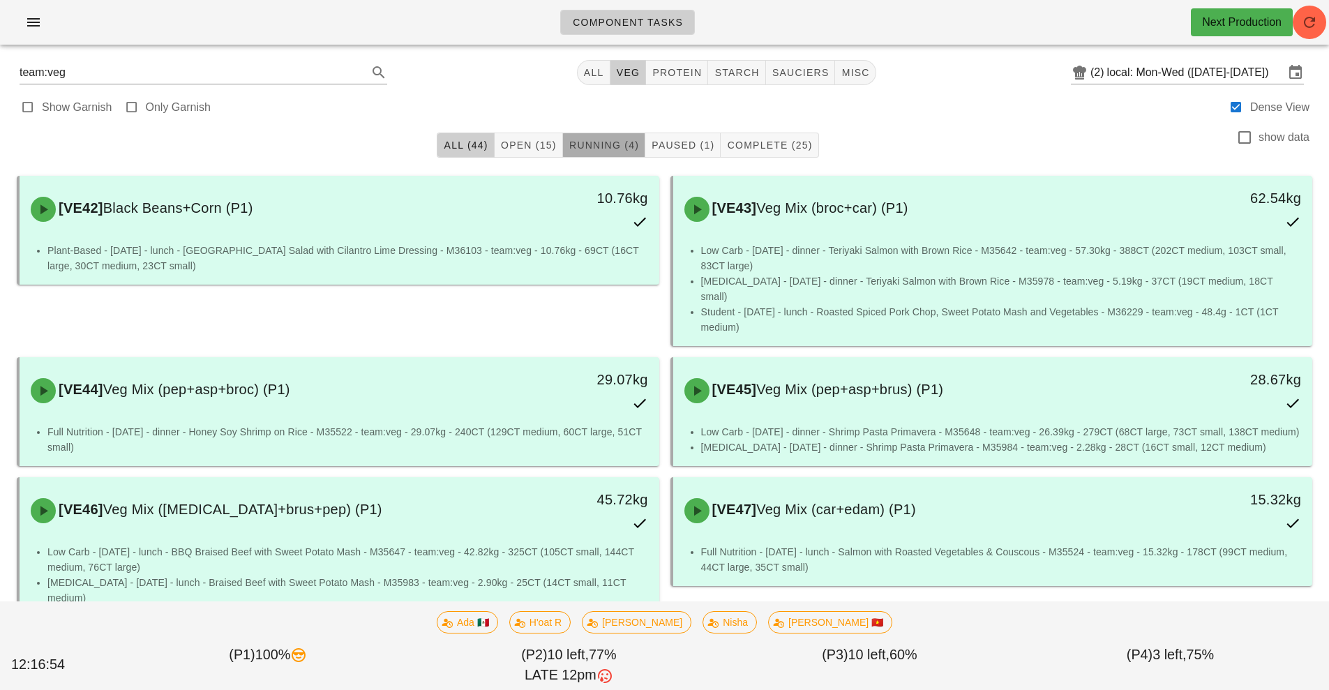
click at [607, 142] on span "Running (4)" at bounding box center [604, 145] width 70 height 11
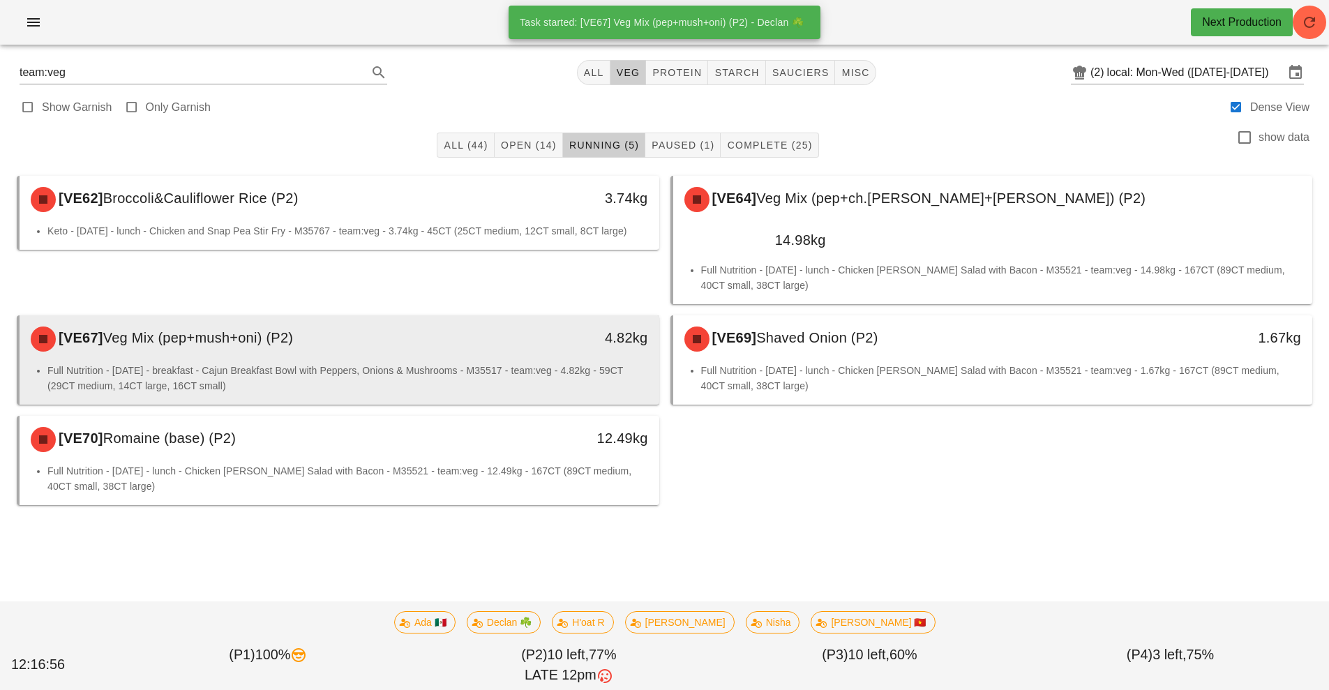
click at [497, 318] on div "4.82kg" at bounding box center [576, 339] width 158 height 42
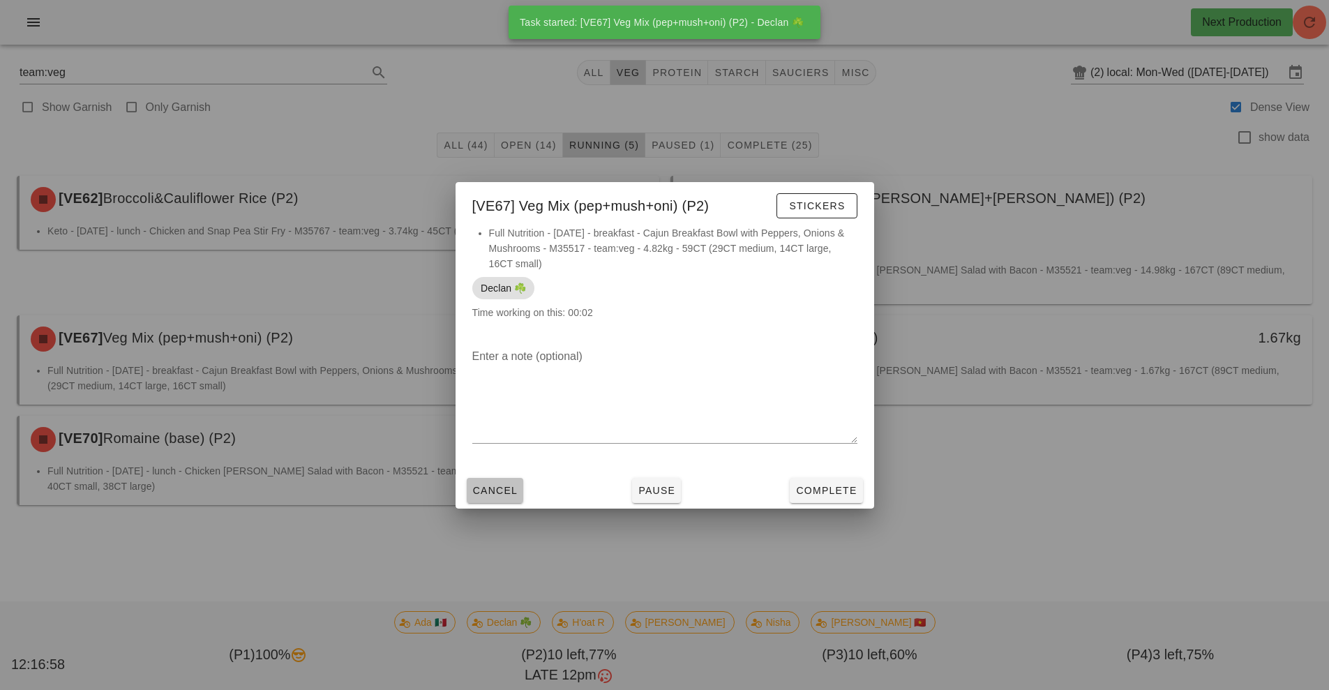
click at [501, 490] on span "Cancel" at bounding box center [495, 490] width 46 height 11
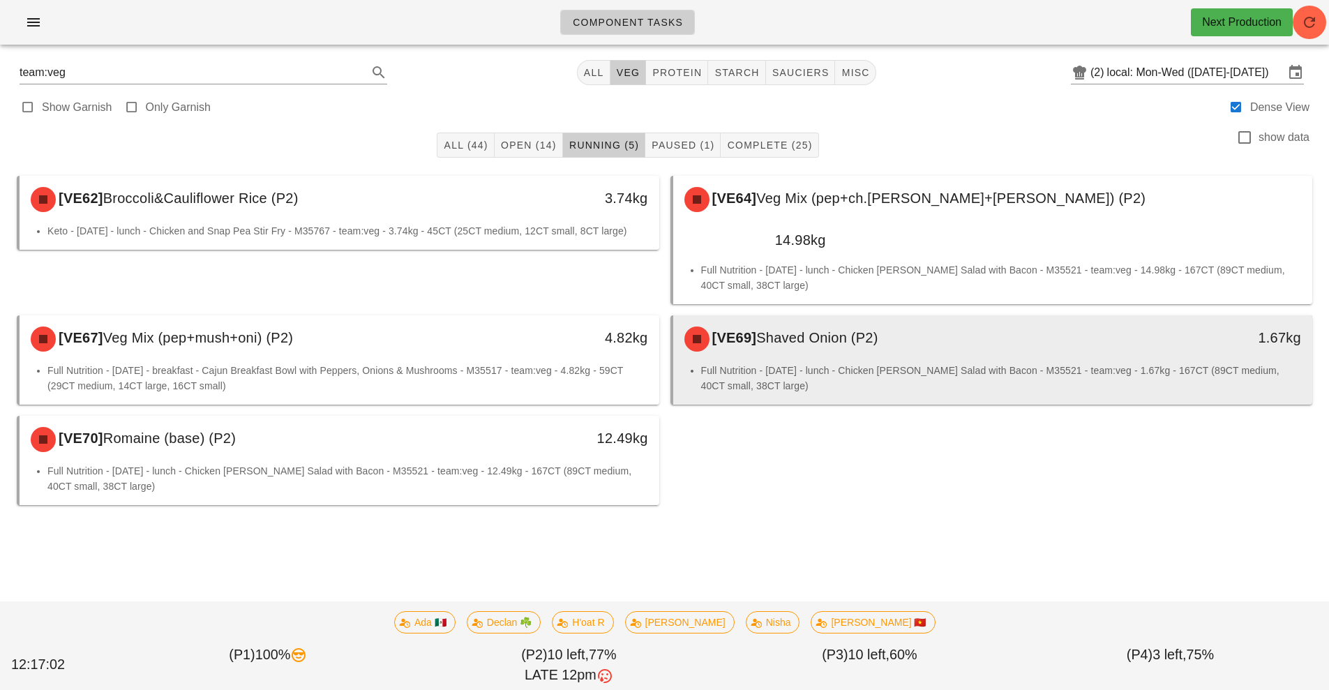
click at [855, 318] on div "[VE69] Shaved Onion (P2)" at bounding box center [913, 339] width 475 height 42
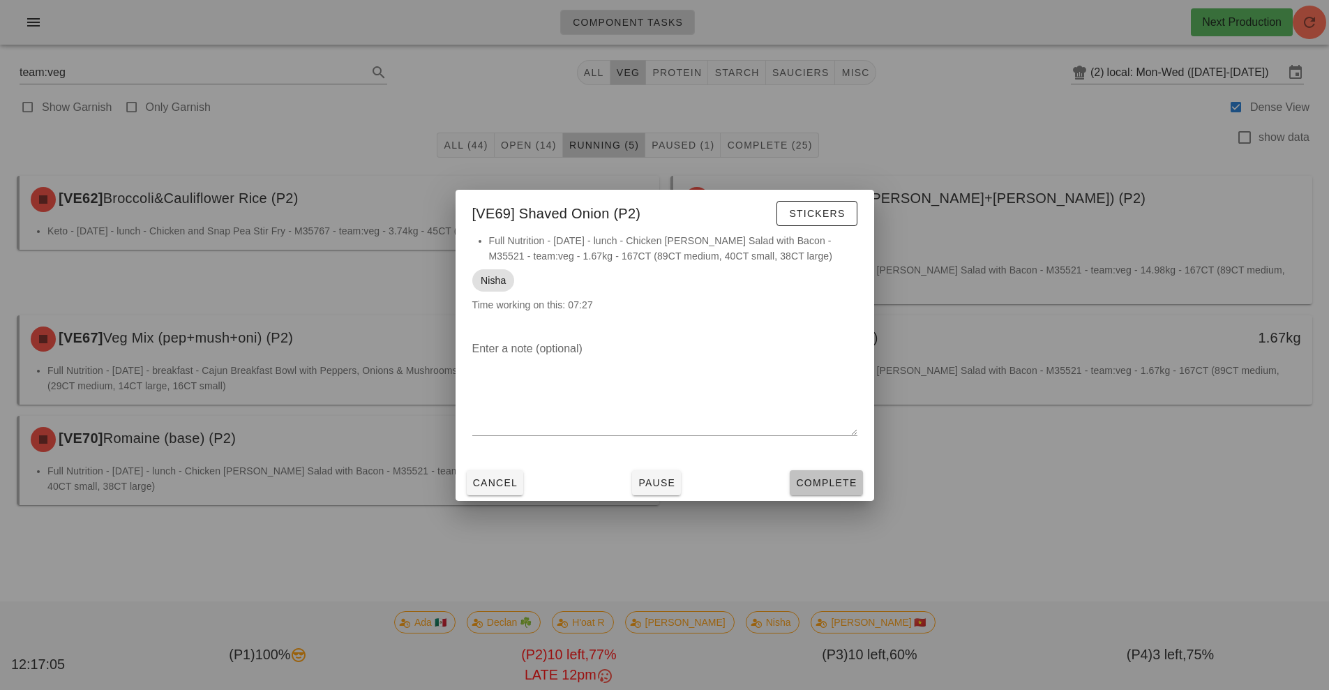
click at [818, 473] on button "Complete" at bounding box center [826, 482] width 73 height 25
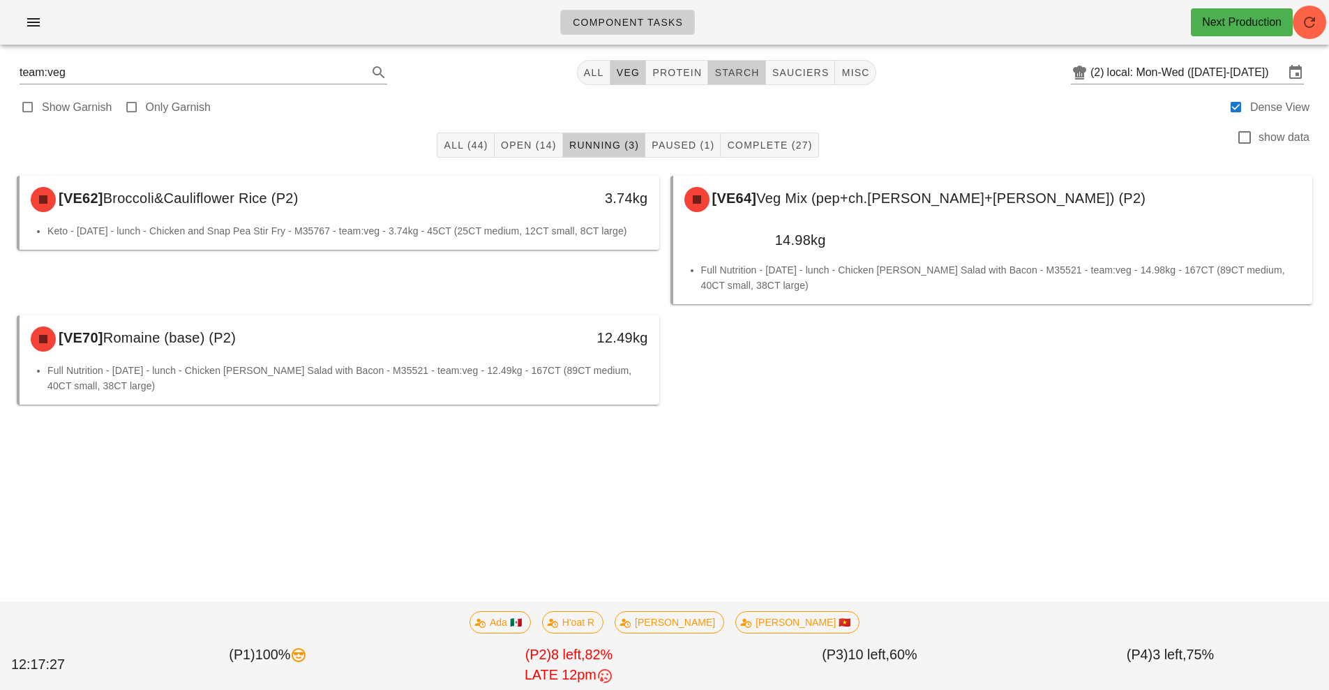
click at [744, 74] on span "starch" at bounding box center [736, 72] width 45 height 11
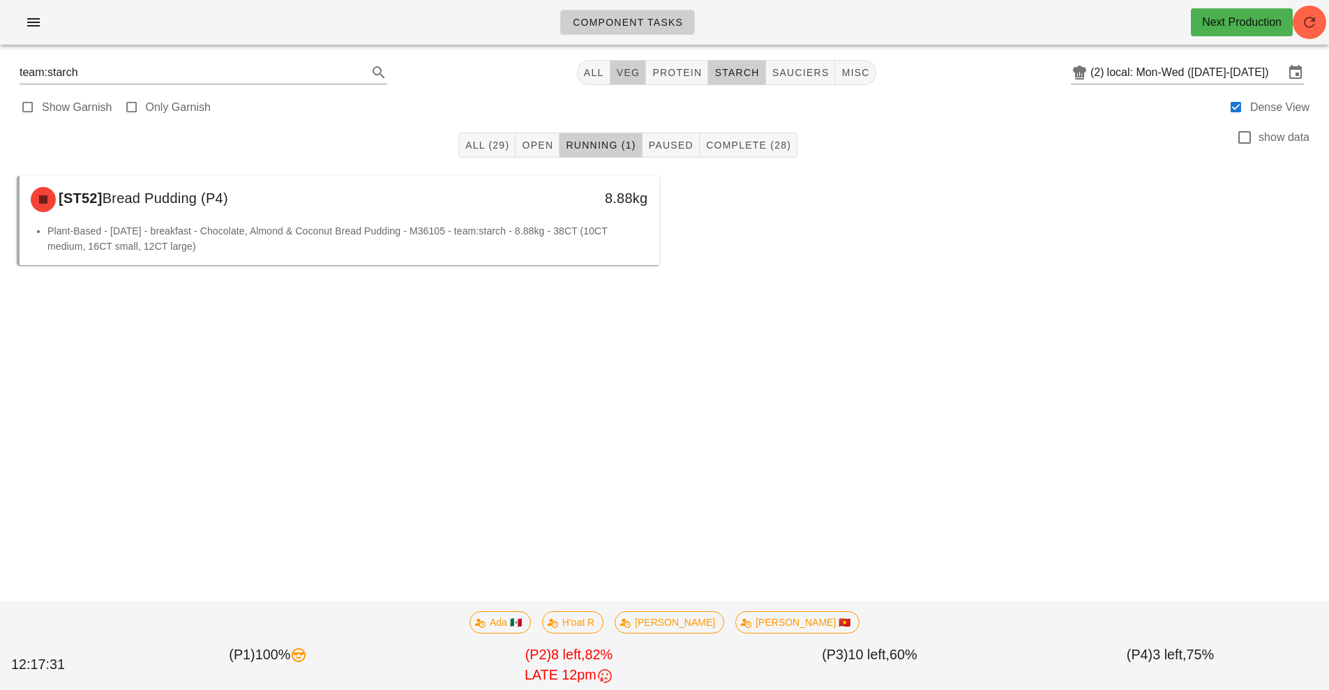
click at [636, 74] on span "veg" at bounding box center [628, 72] width 24 height 11
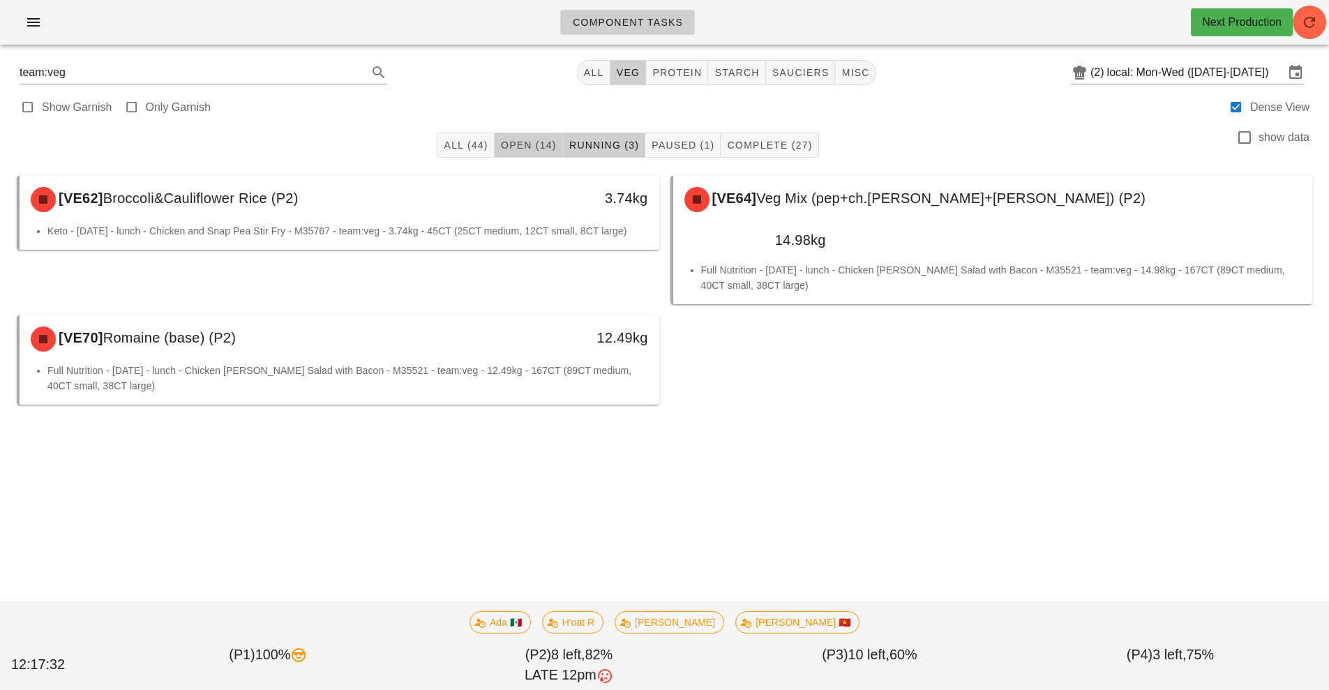
click at [535, 142] on span "Open (14)" at bounding box center [528, 145] width 57 height 11
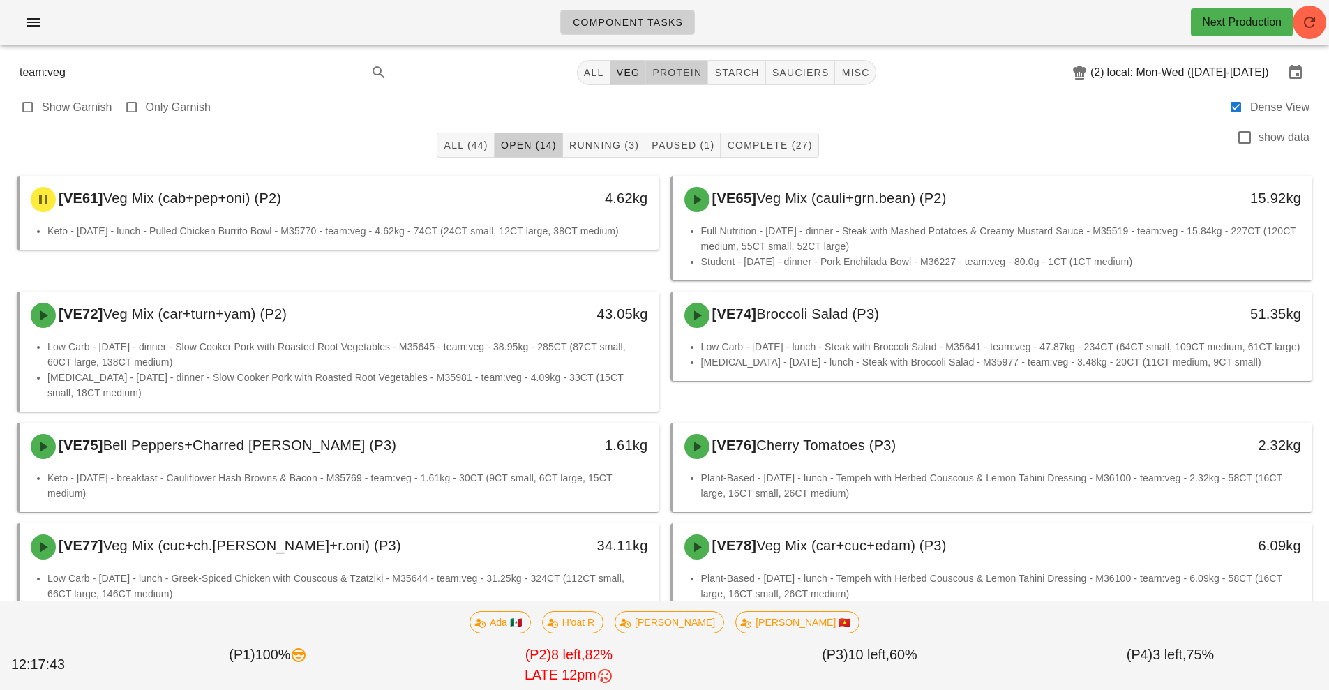
click at [681, 77] on span "protein" at bounding box center [677, 72] width 50 height 11
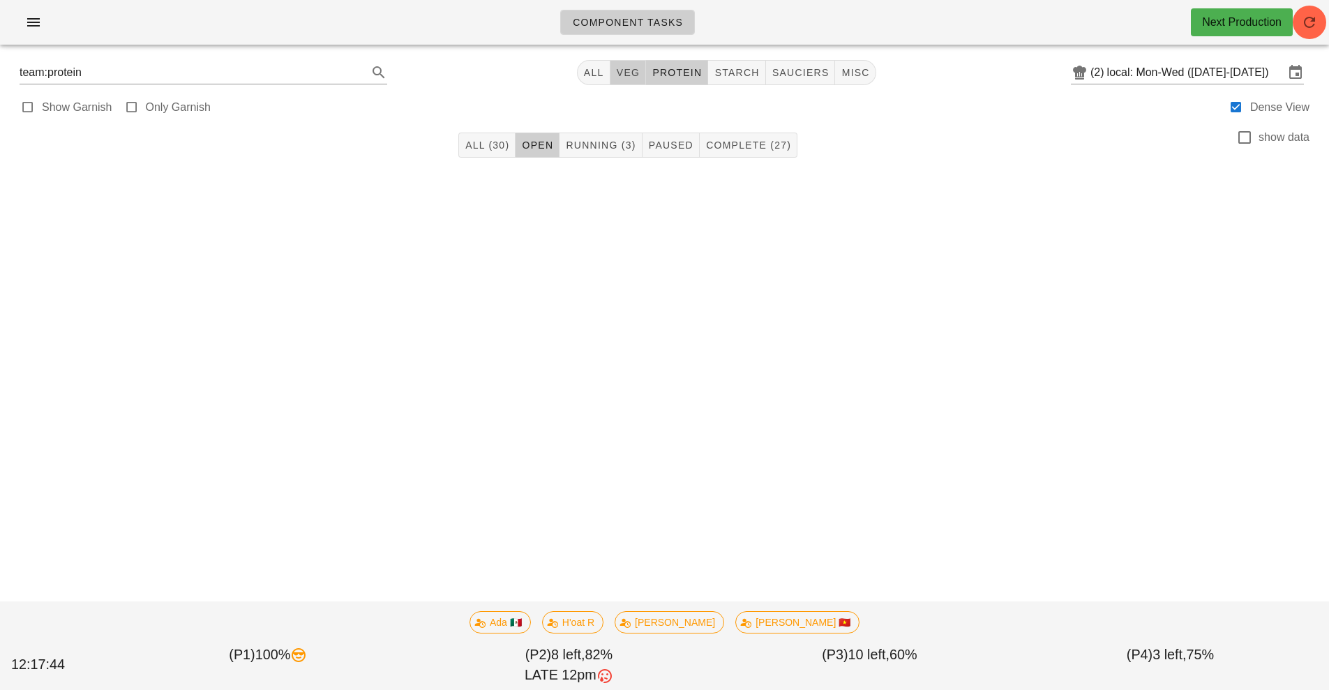
click at [623, 63] on button "veg" at bounding box center [628, 72] width 36 height 25
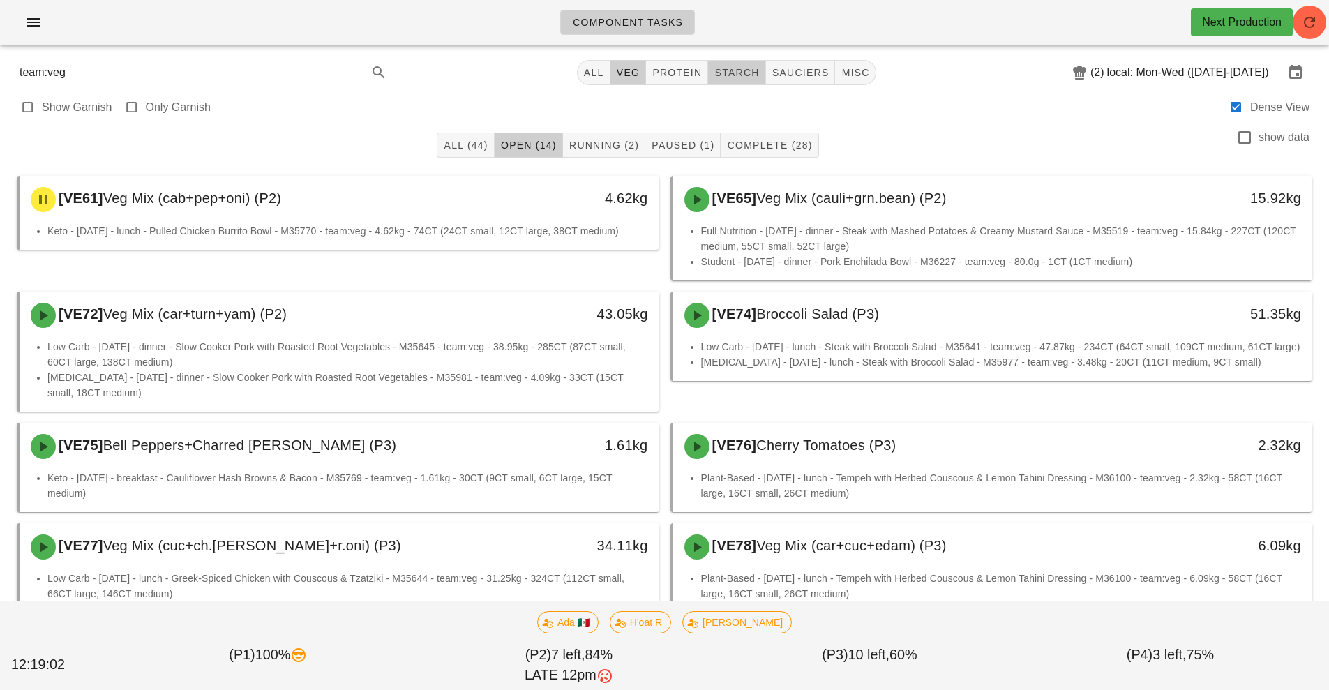
click at [738, 71] on span "starch" at bounding box center [736, 72] width 45 height 11
type input "team:starch"
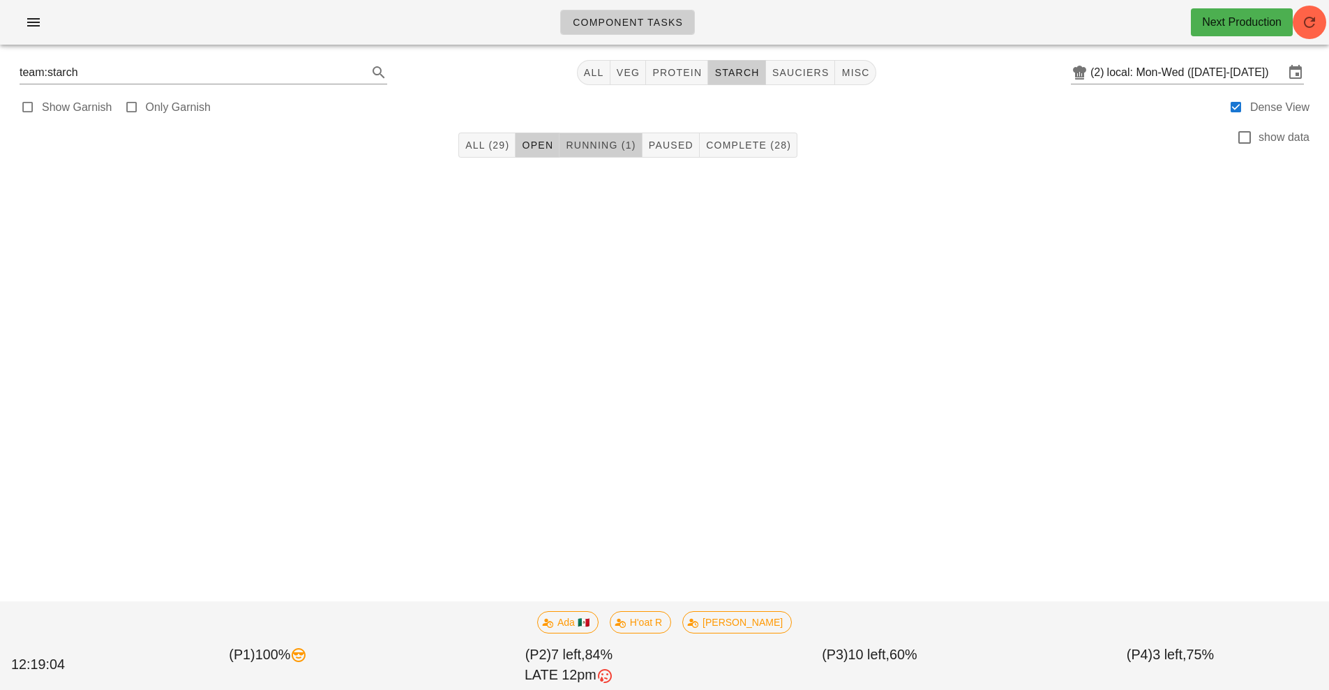
click at [596, 156] on button "Running (1)" at bounding box center [600, 145] width 82 height 25
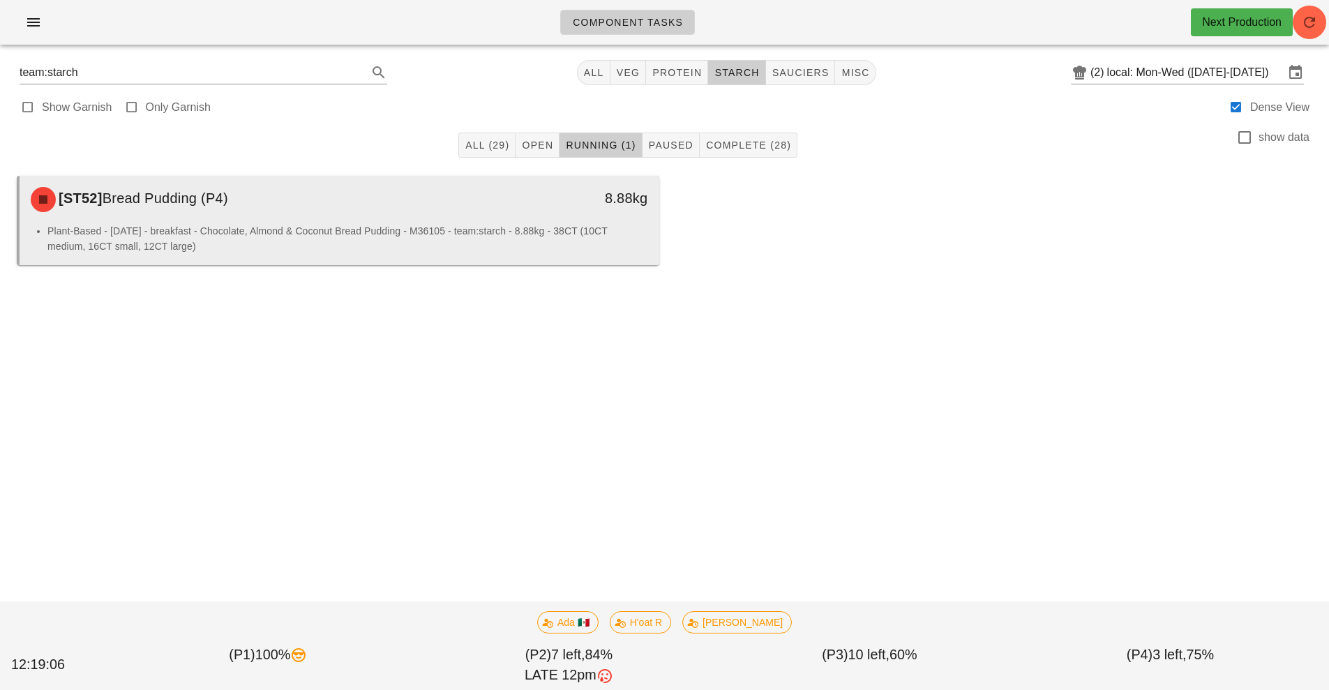
click at [223, 227] on li "Plant-Based - [DATE] - breakfast - Chocolate, Almond & Coconut Bread Pudding - …" at bounding box center [347, 238] width 601 height 31
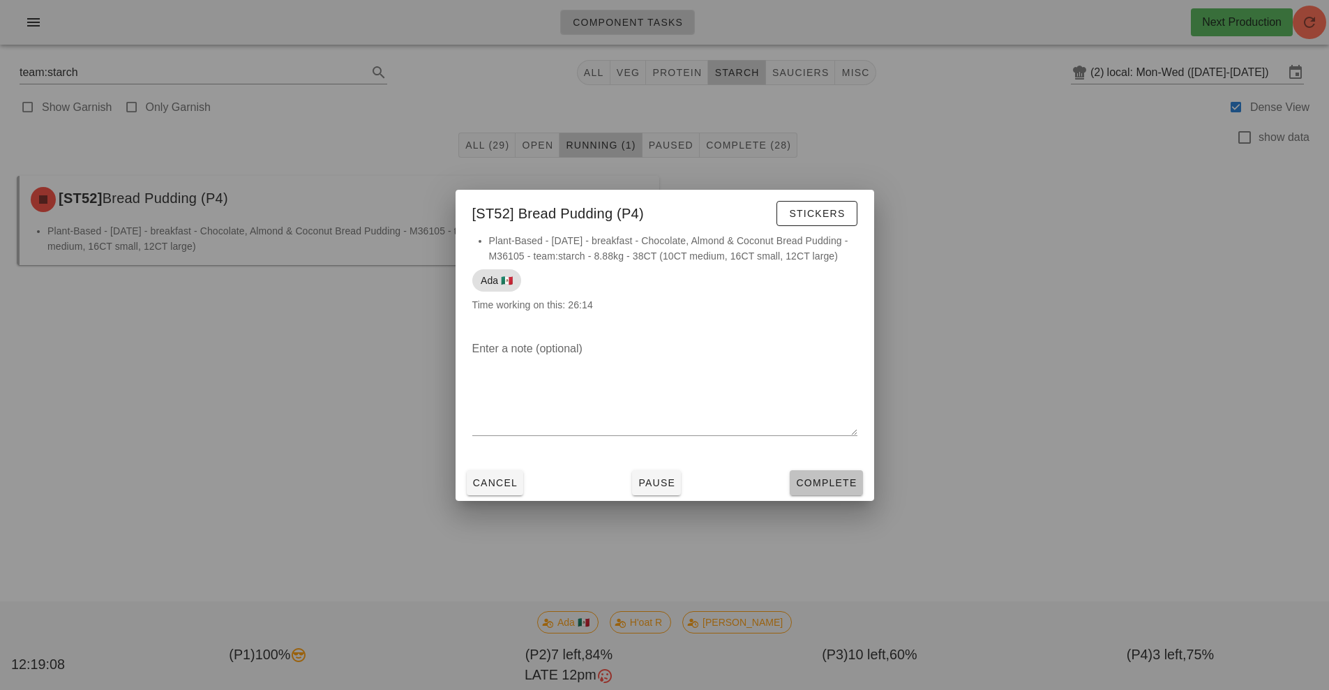
click at [840, 488] on span "Complete" at bounding box center [825, 482] width 61 height 11
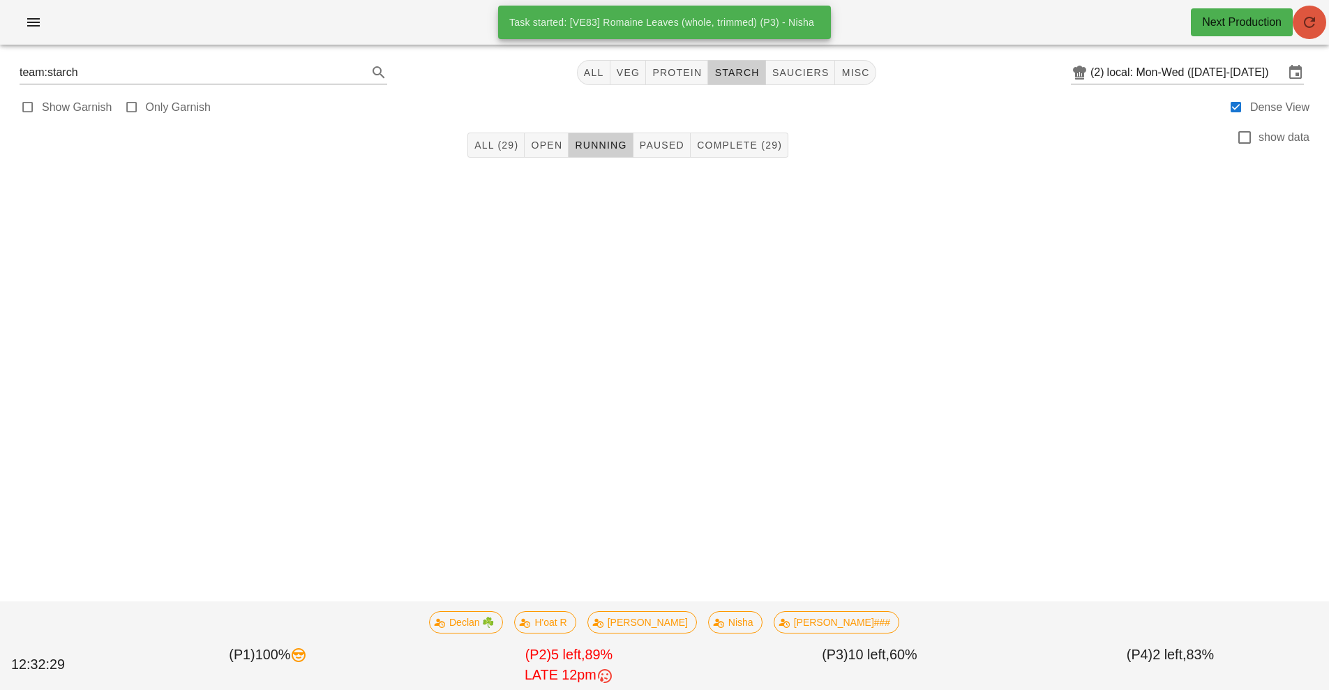
click at [1322, 20] on span "button" at bounding box center [1309, 22] width 33 height 17
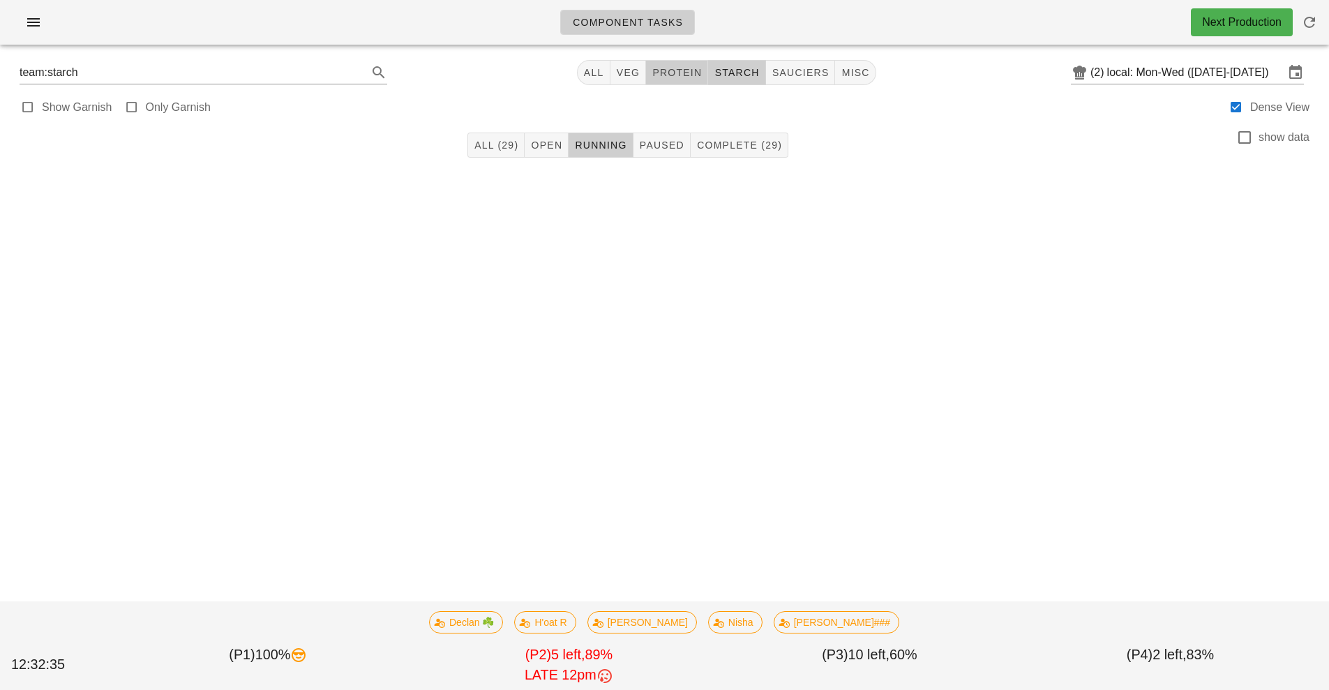
click at [667, 80] on button "protein" at bounding box center [677, 72] width 62 height 25
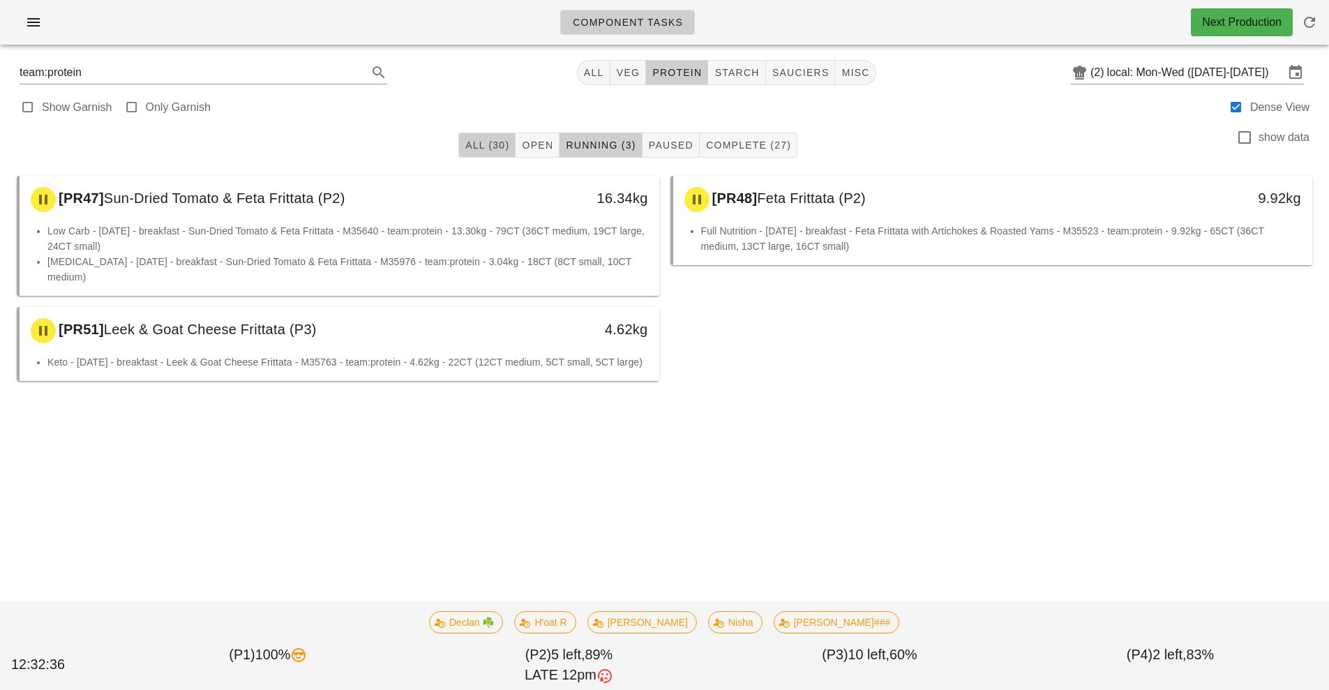
click at [486, 147] on span "All (30)" at bounding box center [487, 145] width 45 height 11
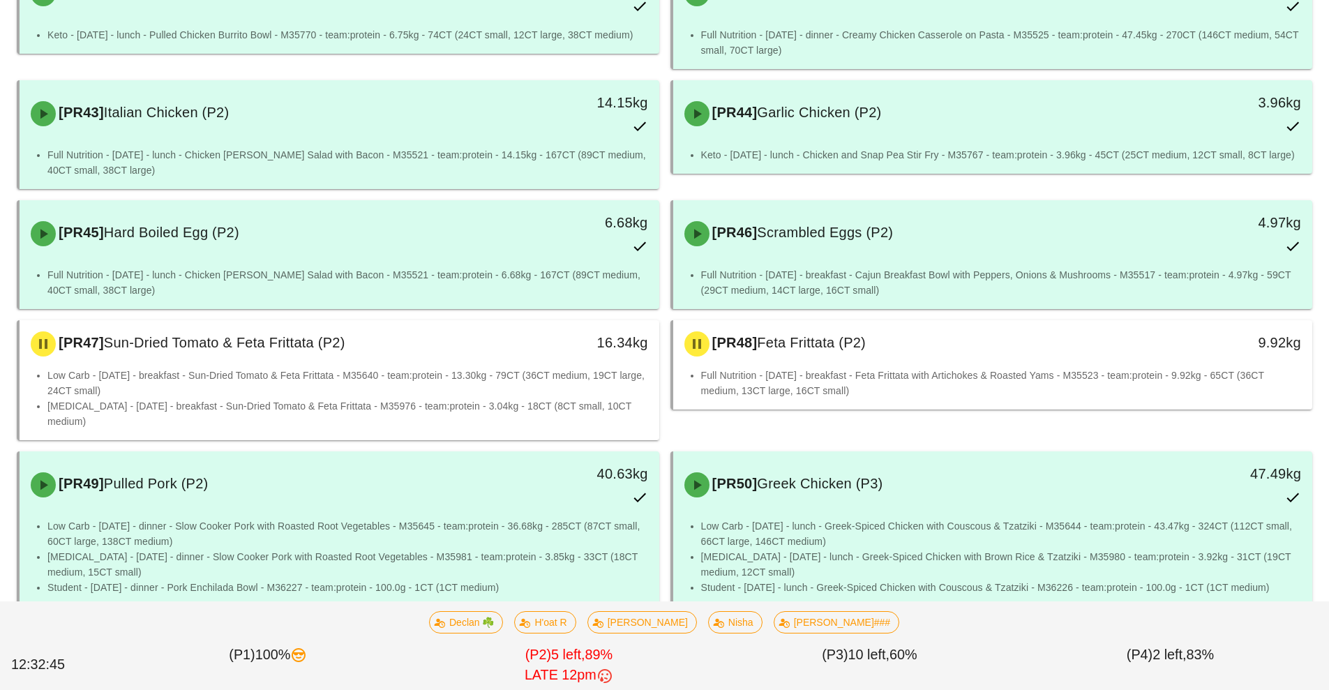
scroll to position [1059, 0]
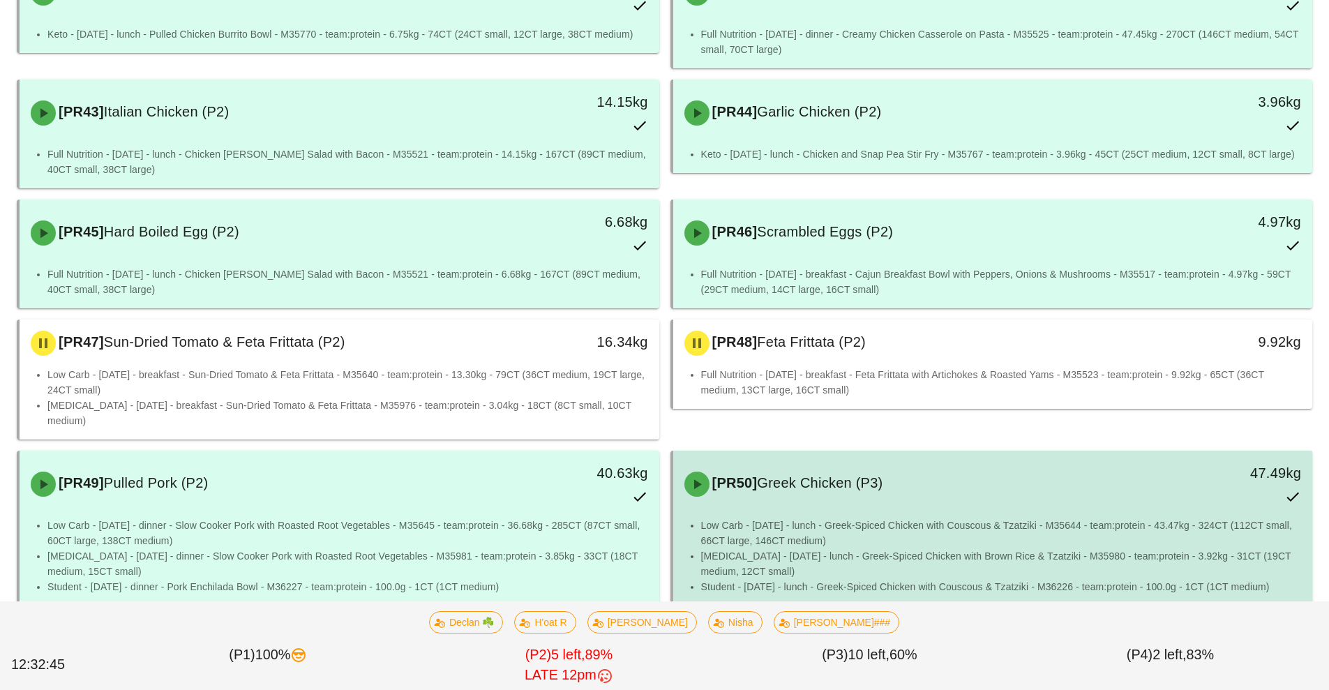
click at [859, 481] on div "[PR50] Greek Chicken (P3) 47.49kg" at bounding box center [993, 483] width 634 height 61
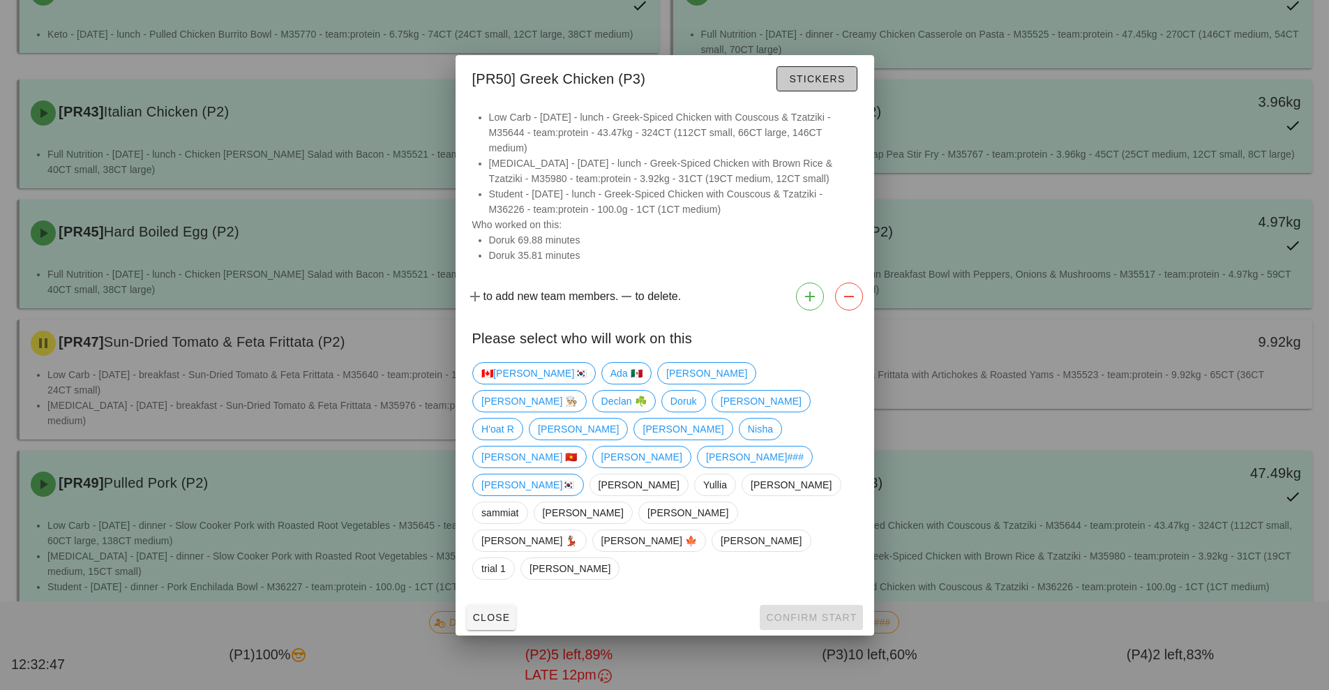
click at [827, 91] on button "Stickers" at bounding box center [816, 78] width 80 height 25
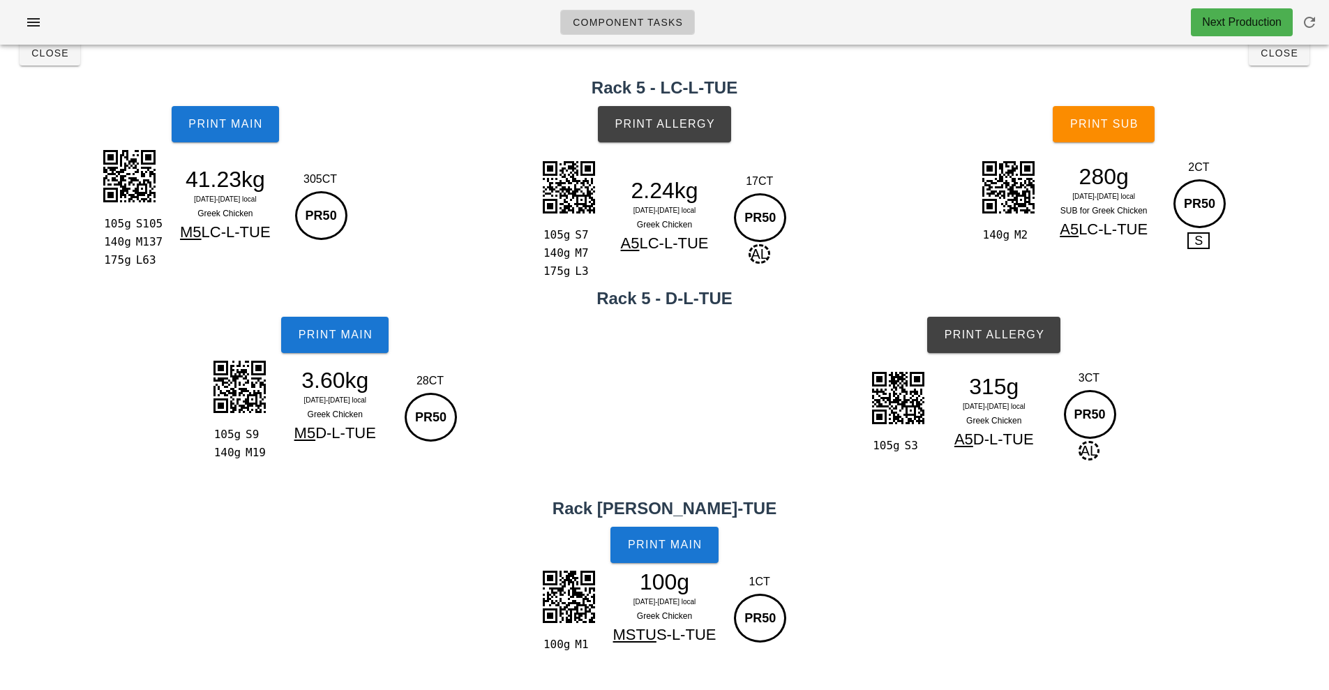
scroll to position [25, 0]
click at [1020, 341] on button "Print Allergy" at bounding box center [993, 335] width 133 height 36
click at [1277, 80] on h2 "Rack 5 - LC-L-TUE" at bounding box center [664, 87] width 1312 height 25
click at [1288, 53] on span "Close" at bounding box center [1279, 52] width 38 height 11
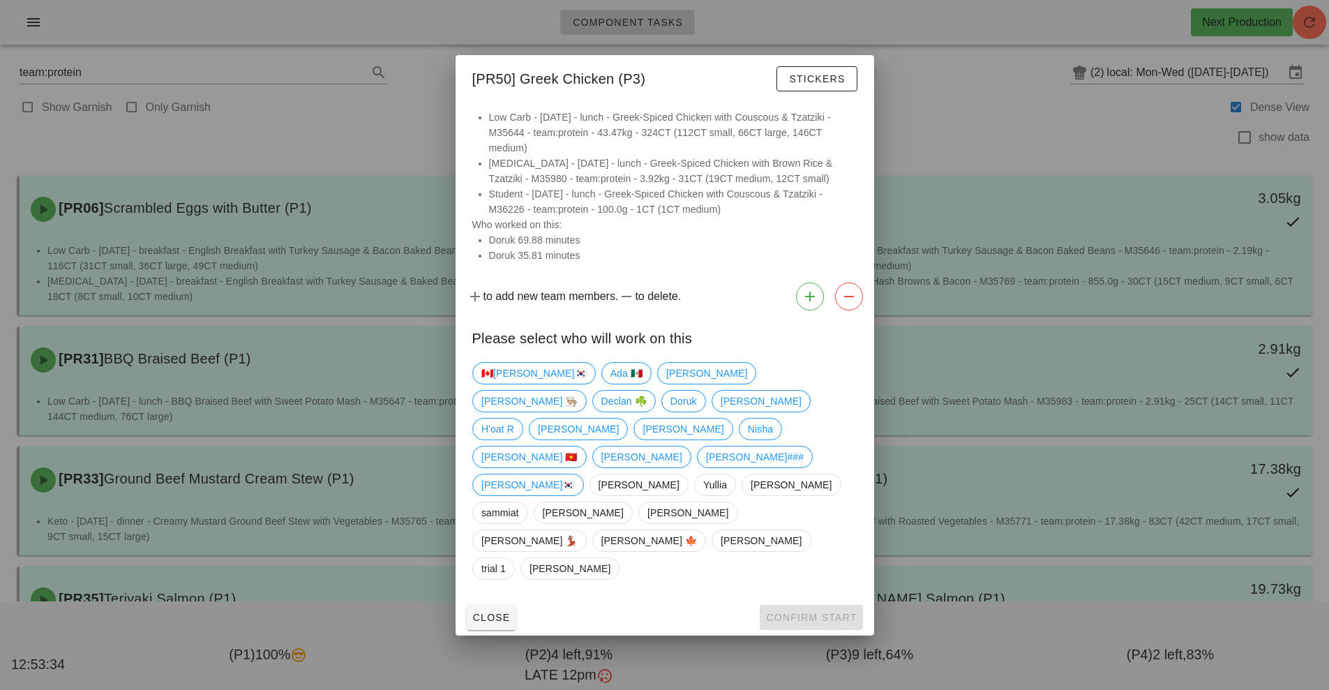
click at [423, 612] on div at bounding box center [664, 345] width 1329 height 690
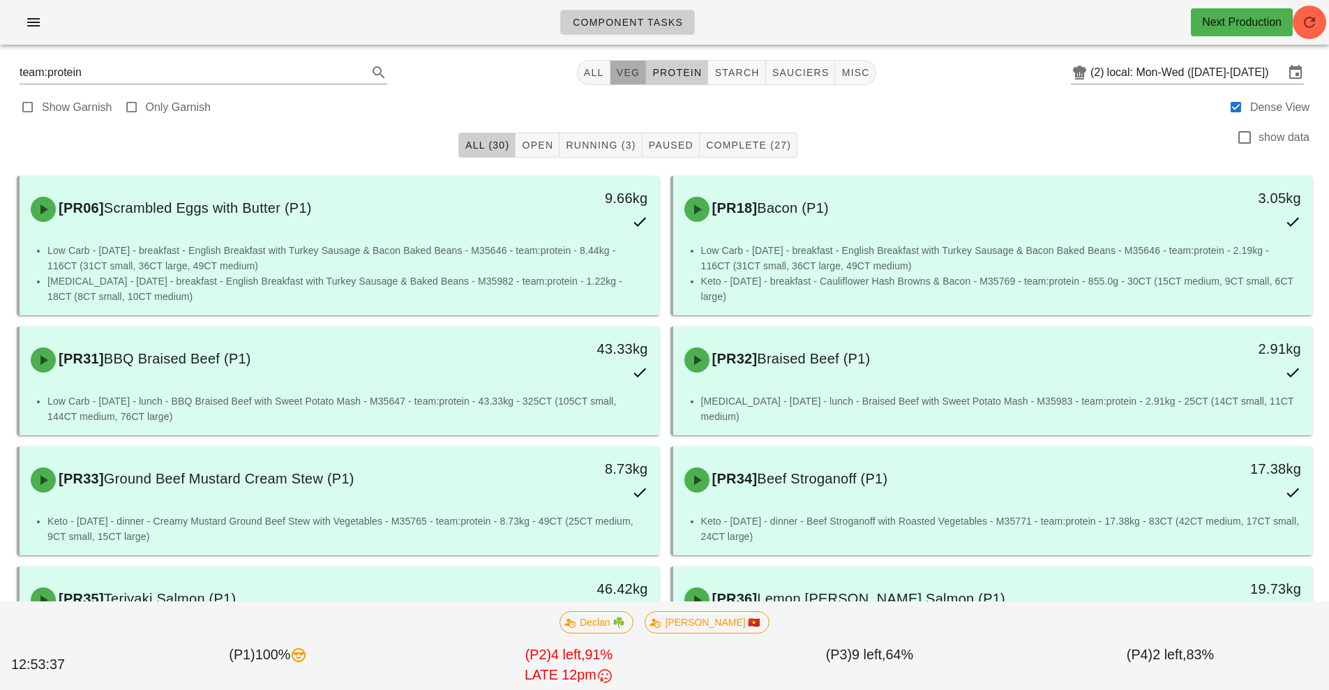
click at [626, 75] on span "veg" at bounding box center [628, 72] width 24 height 11
type input "team:veg"
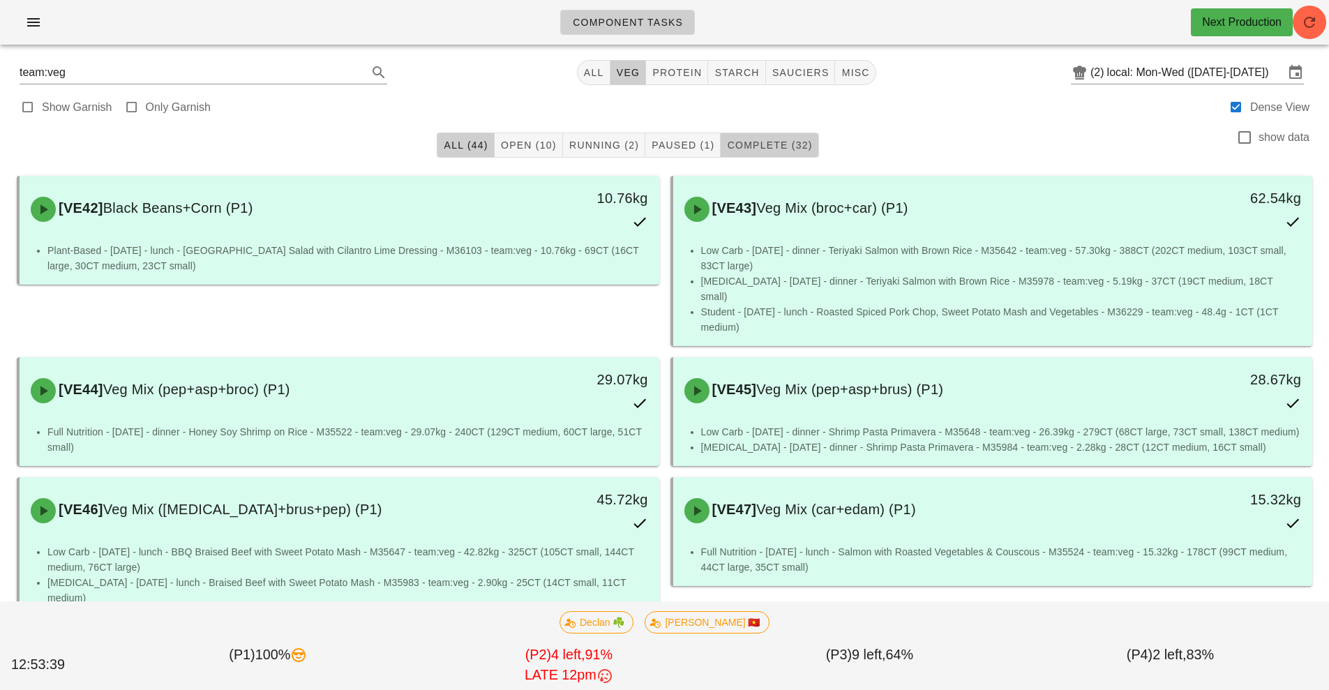
click at [781, 144] on span "Complete (32)" at bounding box center [769, 145] width 86 height 11
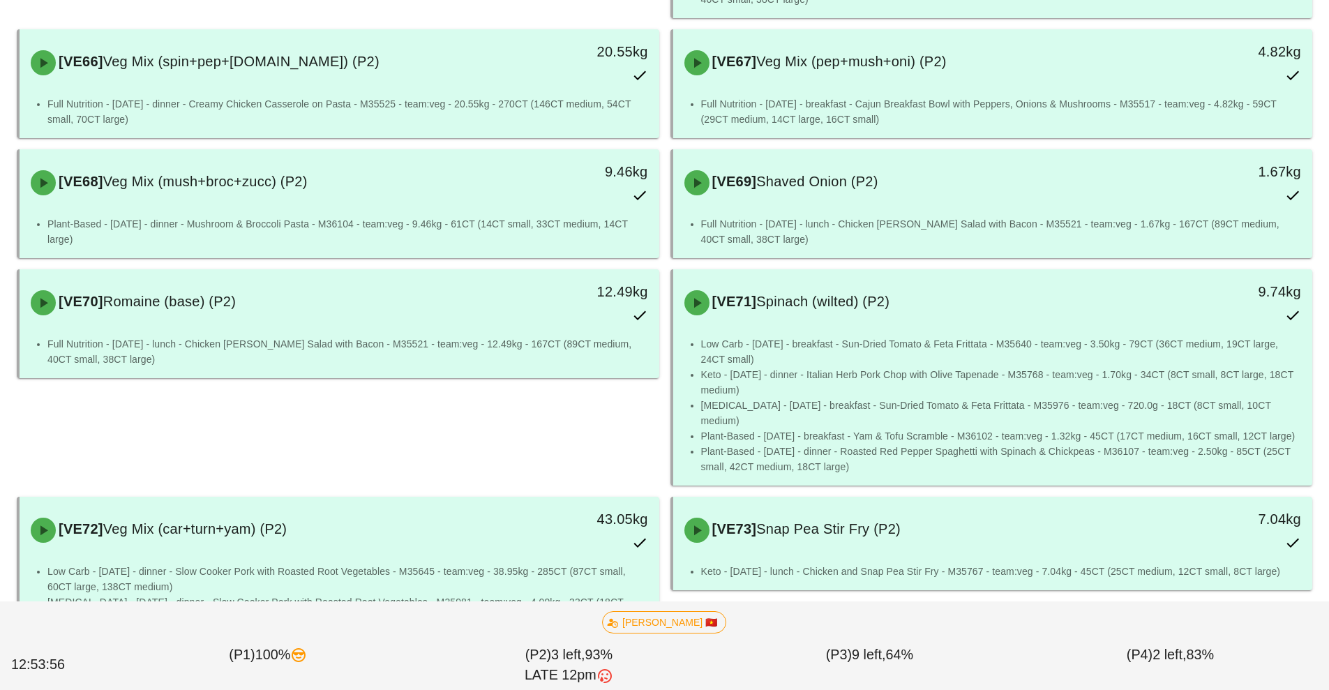
scroll to position [1859, 0]
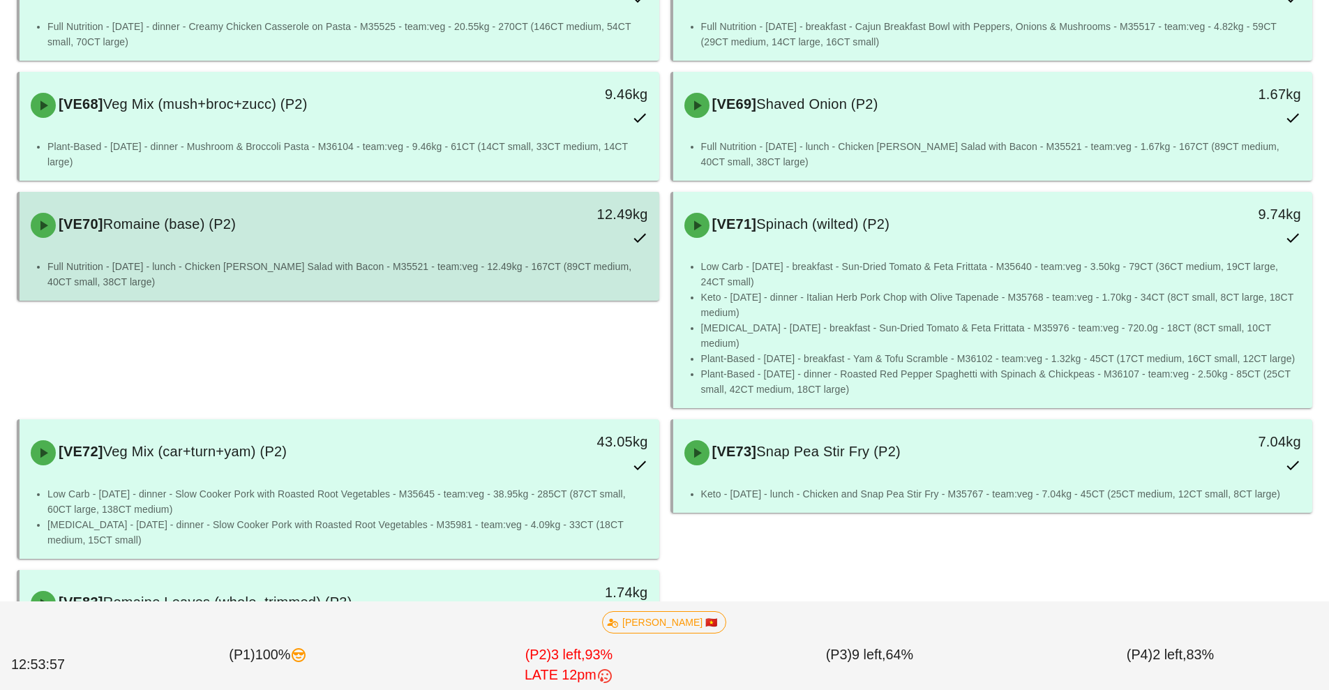
click at [445, 204] on div "[VE70] Romaine (base) (P2)" at bounding box center [259, 225] width 475 height 42
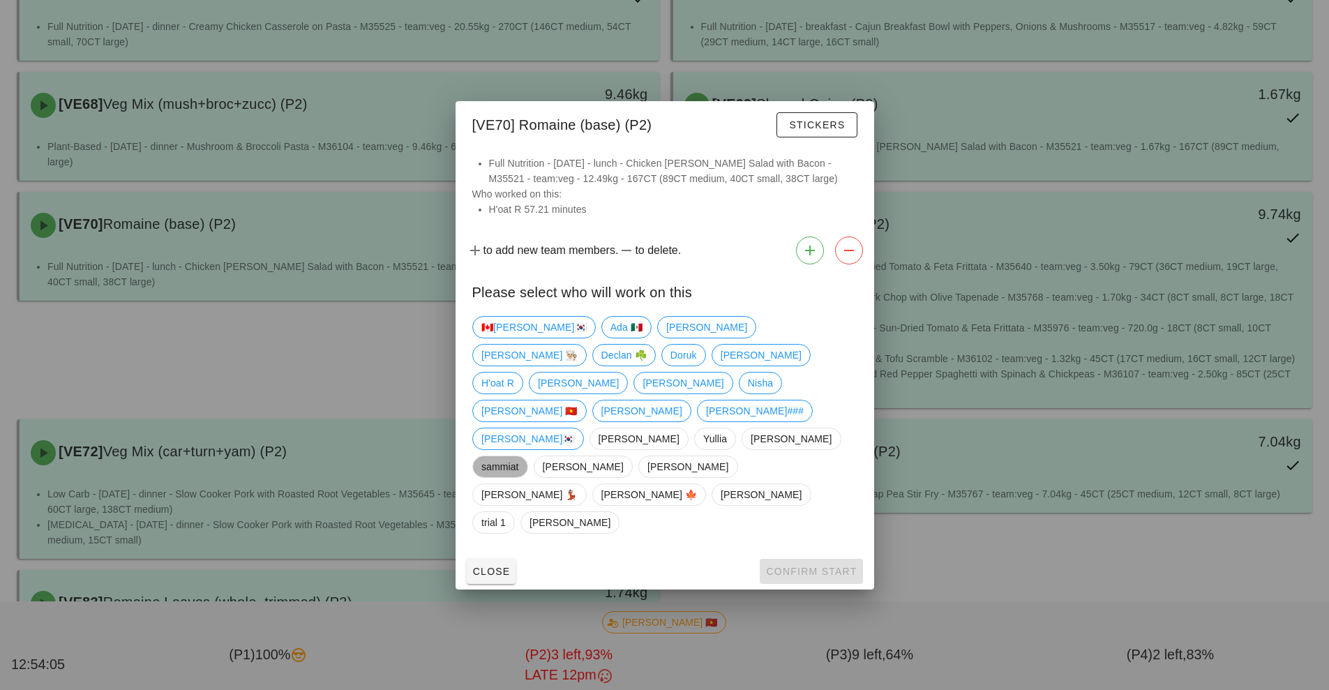
click at [492, 456] on span "sammiat" at bounding box center [500, 466] width 38 height 21
click at [821, 130] on span "Stickers" at bounding box center [816, 124] width 57 height 11
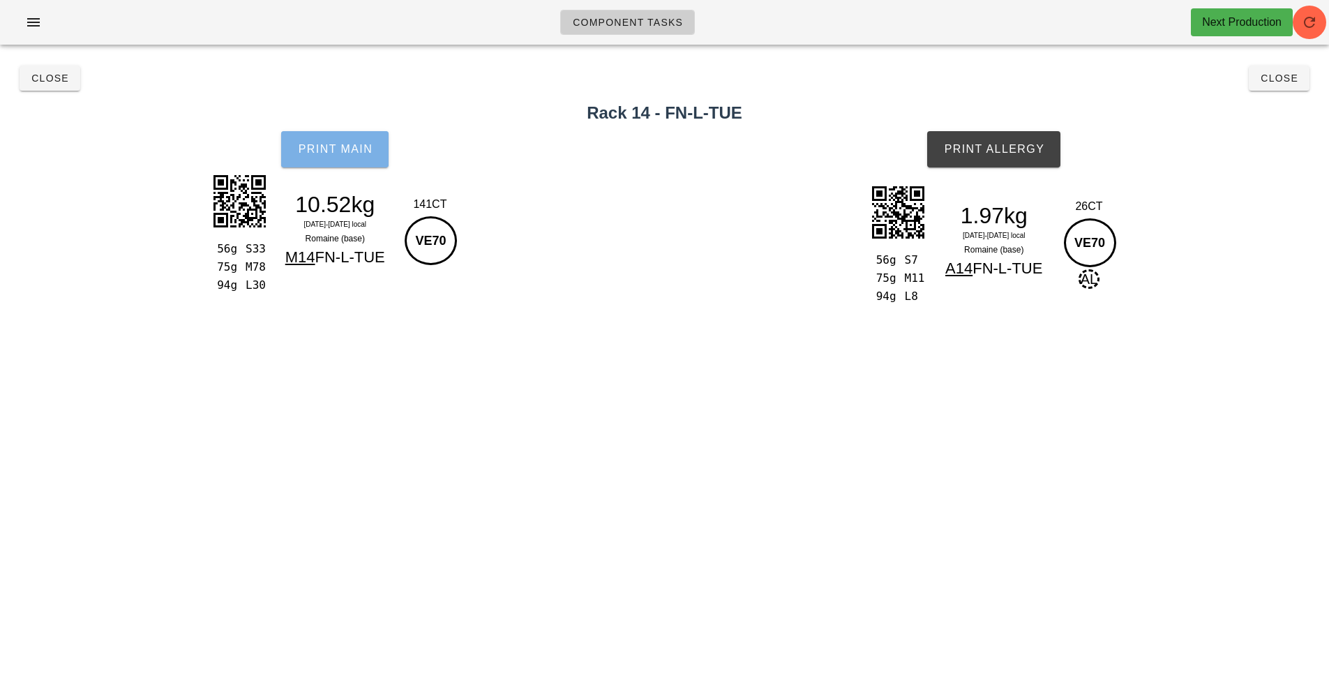
click at [355, 152] on span "Print Main" at bounding box center [334, 149] width 75 height 13
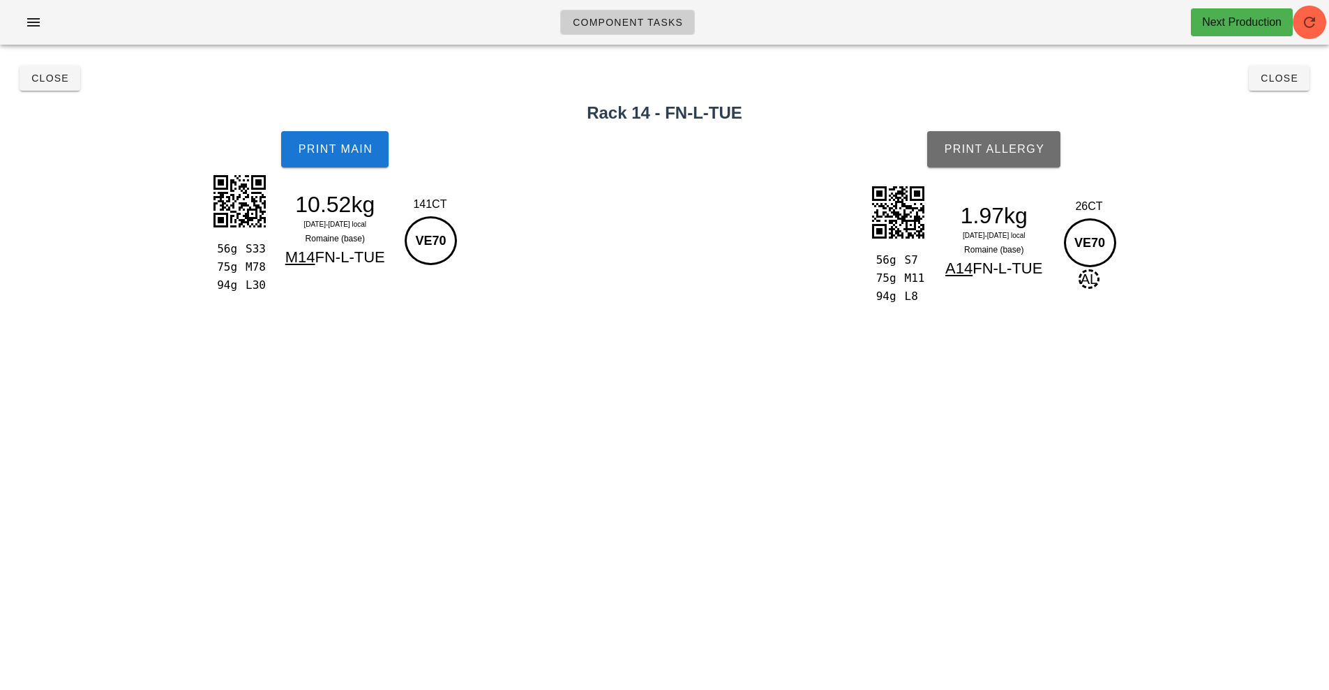
click at [963, 147] on span "Print Allergy" at bounding box center [993, 149] width 101 height 13
click at [338, 142] on button "Print Main" at bounding box center [334, 149] width 107 height 36
click at [347, 149] on span "Print Main" at bounding box center [334, 149] width 75 height 13
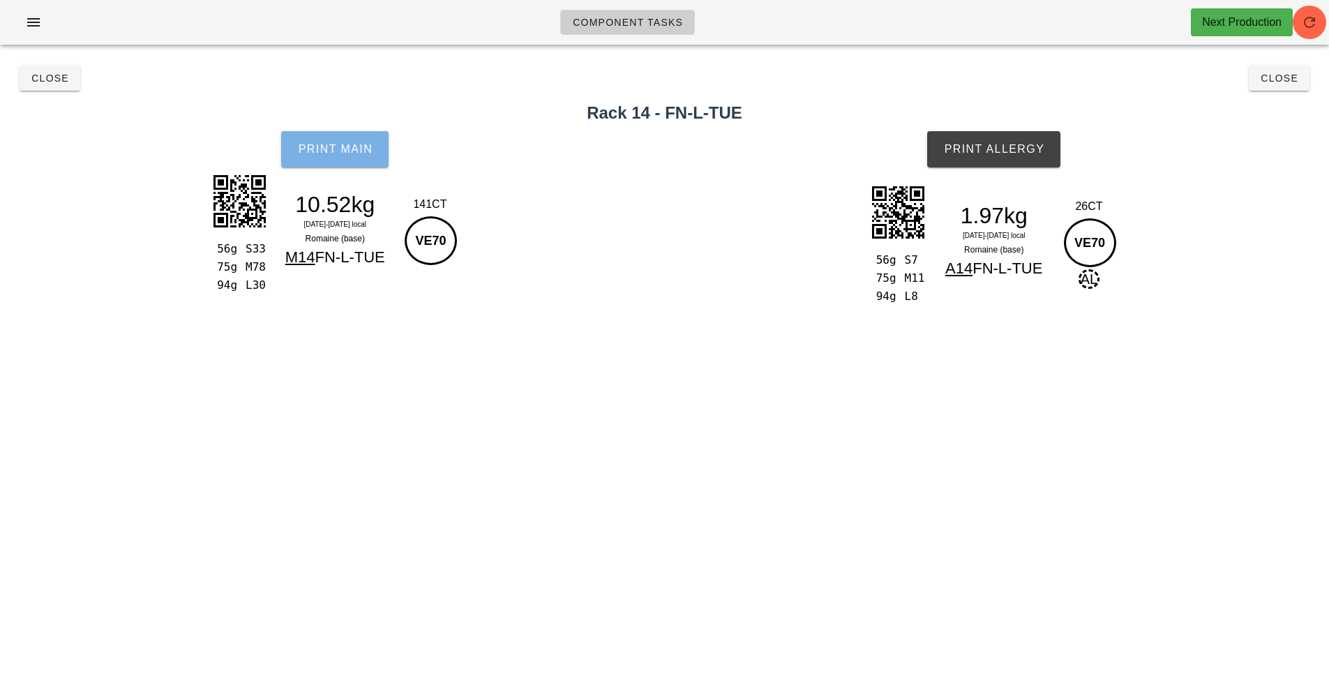
click at [356, 154] on span "Print Main" at bounding box center [334, 149] width 75 height 13
click at [21, 82] on button "Close" at bounding box center [50, 78] width 61 height 25
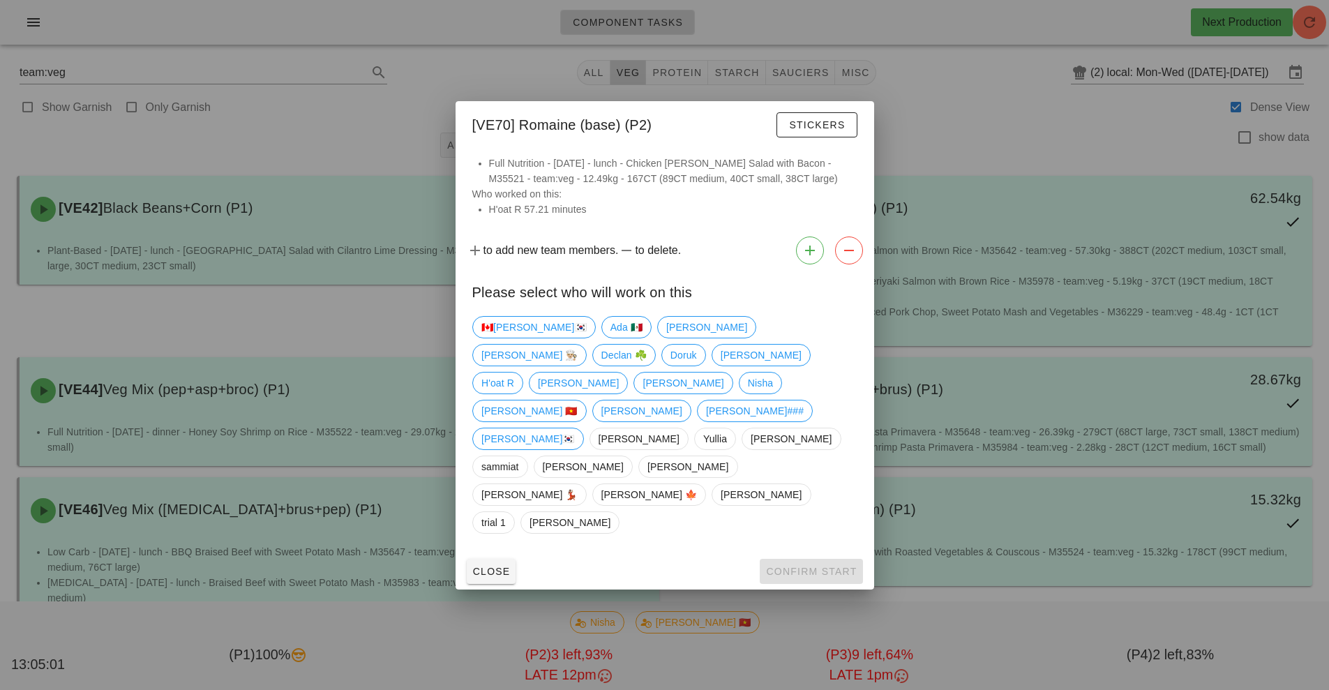
click at [52, 101] on div at bounding box center [664, 345] width 1329 height 690
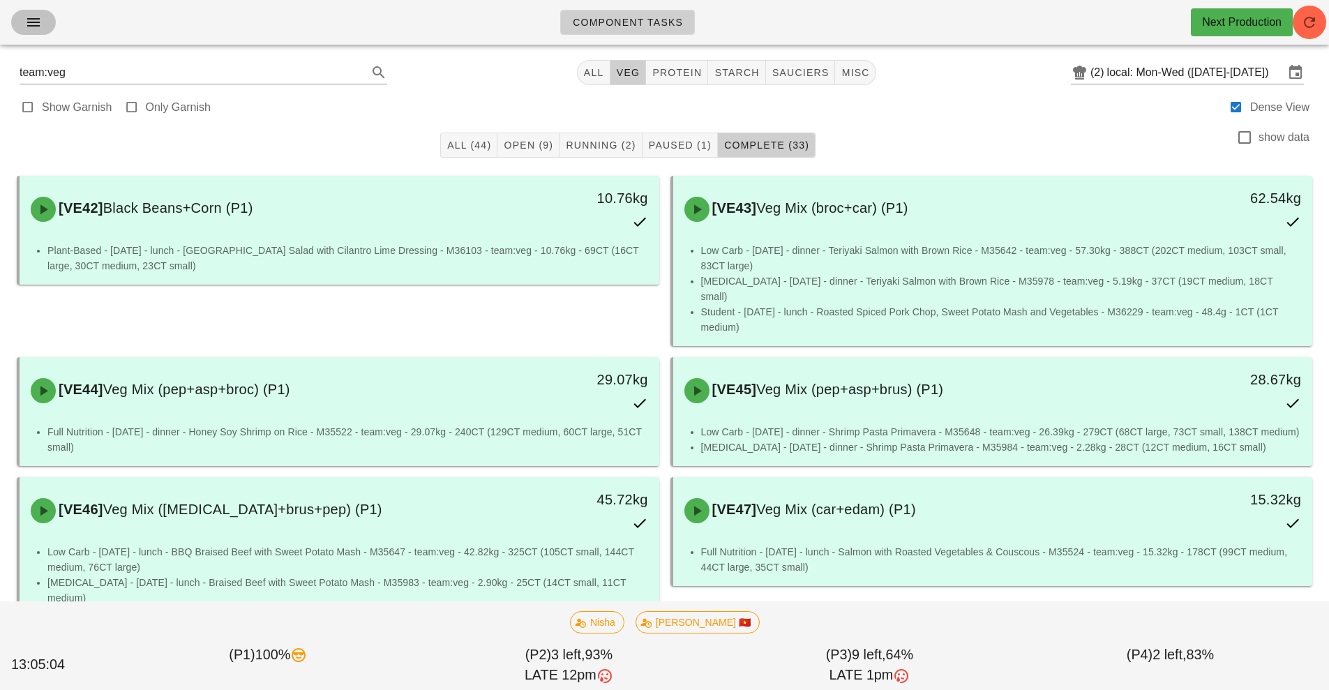
click at [36, 30] on icon "button" at bounding box center [33, 22] width 17 height 17
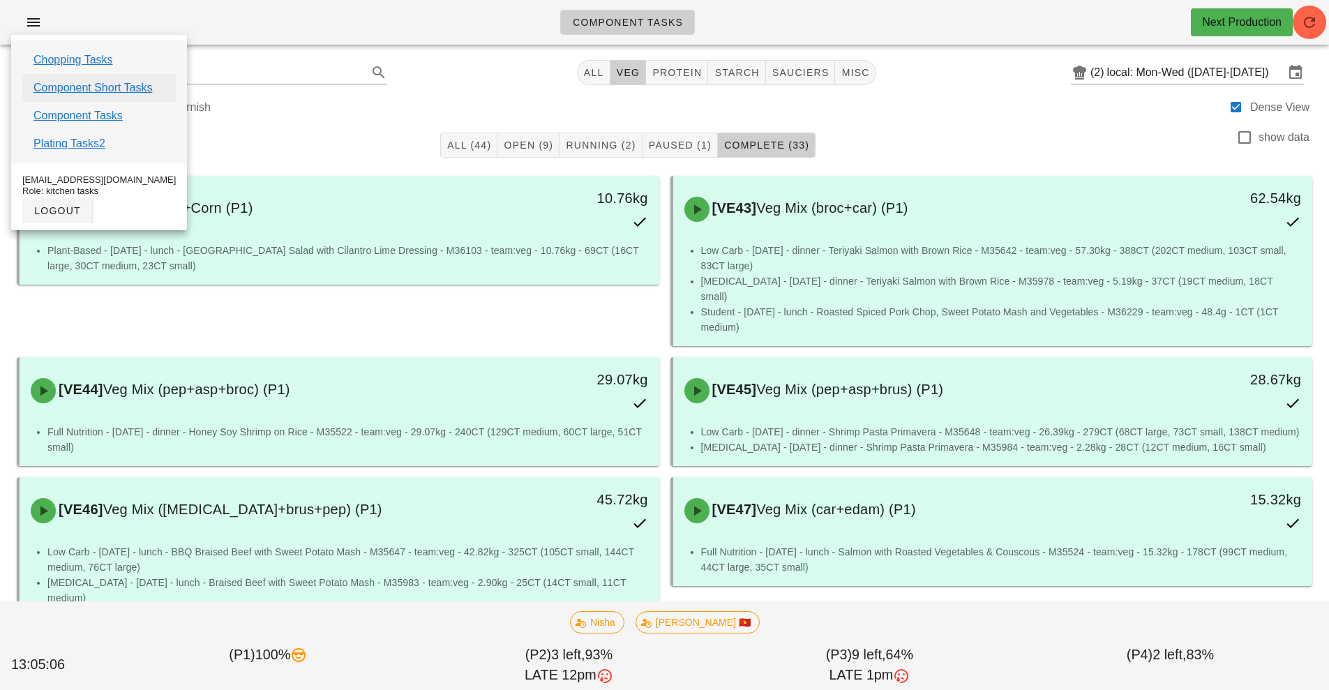
click at [140, 89] on link "Component Short Tasks" at bounding box center [92, 88] width 119 height 17
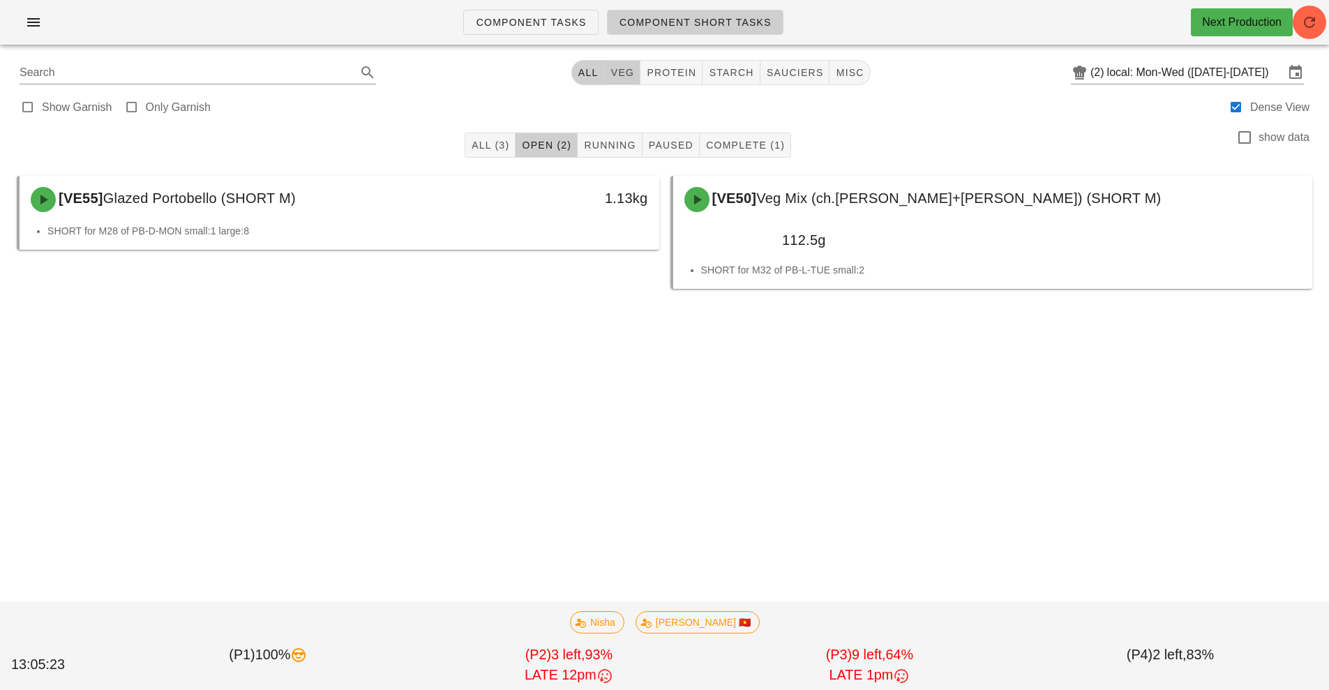
click at [624, 81] on button "veg" at bounding box center [623, 72] width 36 height 25
type input "team:veg"
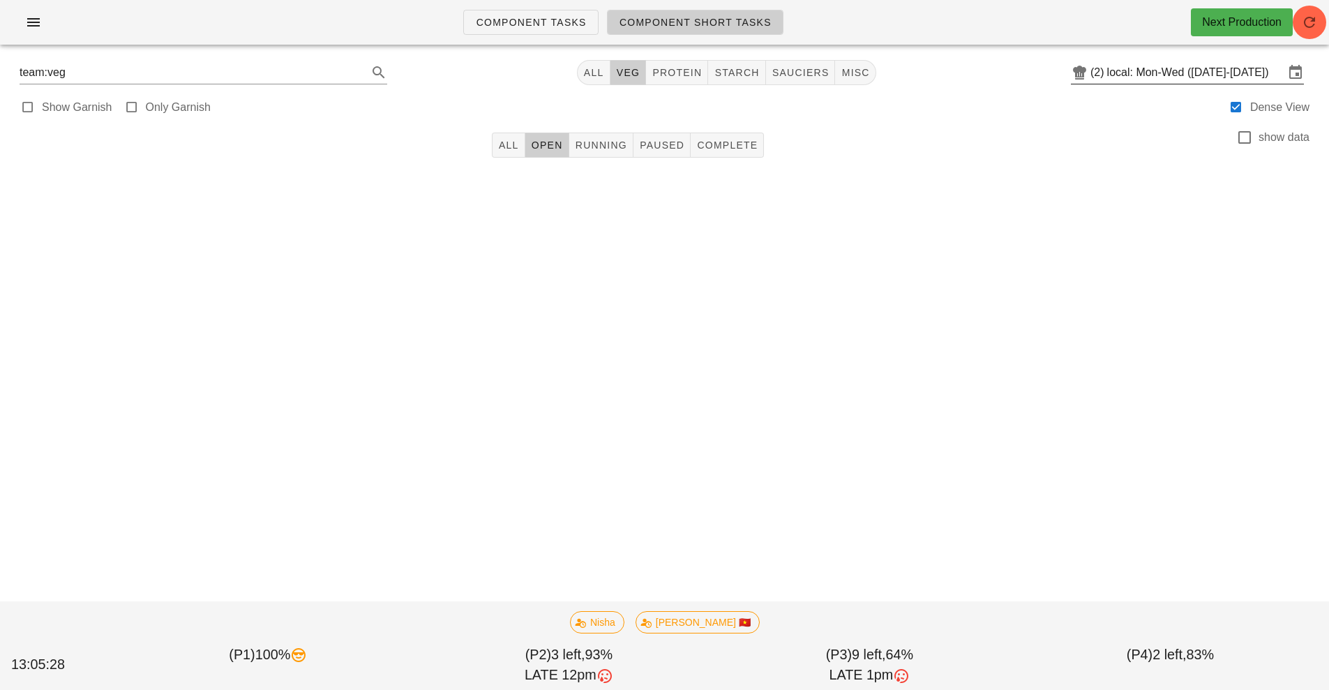
click at [1138, 74] on input "local: Mon-Wed ([DATE]-[DATE])" at bounding box center [1195, 72] width 177 height 22
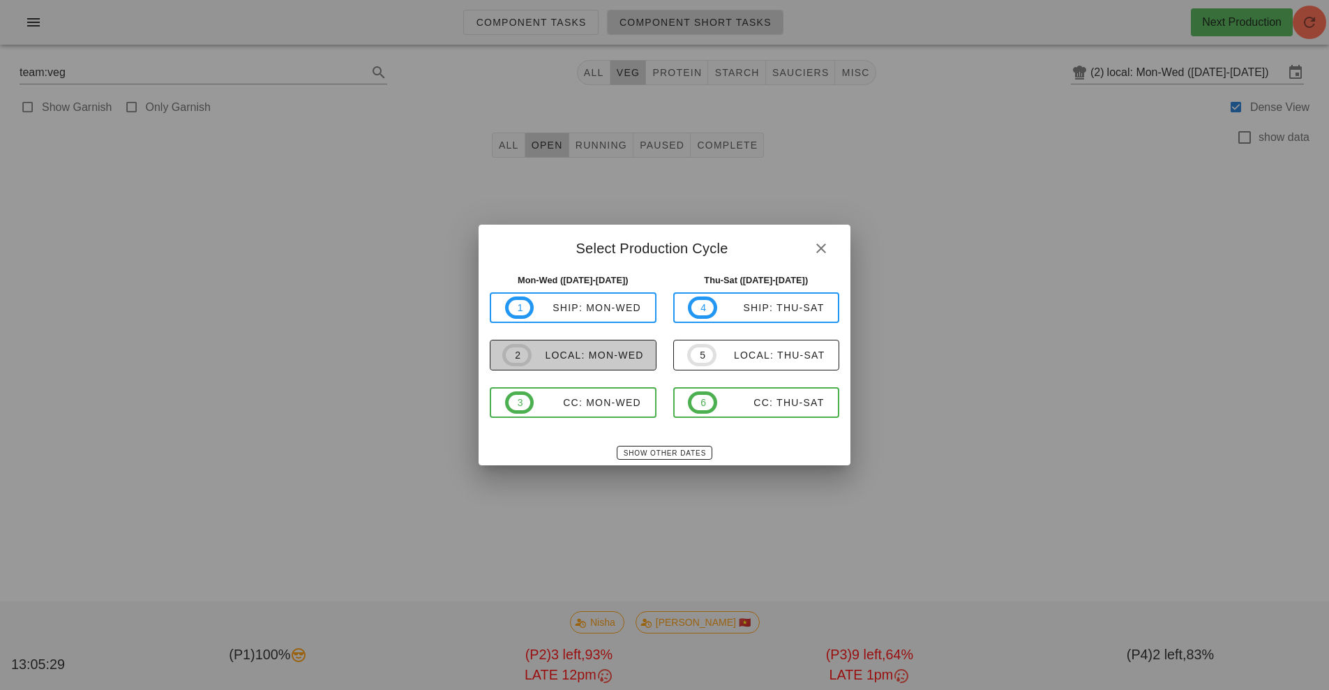
click at [615, 368] on button "2 local: Mon-Wed" at bounding box center [573, 355] width 167 height 31
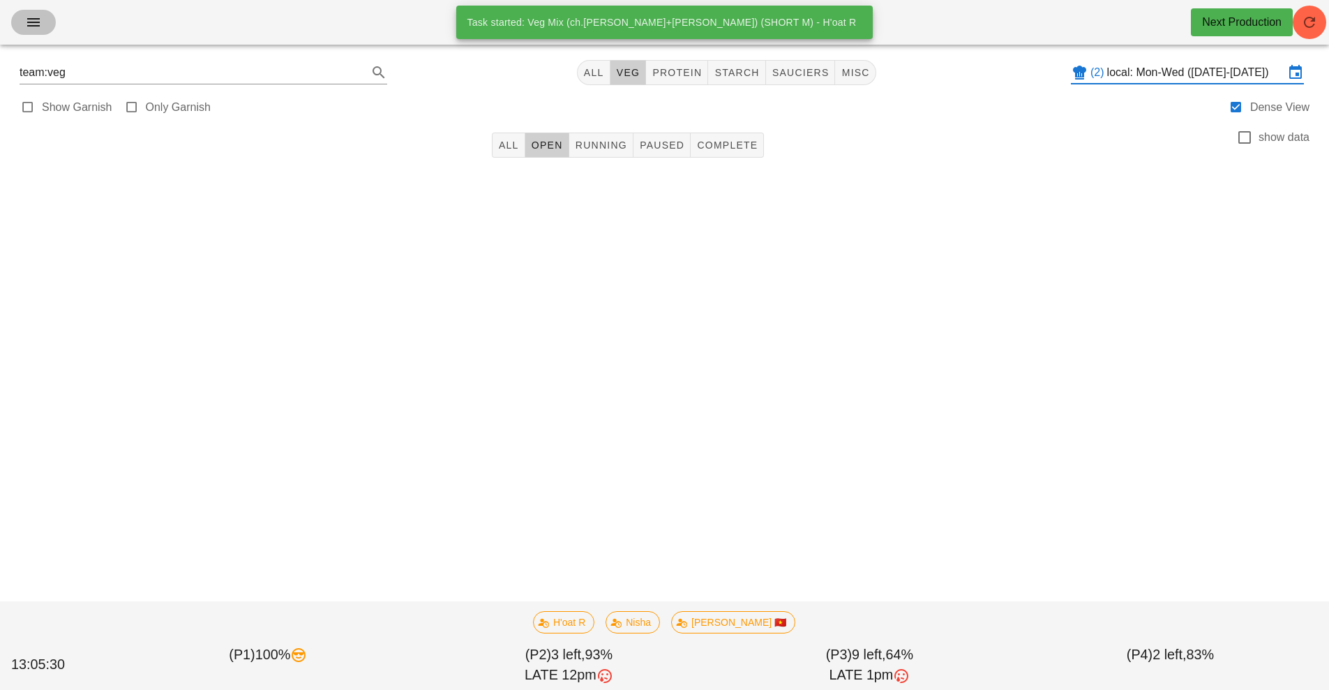
click at [16, 19] on button "button" at bounding box center [33, 22] width 45 height 25
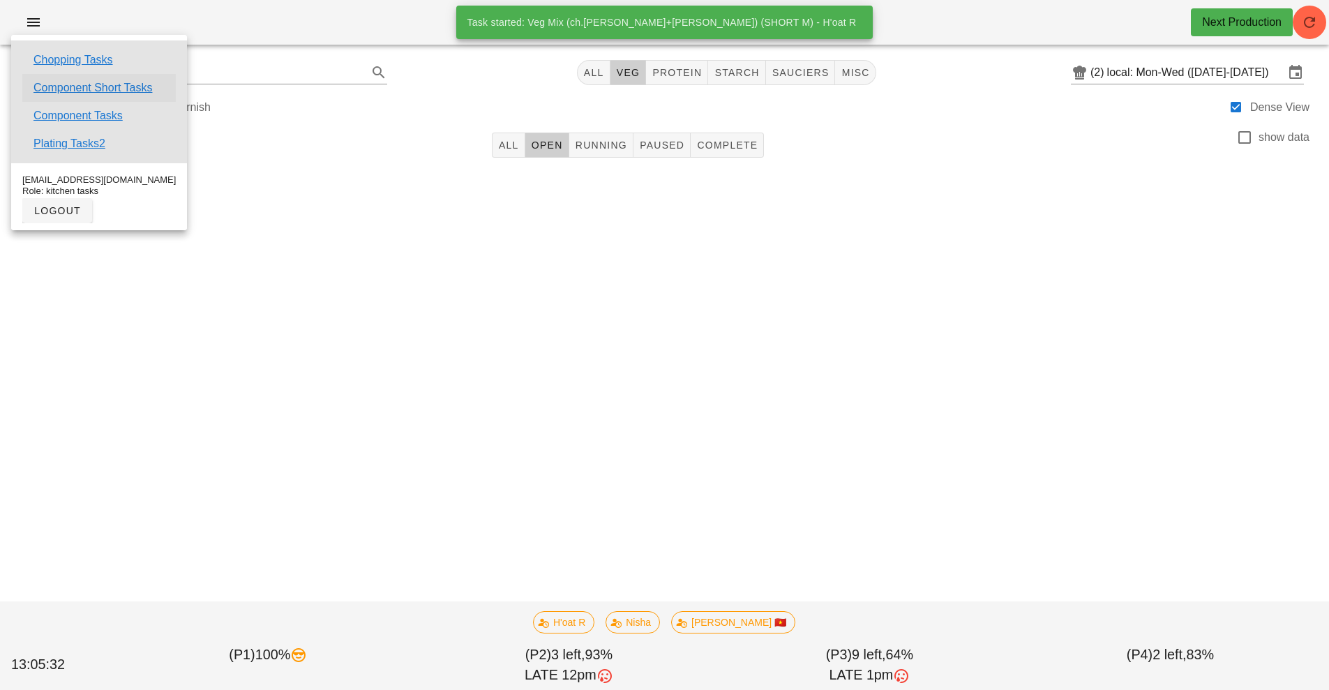
click at [137, 88] on link "Component Short Tasks" at bounding box center [92, 88] width 119 height 17
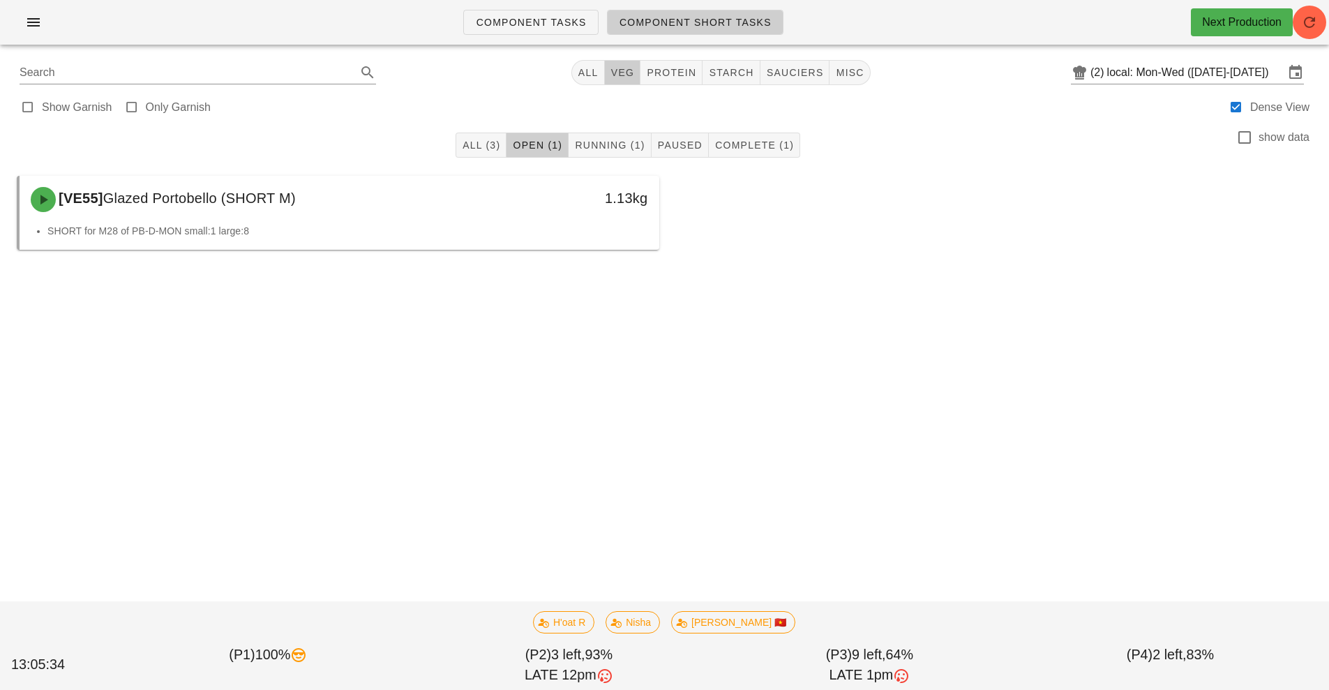
click at [627, 75] on span "veg" at bounding box center [622, 72] width 24 height 11
type input "team:veg"
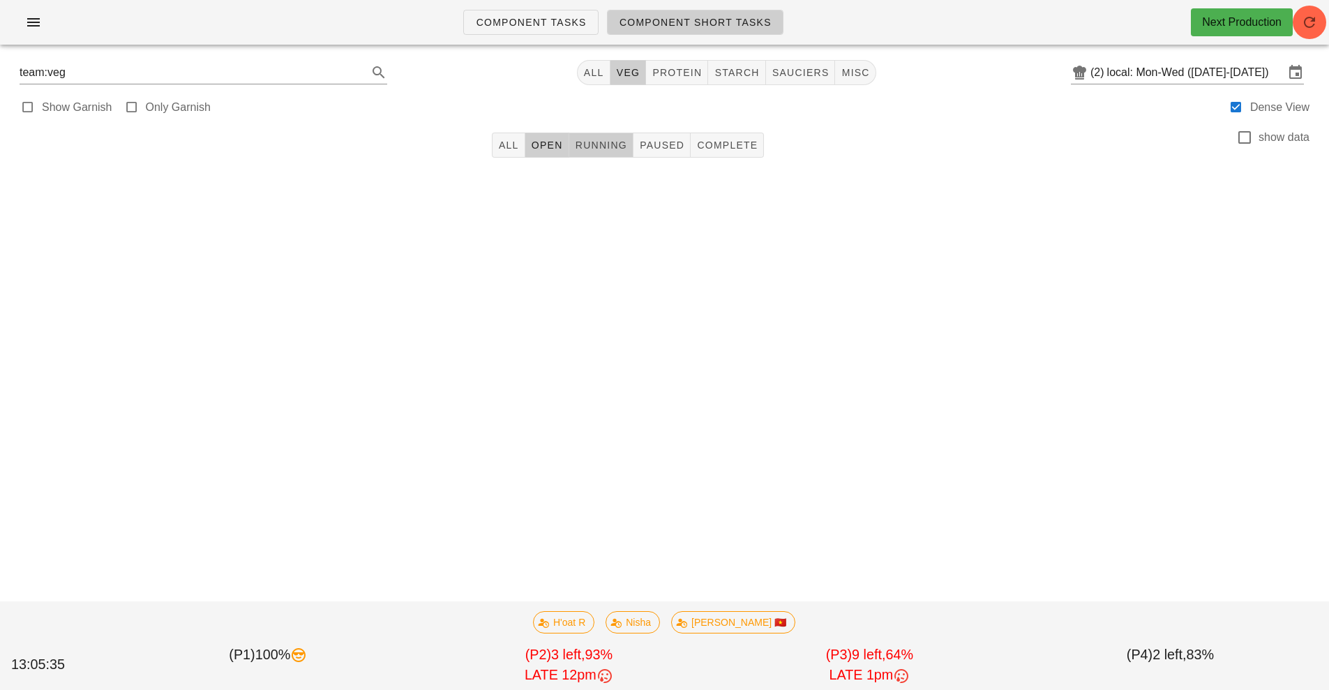
click at [582, 150] on span "Running" at bounding box center [601, 145] width 52 height 11
click at [13, 24] on button "button" at bounding box center [33, 22] width 45 height 25
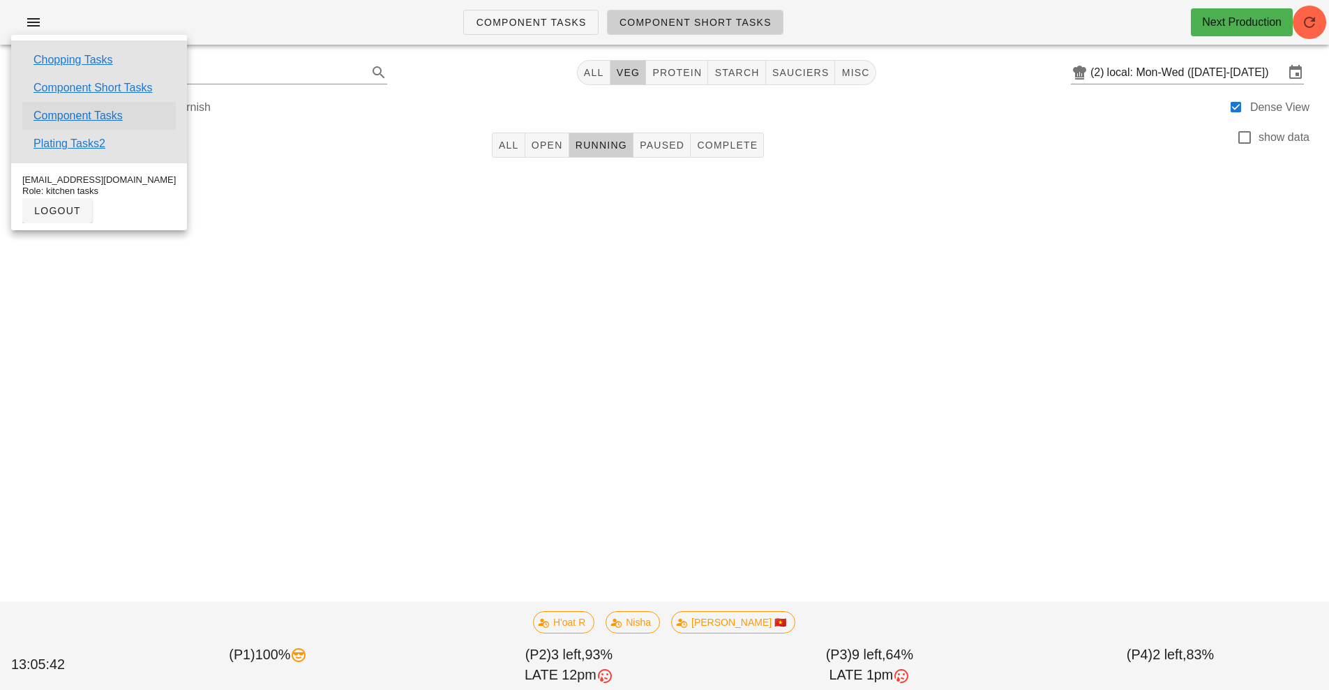
click at [113, 116] on link "Component Tasks" at bounding box center [77, 115] width 89 height 17
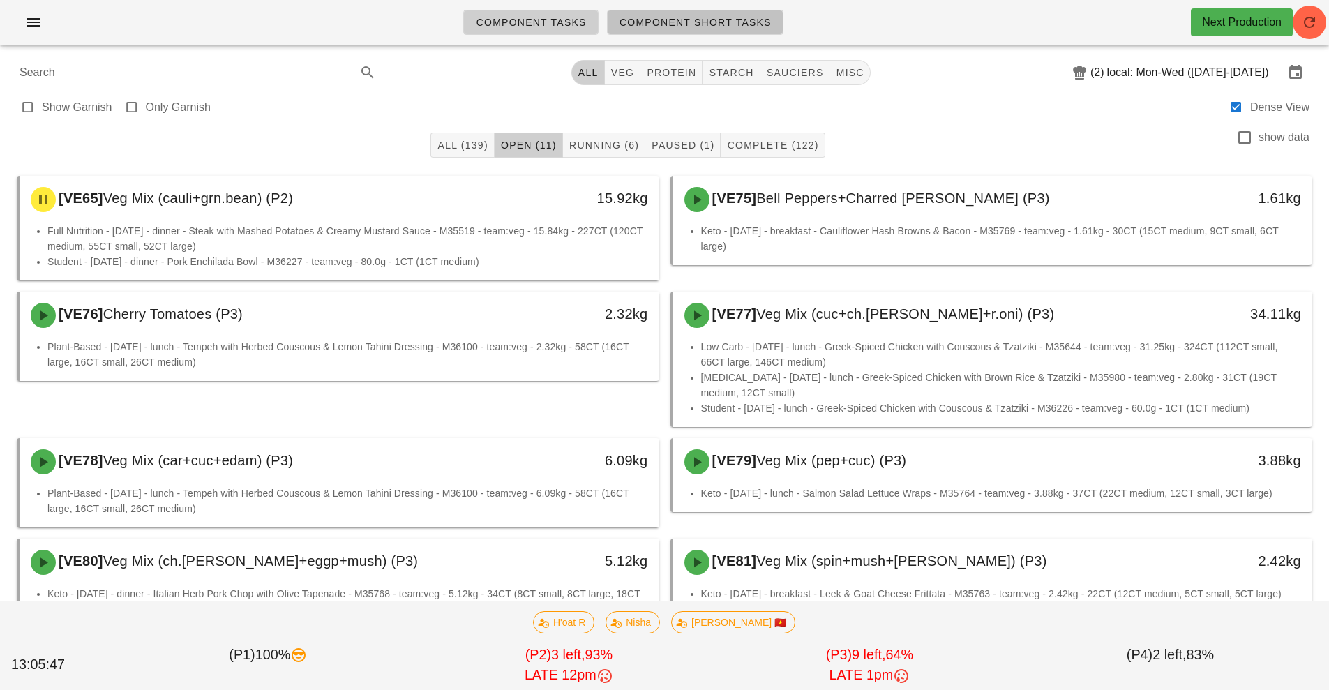
click at [744, 33] on link "Component Short Tasks" at bounding box center [695, 22] width 176 height 25
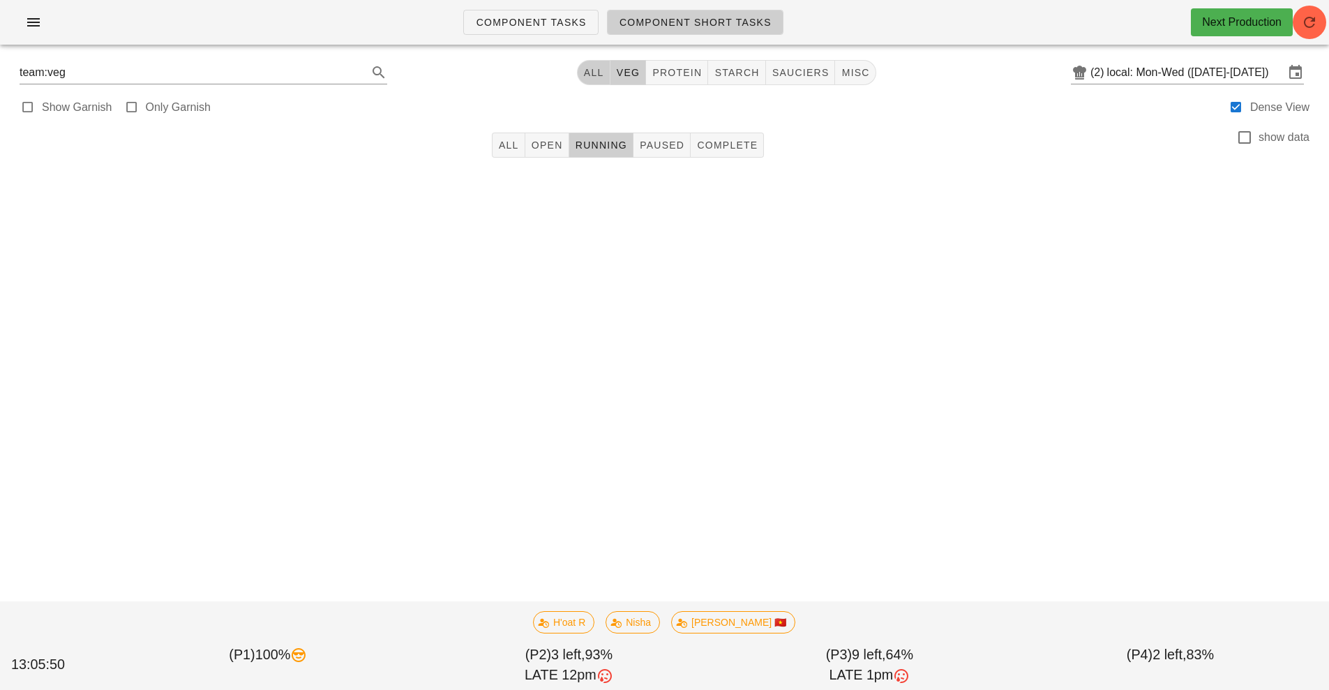
click at [580, 70] on button "All" at bounding box center [593, 72] width 33 height 25
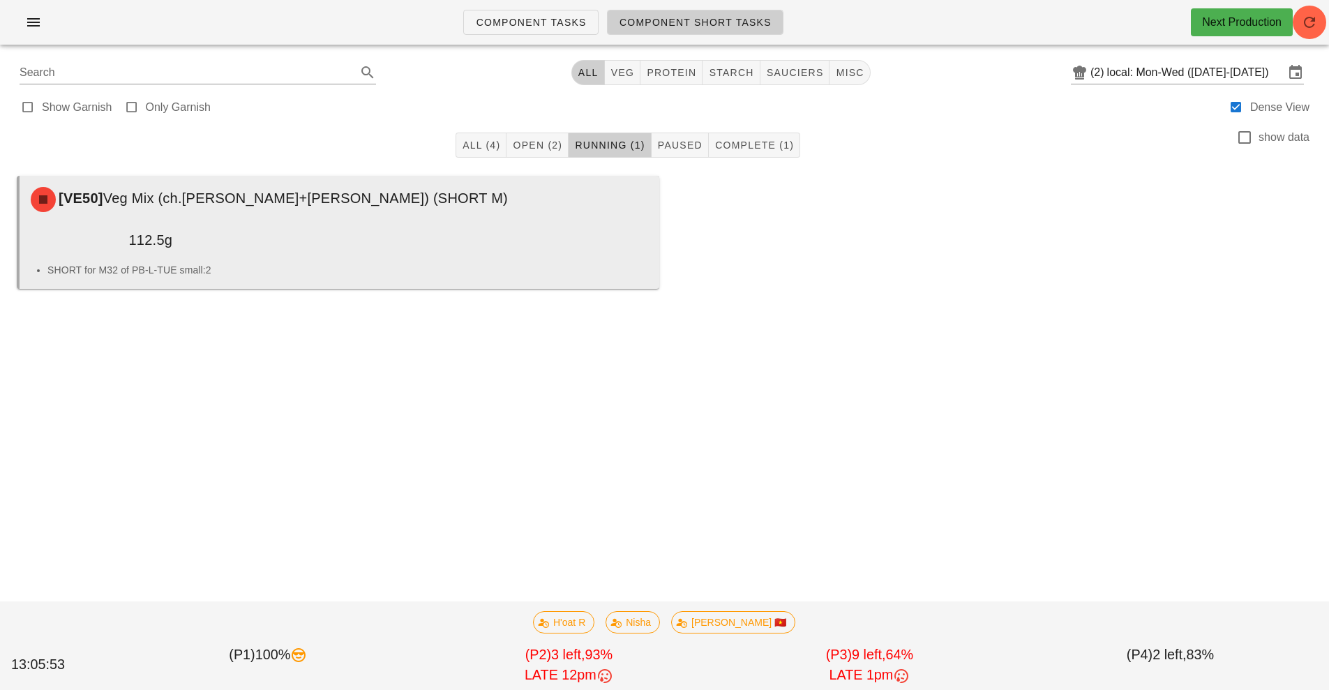
click at [181, 220] on div "112.5g" at bounding box center [101, 239] width 158 height 39
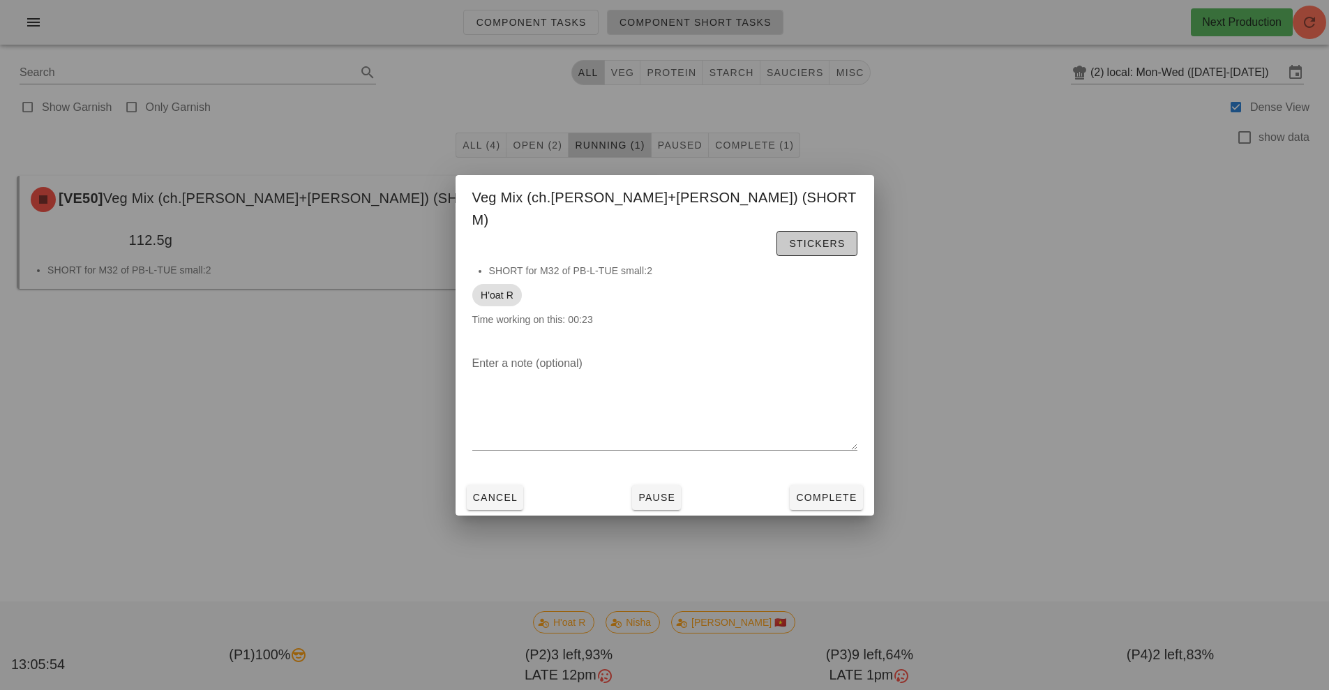
click at [843, 231] on button "Stickers" at bounding box center [816, 243] width 80 height 25
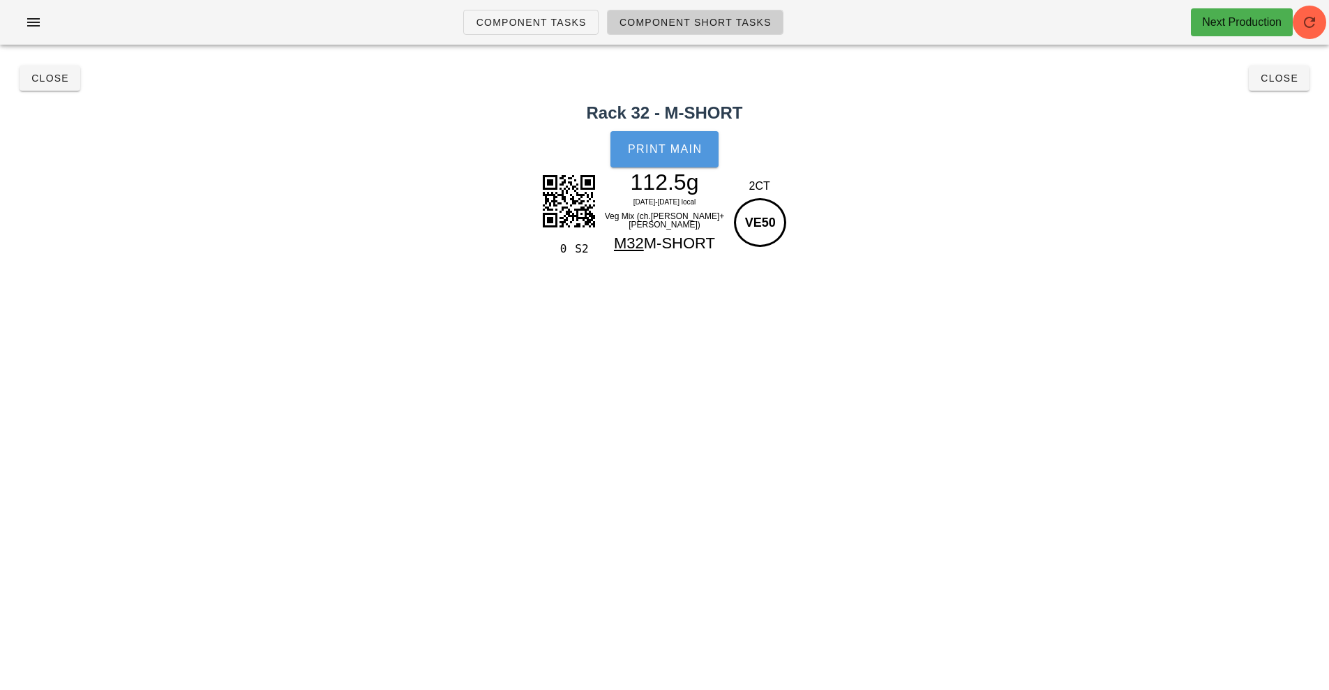
click at [689, 139] on button "Print Main" at bounding box center [663, 149] width 107 height 36
click at [43, 87] on button "Close" at bounding box center [50, 78] width 61 height 25
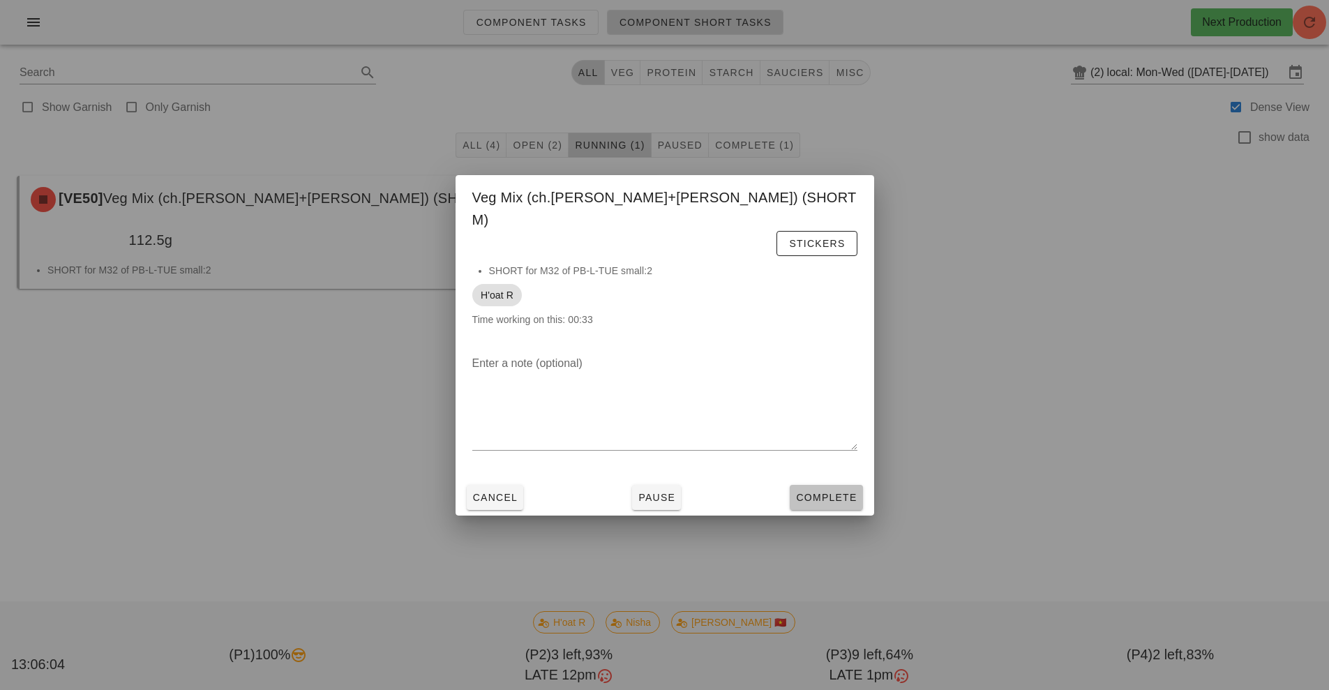
click at [820, 485] on button "Complete" at bounding box center [826, 497] width 73 height 25
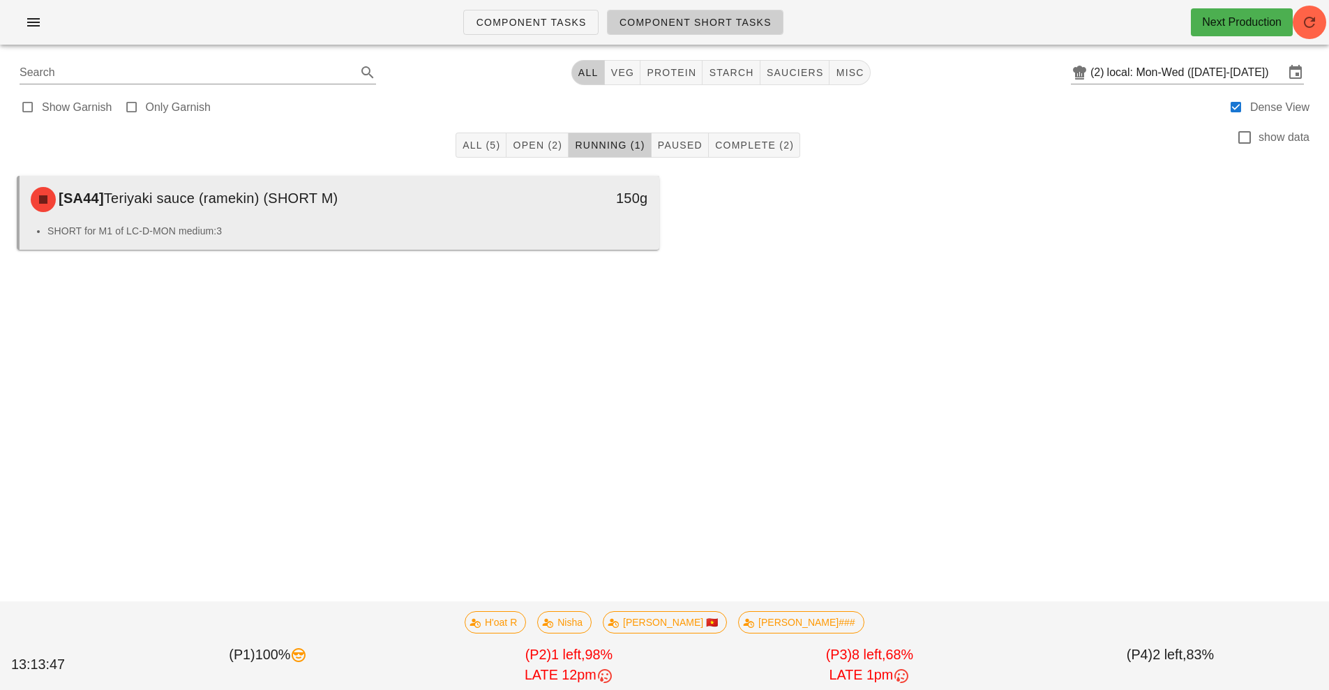
click at [444, 209] on div "[SA44] Teriyaki sauce (ramekin) (SHORT M)" at bounding box center [259, 200] width 475 height 42
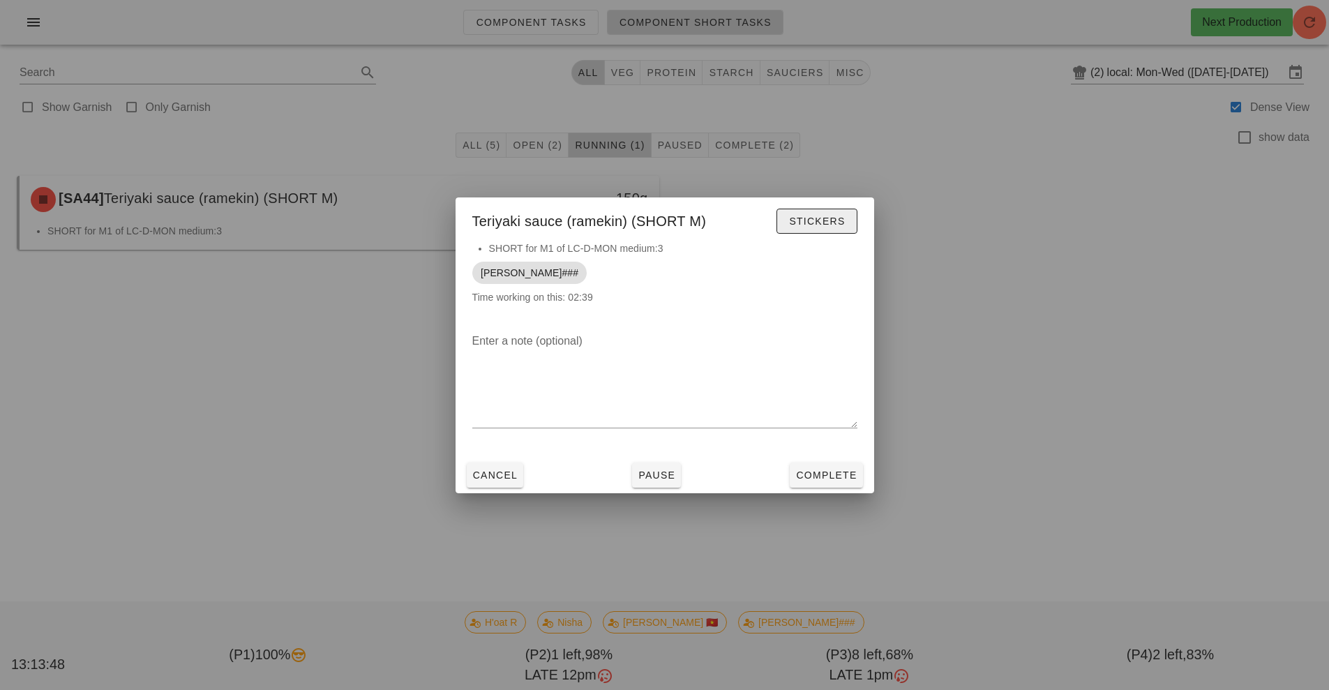
click at [815, 216] on span "Stickers" at bounding box center [816, 221] width 57 height 11
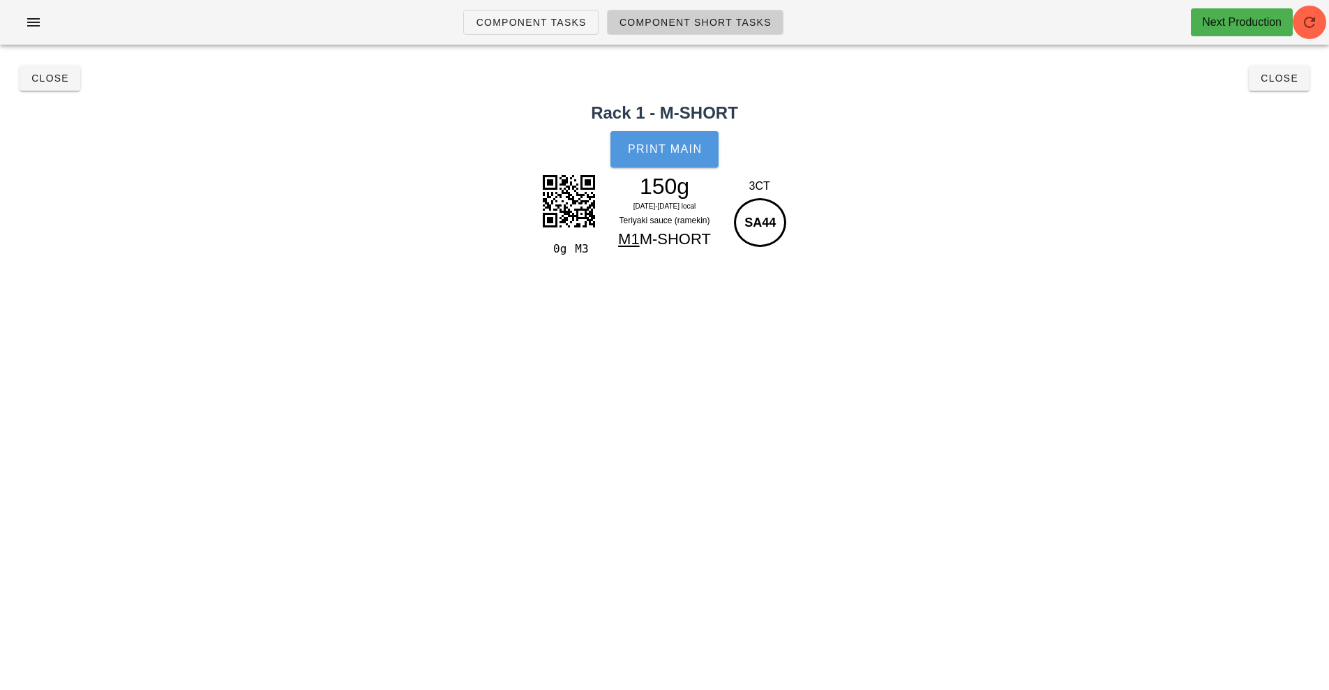
click at [654, 151] on span "Print Main" at bounding box center [664, 149] width 75 height 13
click at [53, 88] on button "Close" at bounding box center [50, 78] width 61 height 25
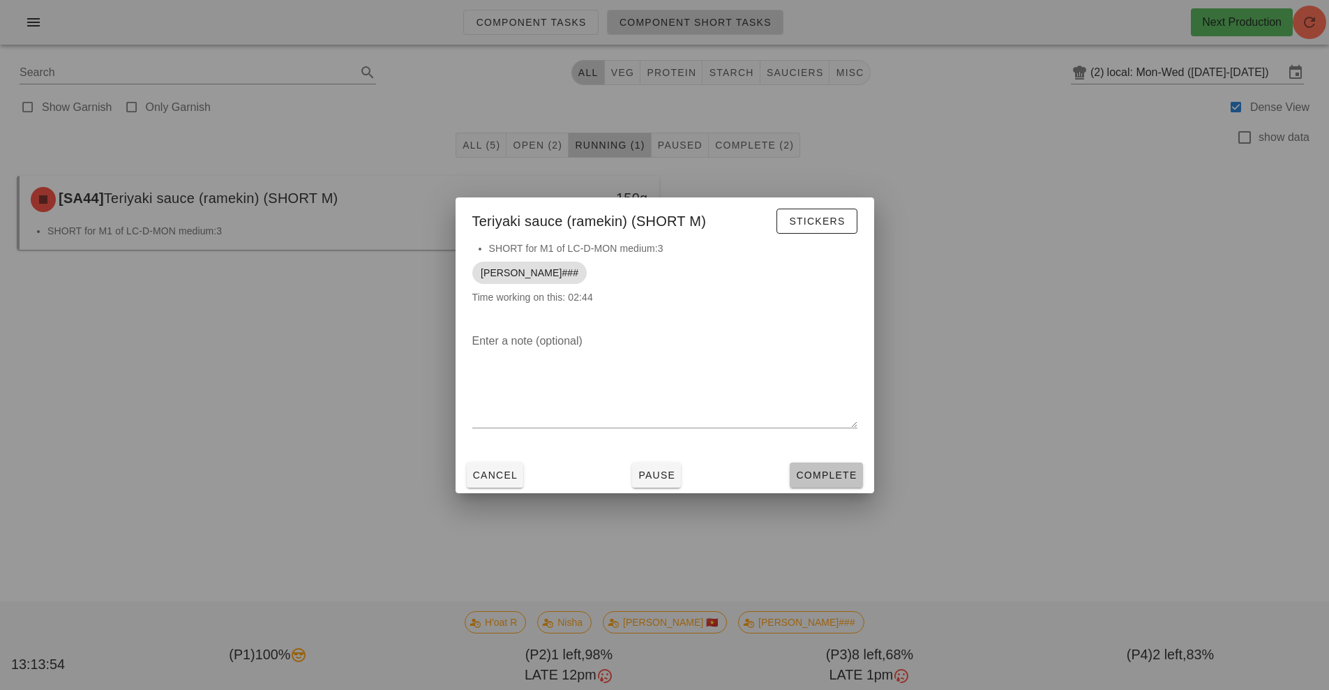
click at [811, 477] on span "Complete" at bounding box center [825, 474] width 61 height 11
